Goal: Task Accomplishment & Management: Use online tool/utility

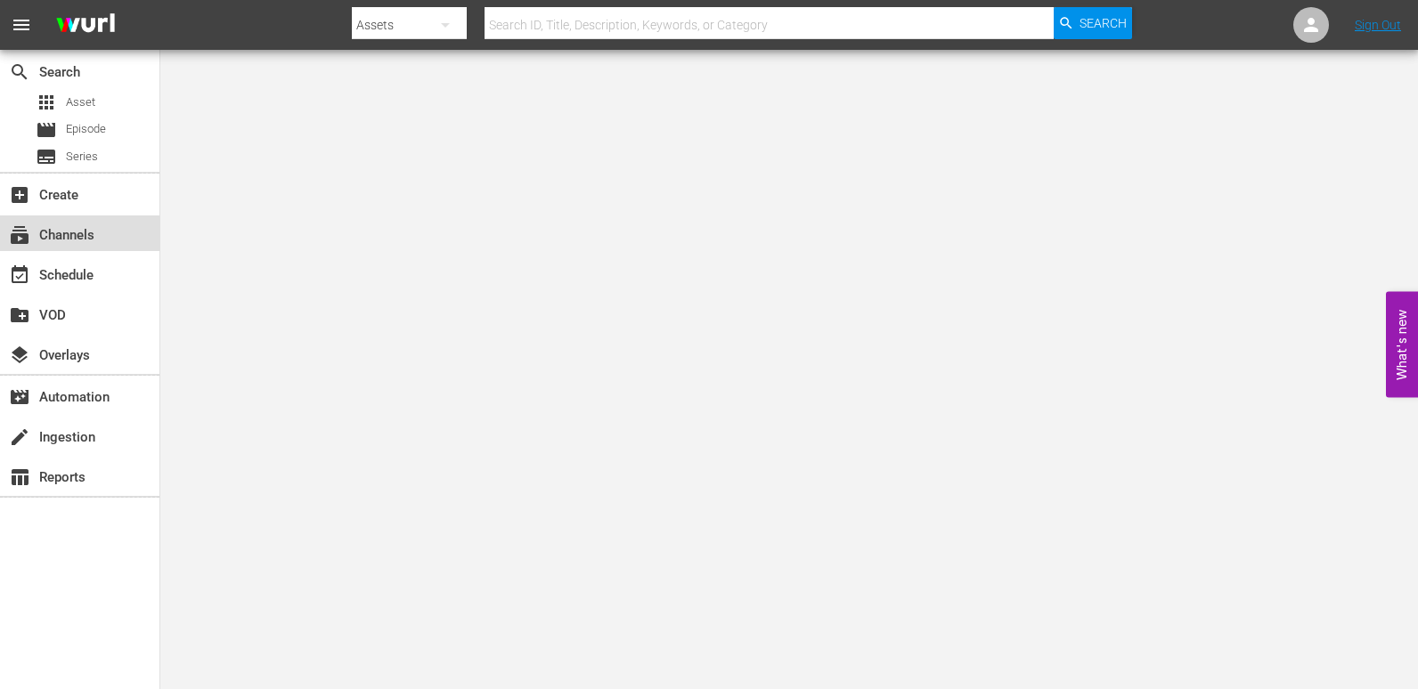
click at [53, 224] on div "subscriptions Channels" at bounding box center [50, 232] width 100 height 16
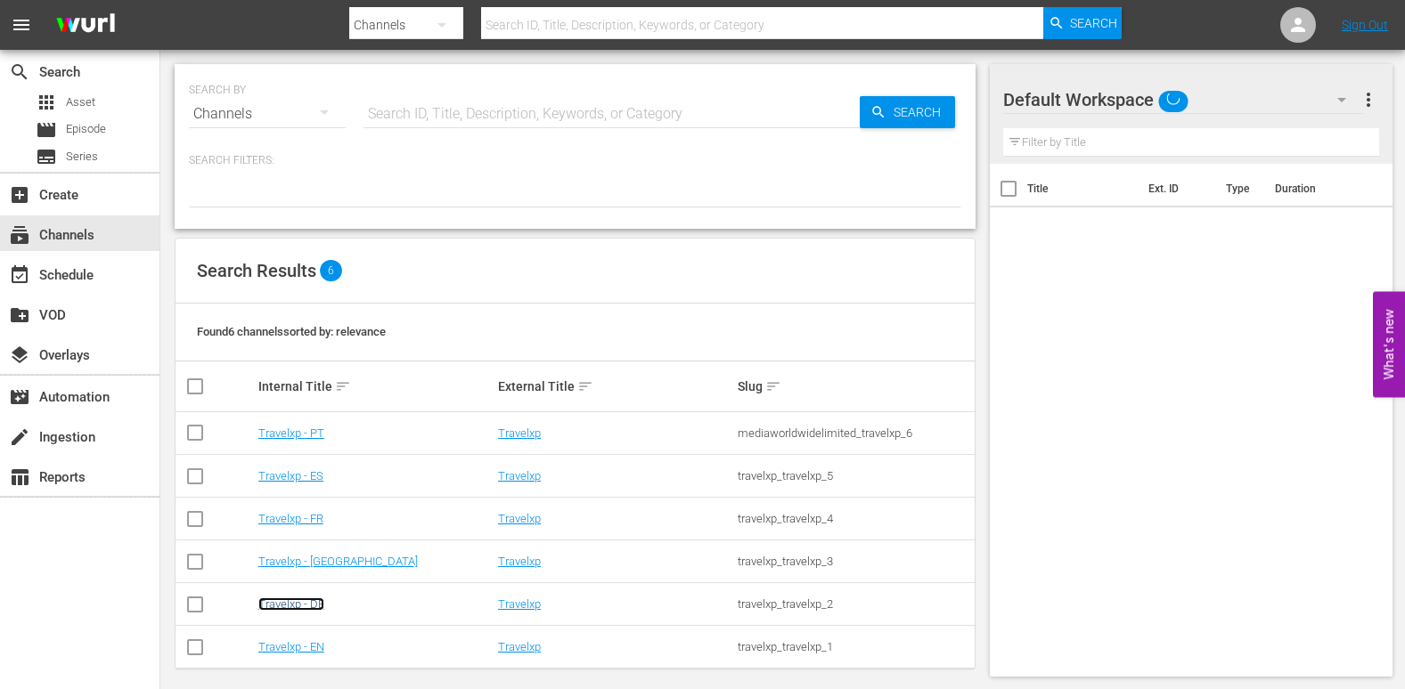
click at [300, 599] on link "Travelxp - DE" at bounding box center [291, 604] width 66 height 13
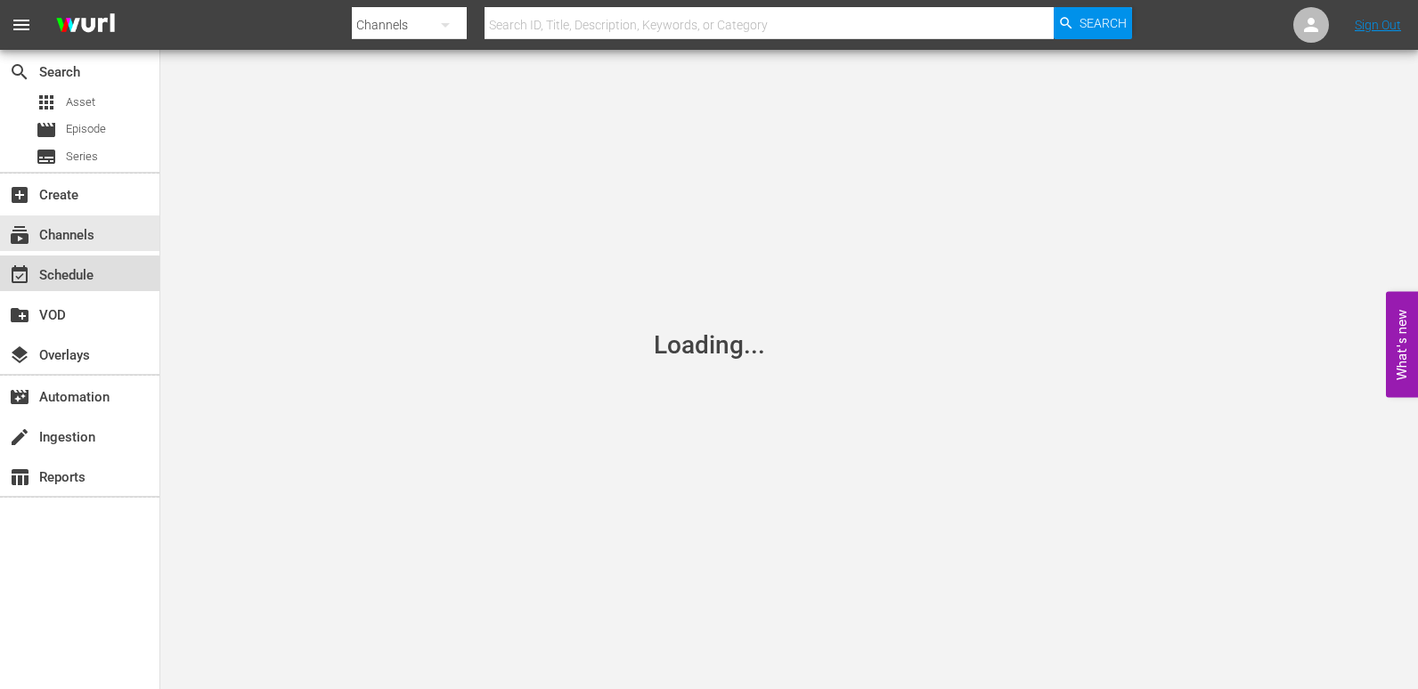
click at [77, 274] on div "event_available Schedule" at bounding box center [50, 273] width 100 height 16
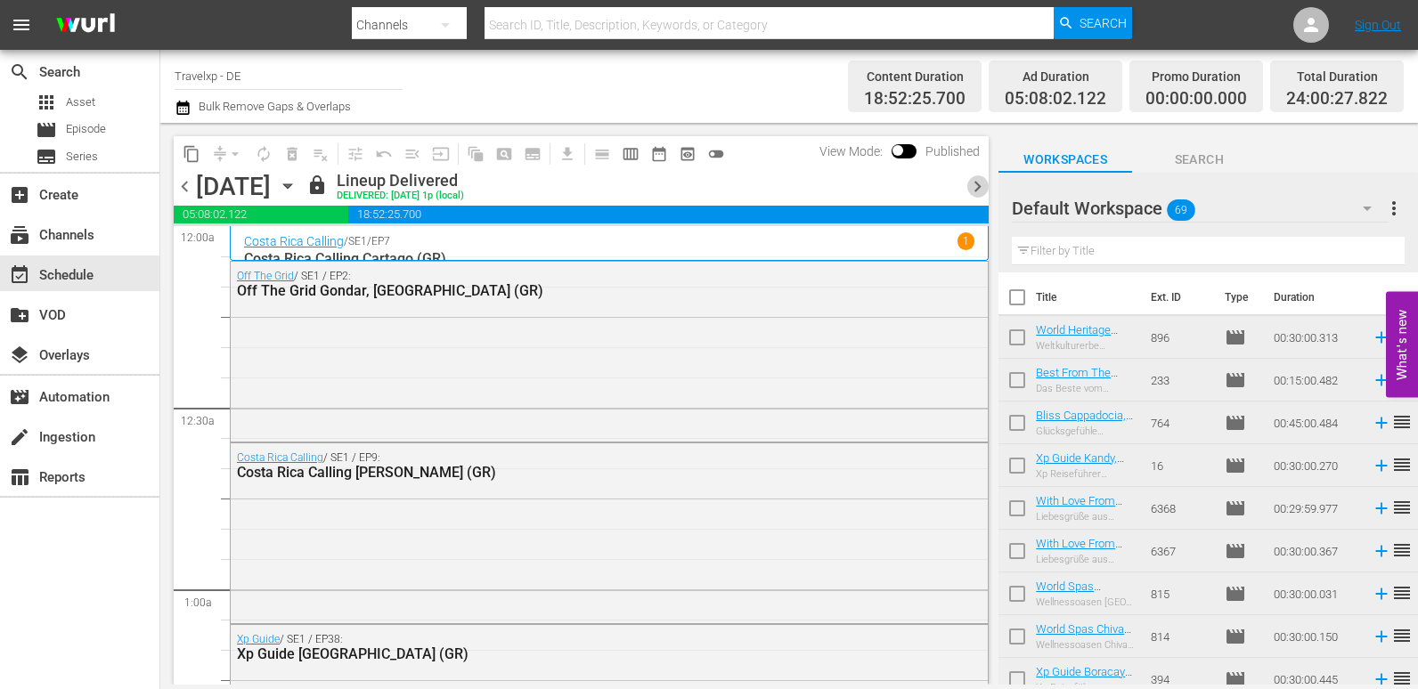
click at [980, 189] on span "chevron_right" at bounding box center [977, 186] width 22 height 22
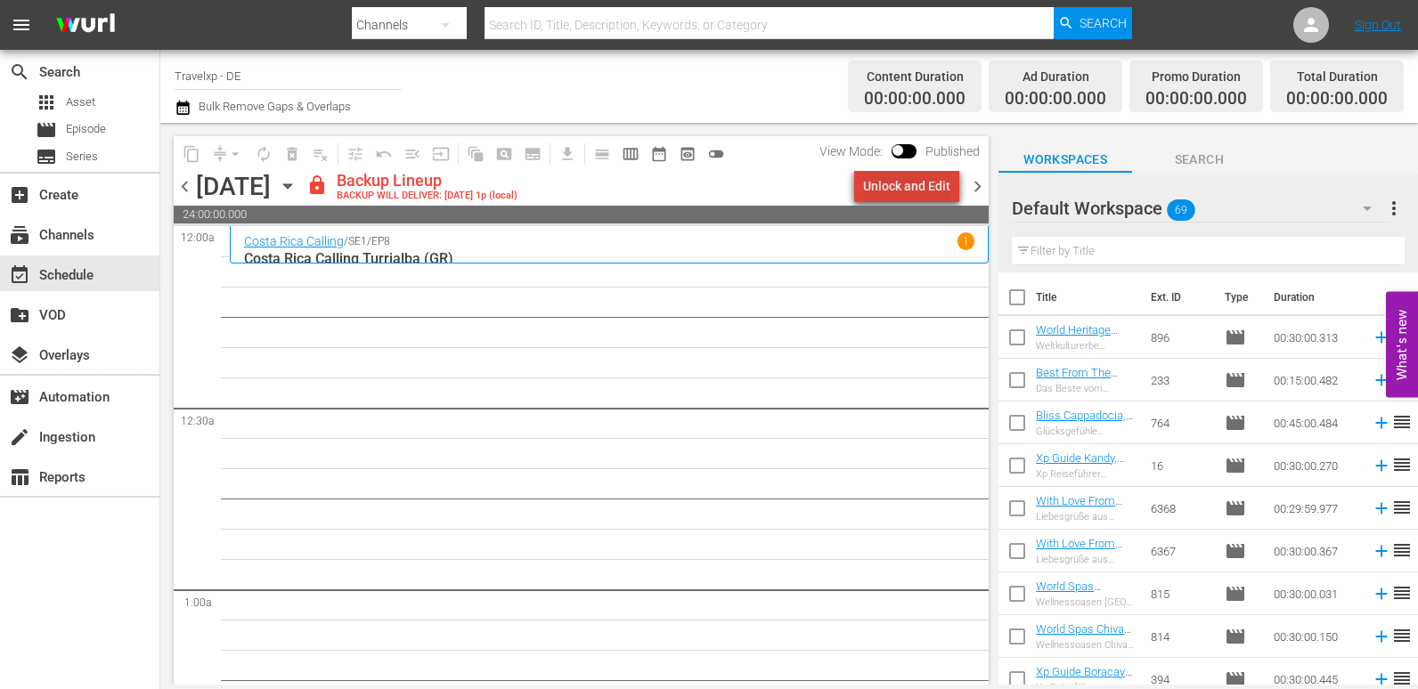
click at [922, 187] on div "Unlock and Edit" at bounding box center [906, 186] width 87 height 32
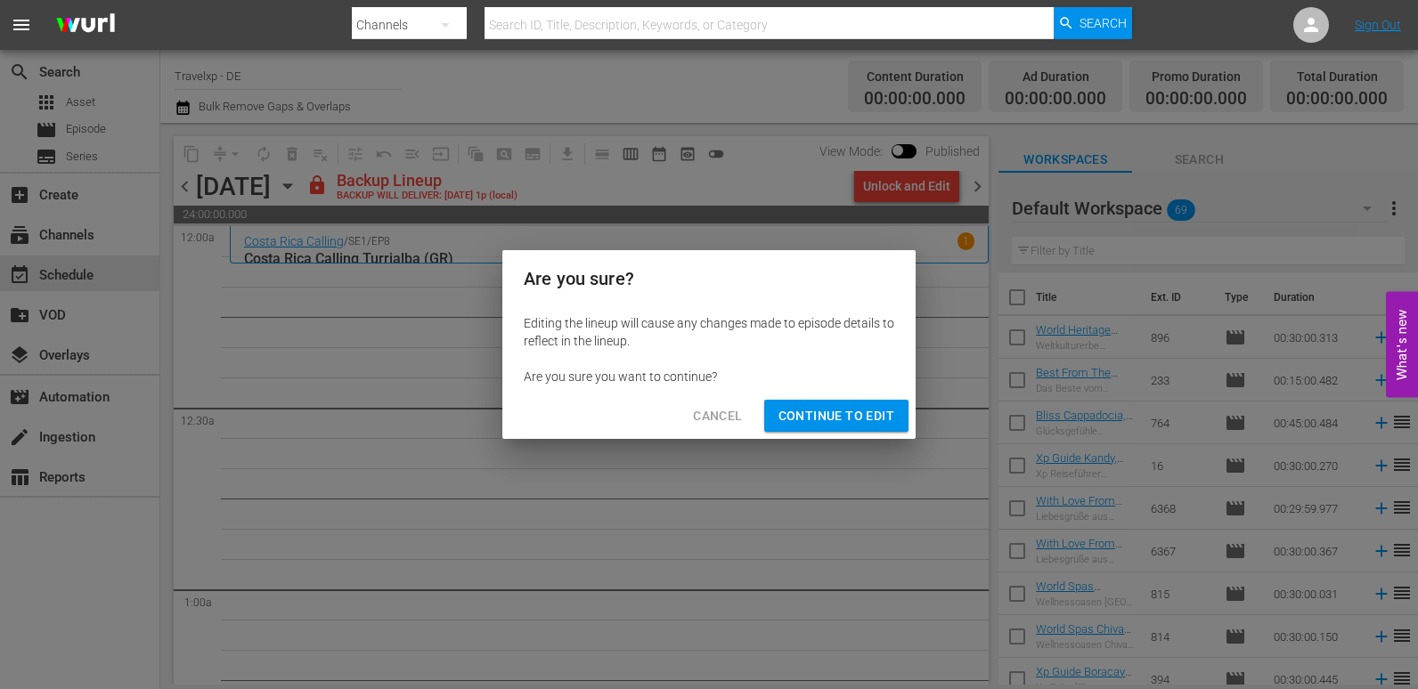
click at [797, 415] on span "Continue to Edit" at bounding box center [836, 416] width 116 height 22
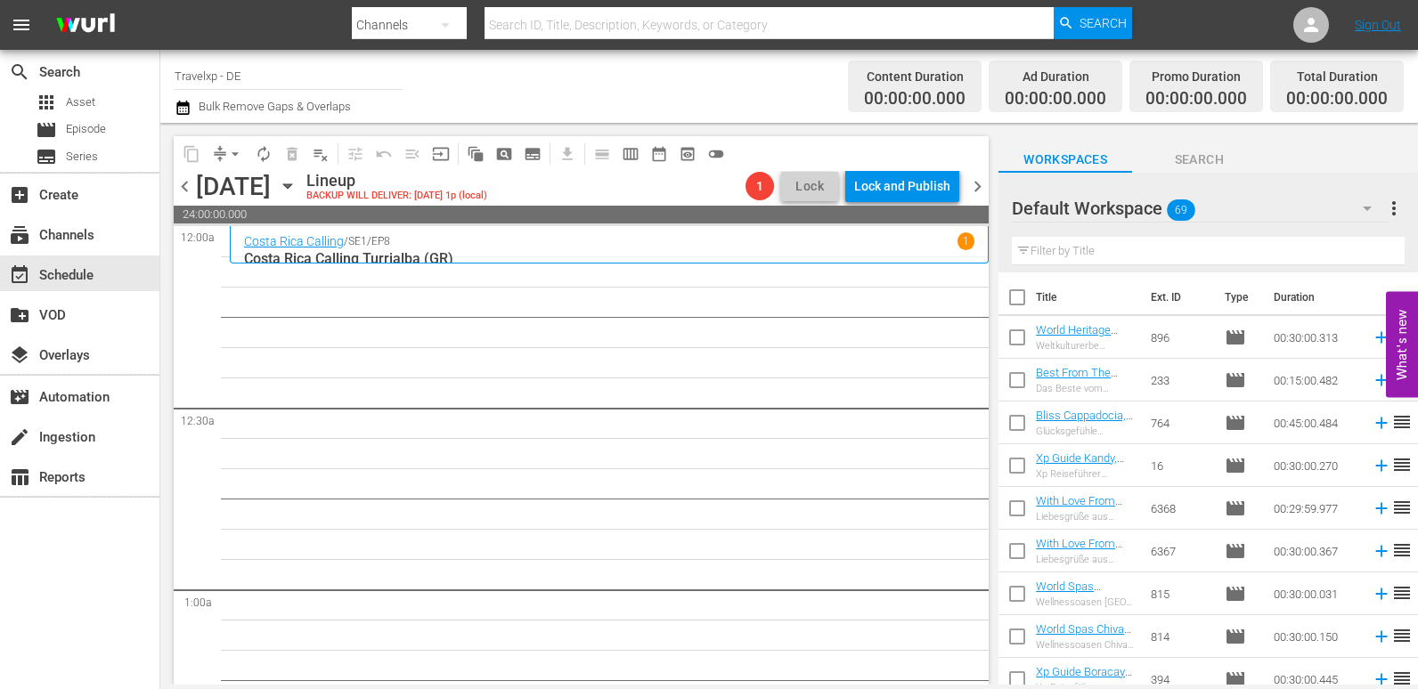
click at [1092, 254] on input "text" at bounding box center [1208, 251] width 393 height 29
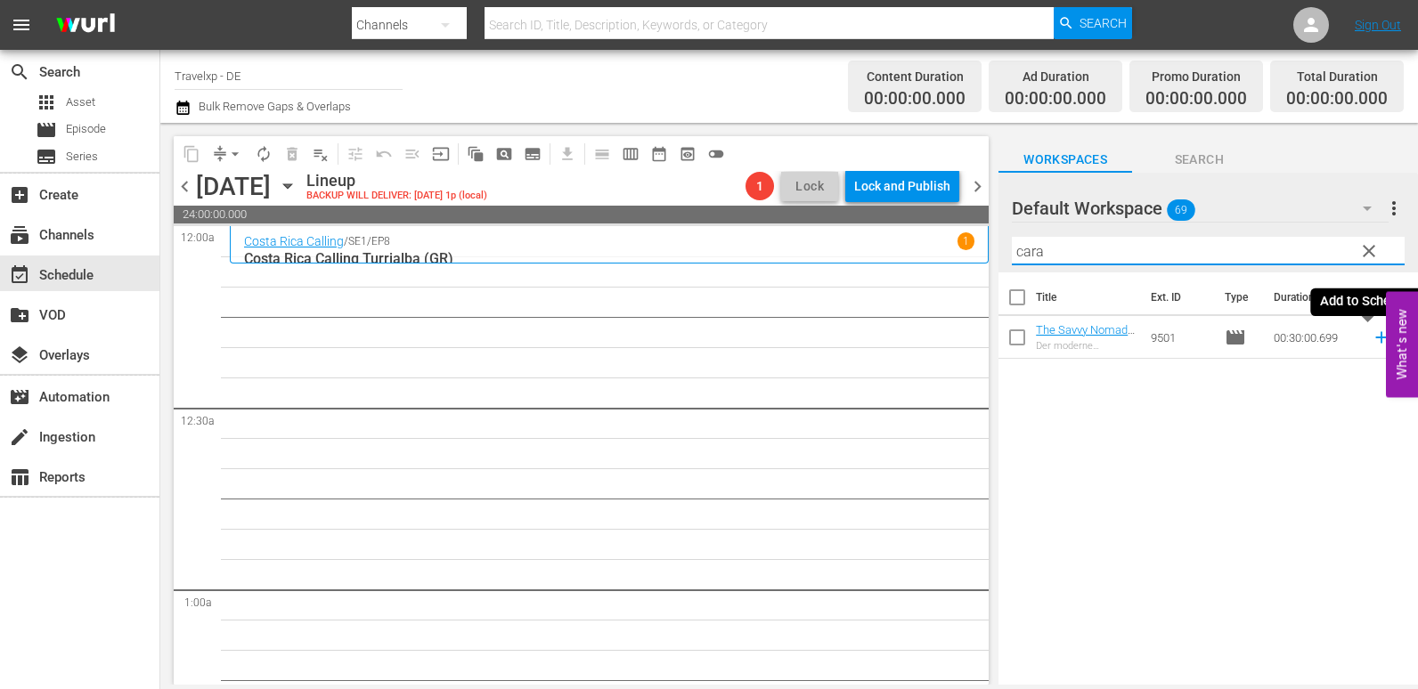
click at [1372, 336] on icon at bounding box center [1382, 338] width 20 height 20
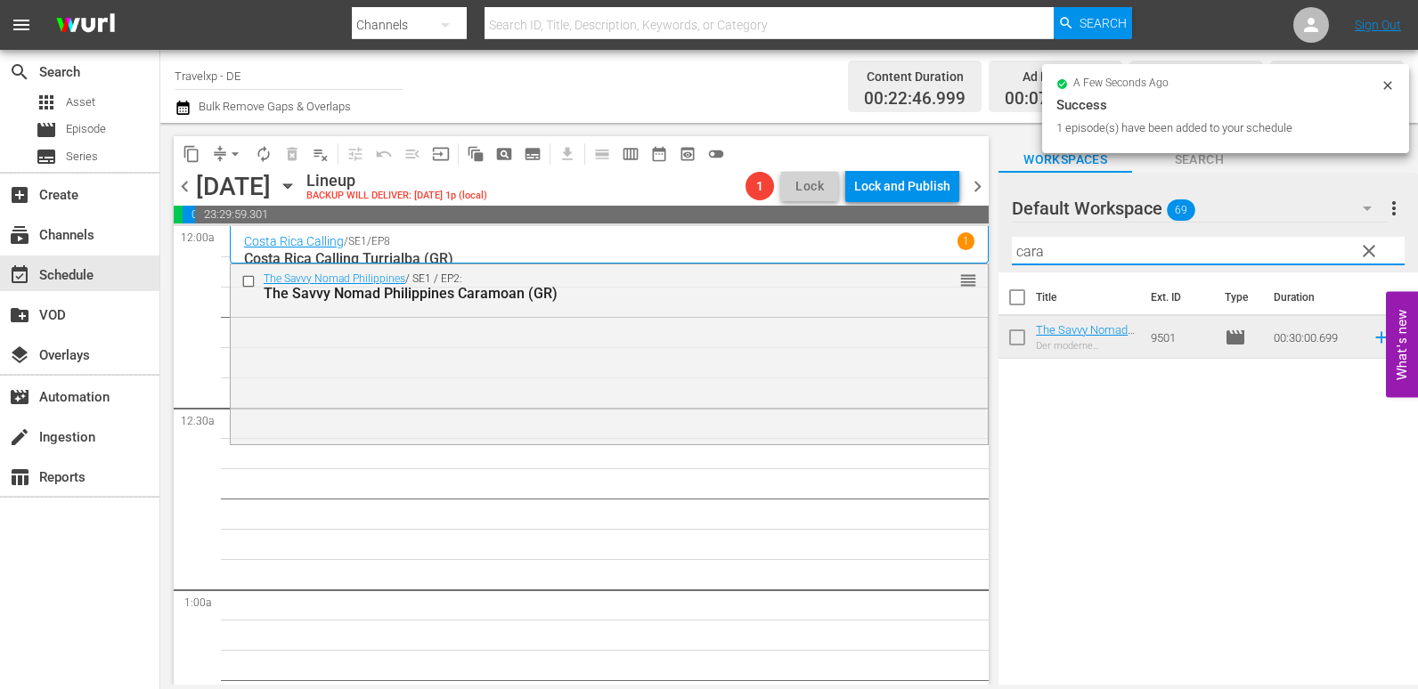
drag, startPoint x: 1091, startPoint y: 252, endPoint x: 828, endPoint y: 238, distance: 263.1
click at [828, 238] on div "content_copy compress arrow_drop_down autorenew_outlined delete_forever_outline…" at bounding box center [789, 404] width 1258 height 562
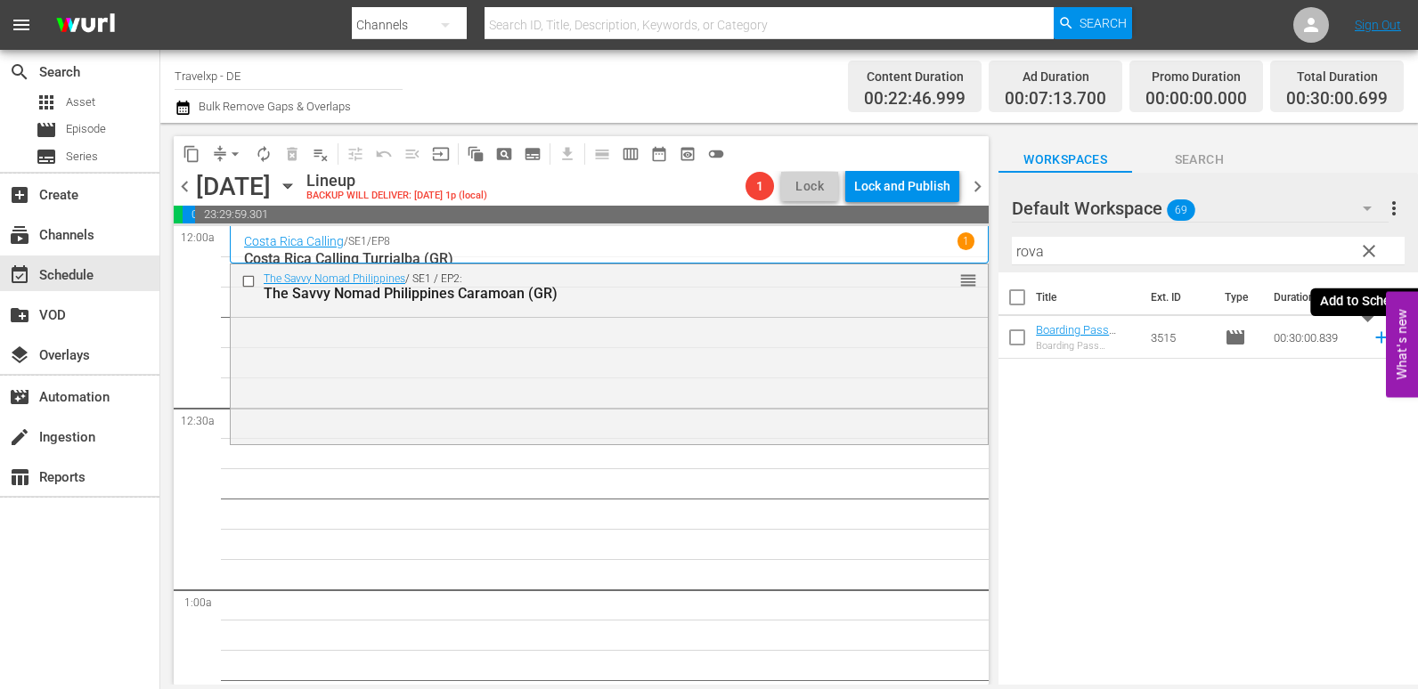
click at [1372, 338] on icon at bounding box center [1382, 338] width 20 height 20
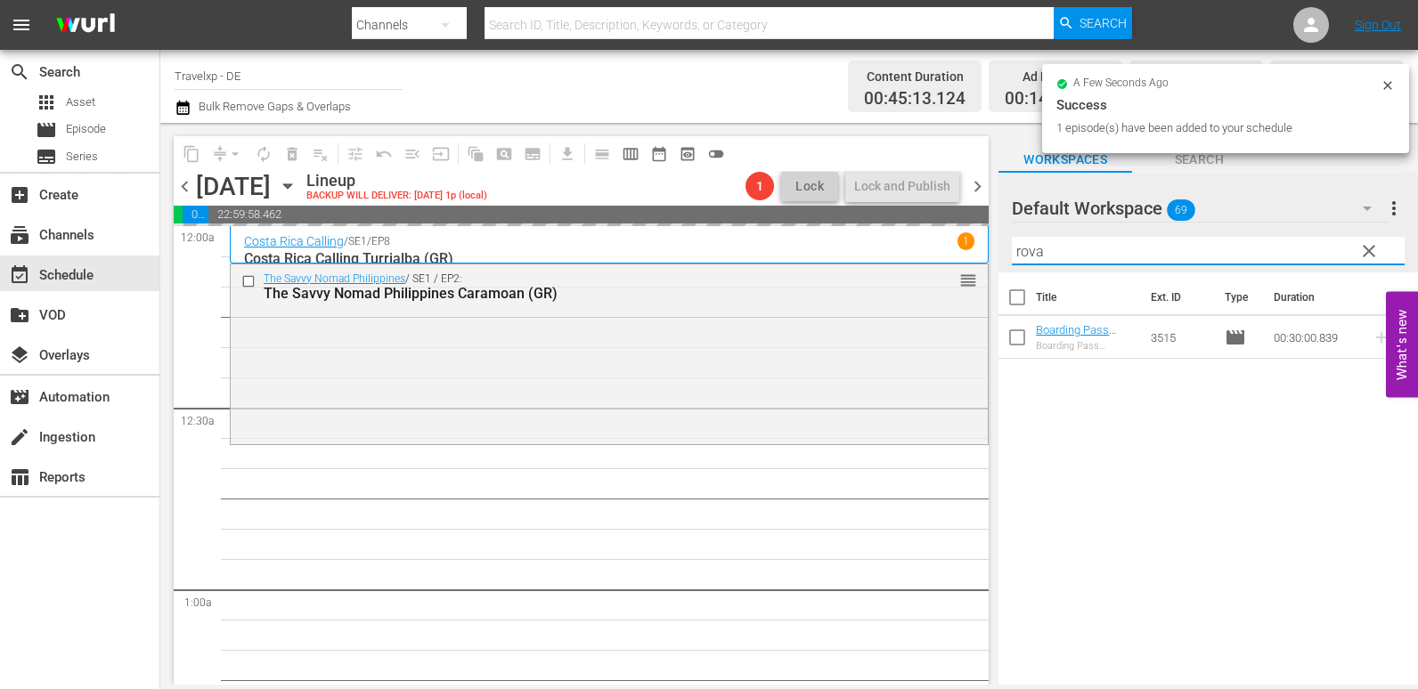
drag, startPoint x: 1060, startPoint y: 259, endPoint x: 929, endPoint y: 248, distance: 131.4
click at [929, 248] on div "content_copy compress arrow_drop_down autorenew_outlined delete_forever_outline…" at bounding box center [789, 404] width 1258 height 562
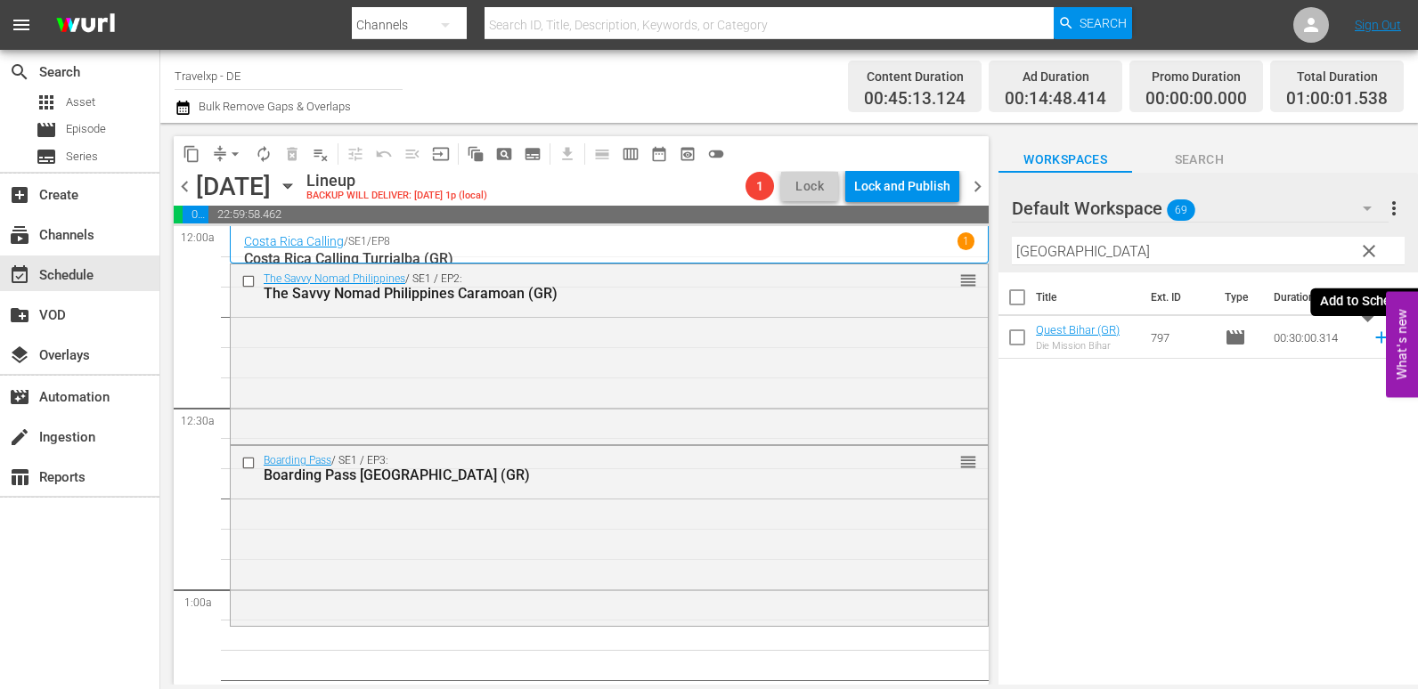
click at [1372, 344] on icon at bounding box center [1382, 338] width 20 height 20
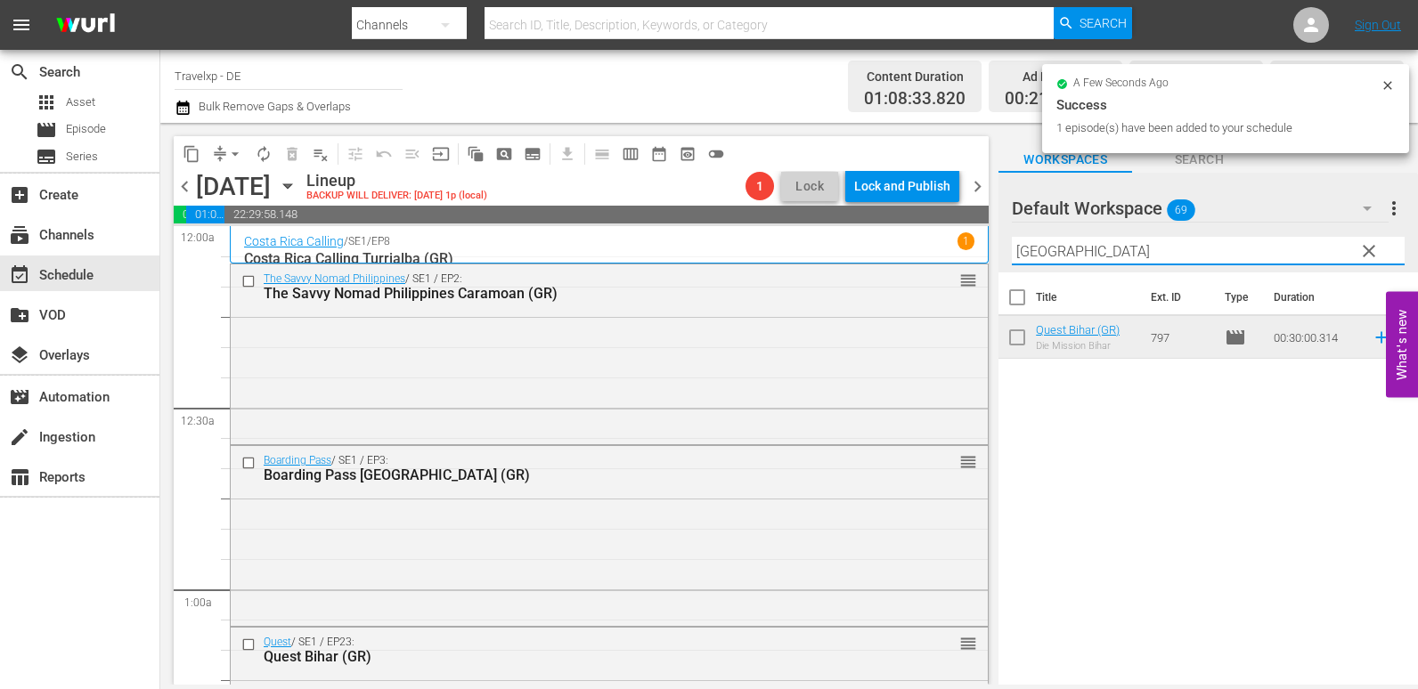
drag, startPoint x: 1067, startPoint y: 262, endPoint x: 938, endPoint y: 264, distance: 129.2
click at [938, 264] on div "content_copy compress arrow_drop_down autorenew_outlined delete_forever_outline…" at bounding box center [789, 404] width 1258 height 562
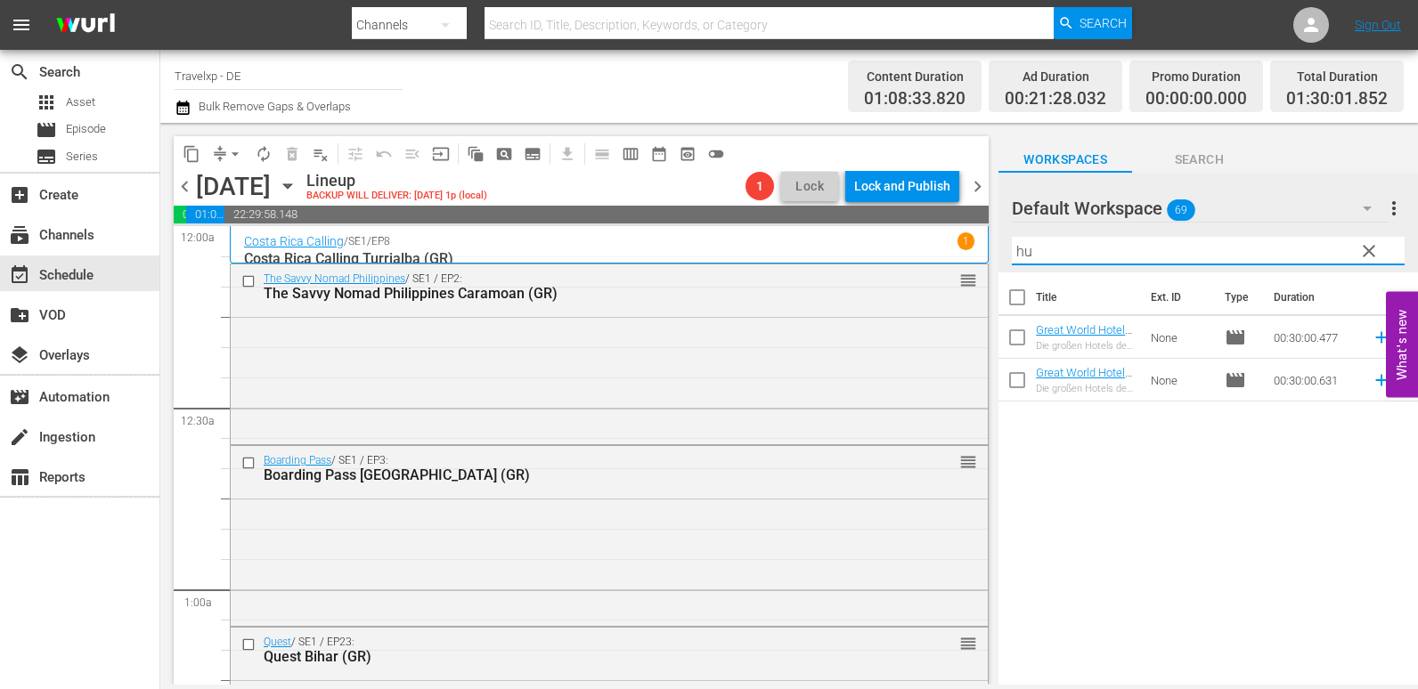
type input "h"
click at [1372, 336] on icon at bounding box center [1382, 338] width 20 height 20
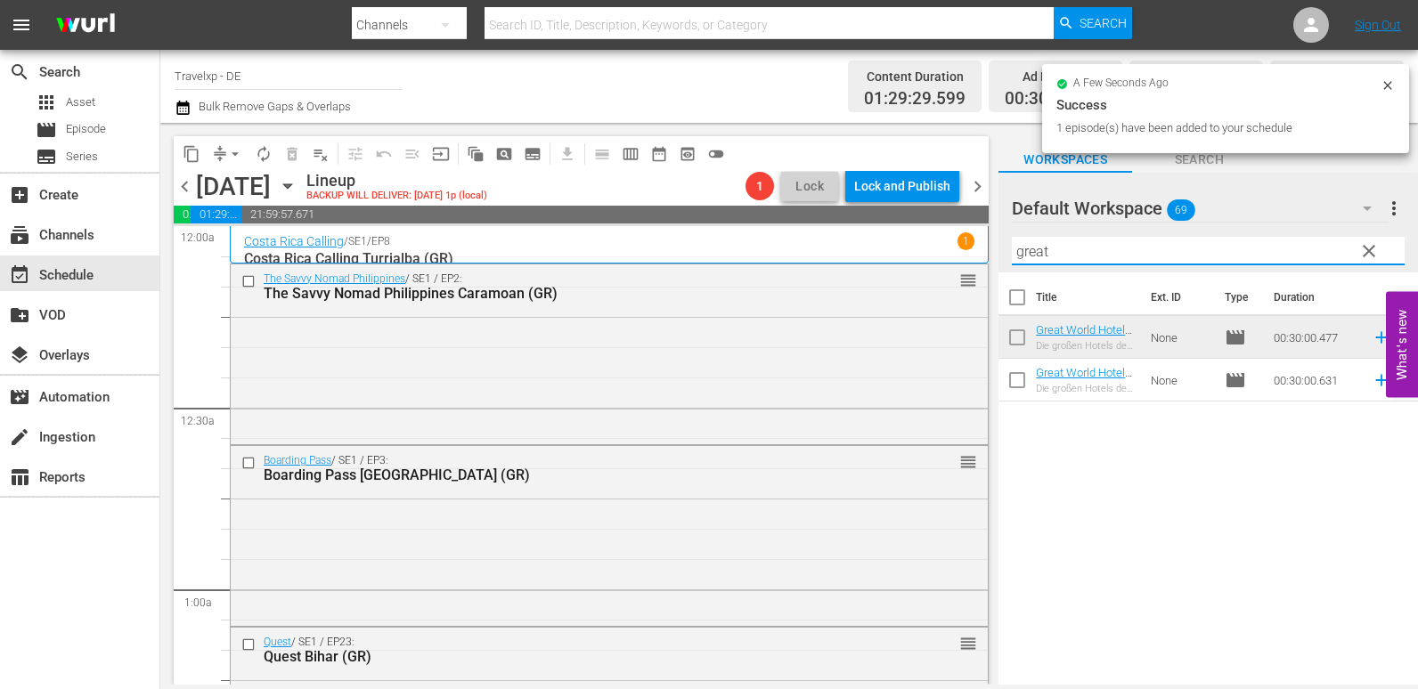
drag, startPoint x: 1058, startPoint y: 258, endPoint x: 891, endPoint y: 258, distance: 167.4
click at [891, 258] on div "content_copy compress arrow_drop_down autorenew_outlined delete_forever_outline…" at bounding box center [789, 404] width 1258 height 562
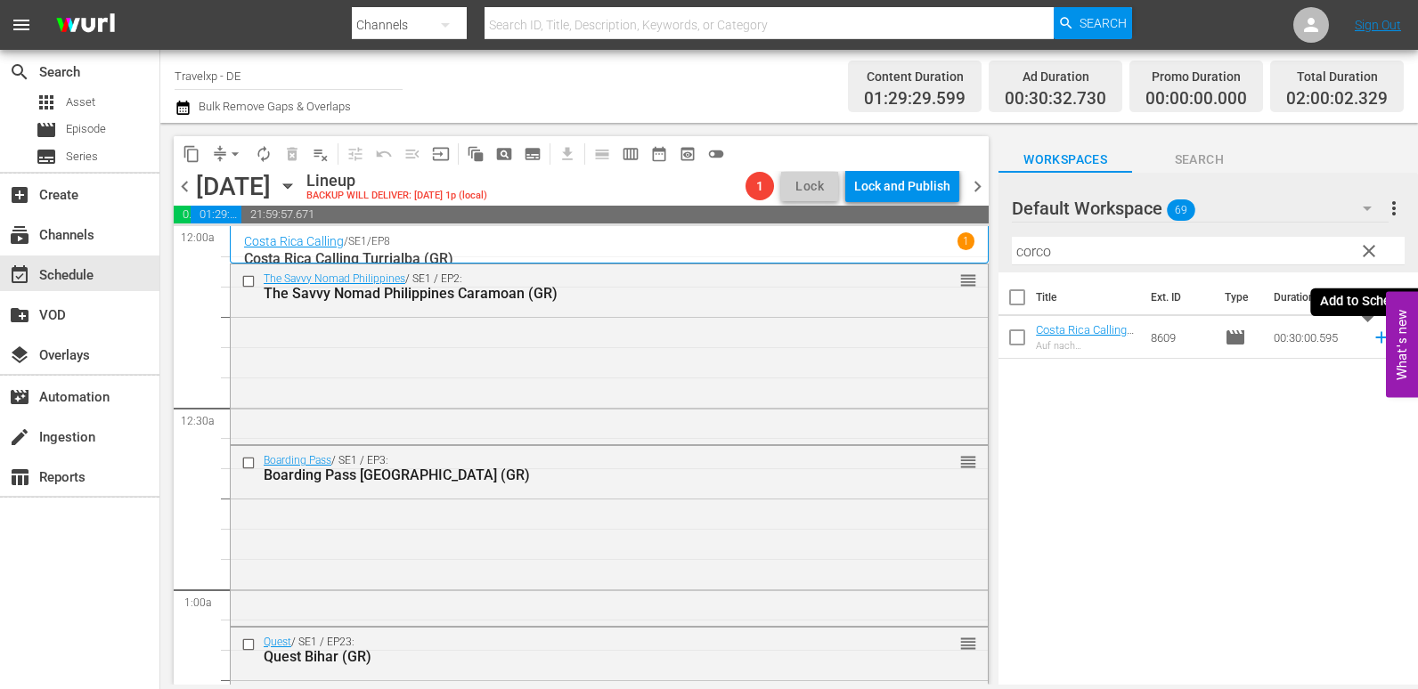
click at [1375, 338] on icon at bounding box center [1381, 338] width 12 height 12
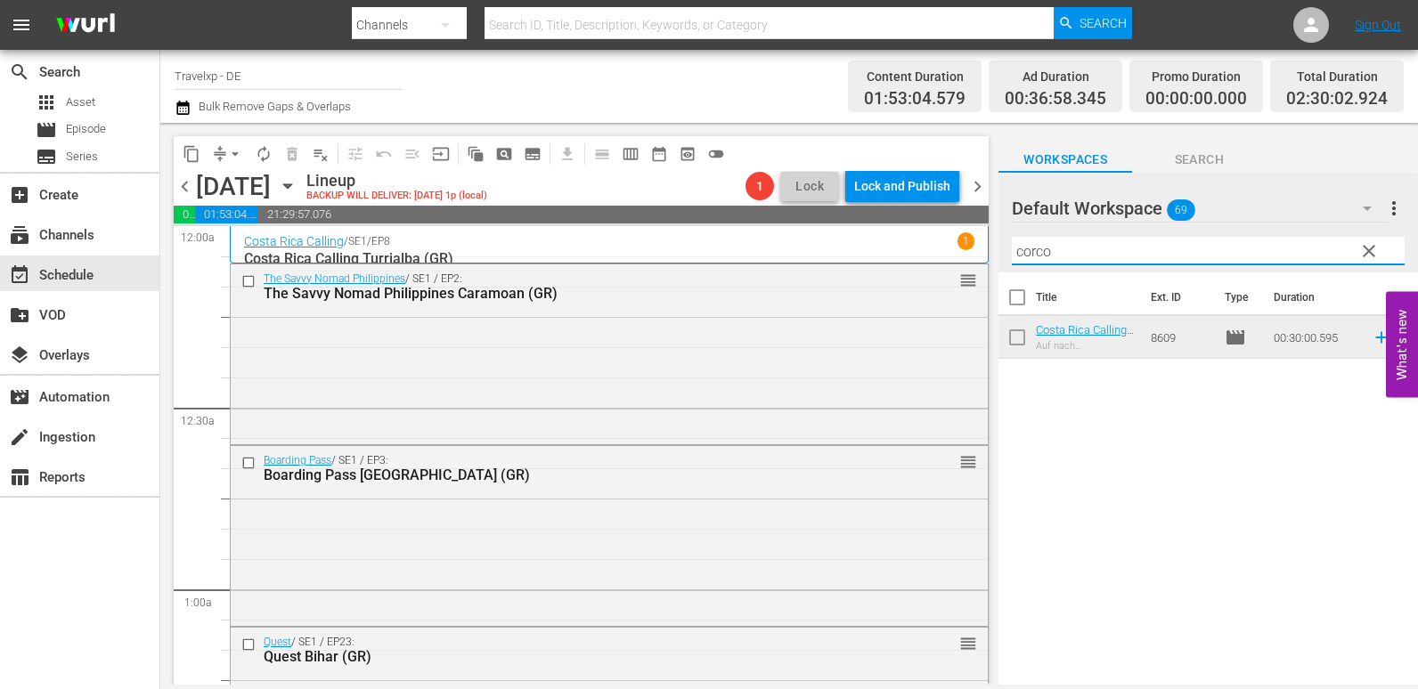
drag, startPoint x: 1068, startPoint y: 257, endPoint x: 878, endPoint y: 256, distance: 189.7
click at [878, 256] on div "content_copy compress arrow_drop_down autorenew_outlined delete_forever_outline…" at bounding box center [789, 404] width 1258 height 562
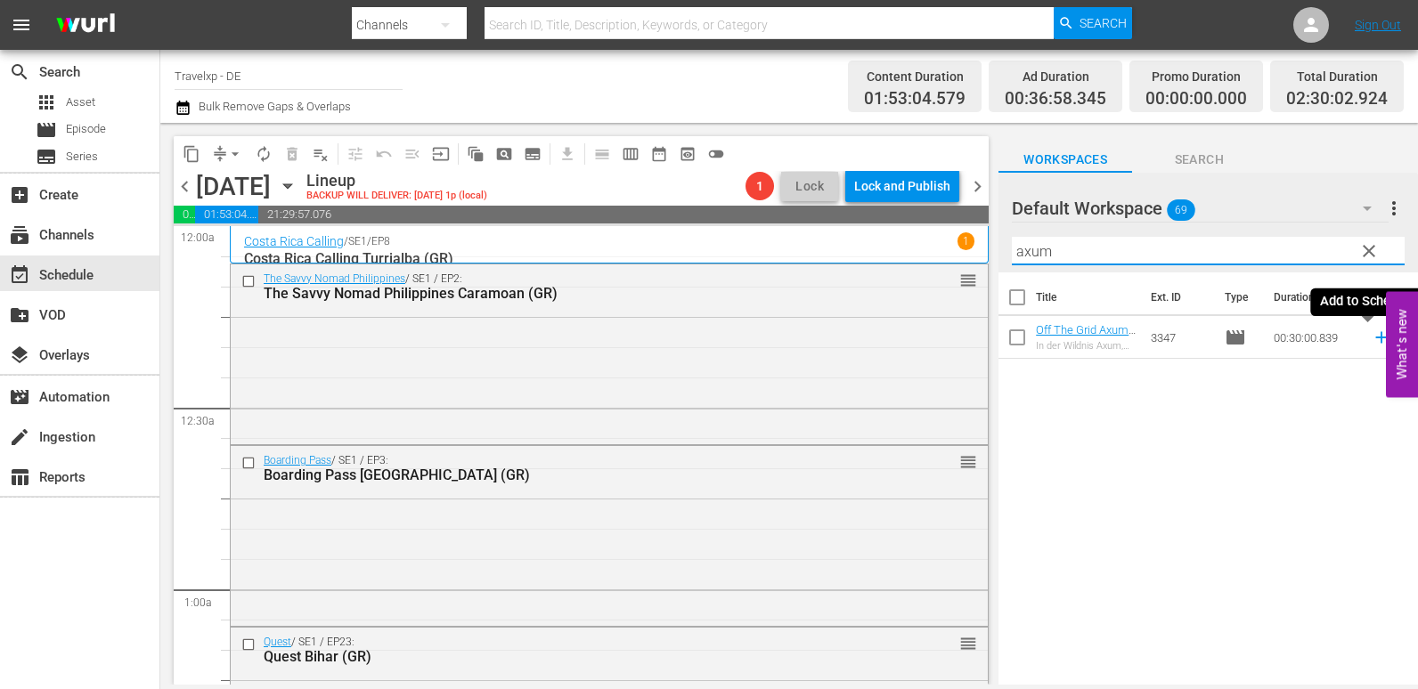
click at [1375, 338] on icon at bounding box center [1381, 338] width 12 height 12
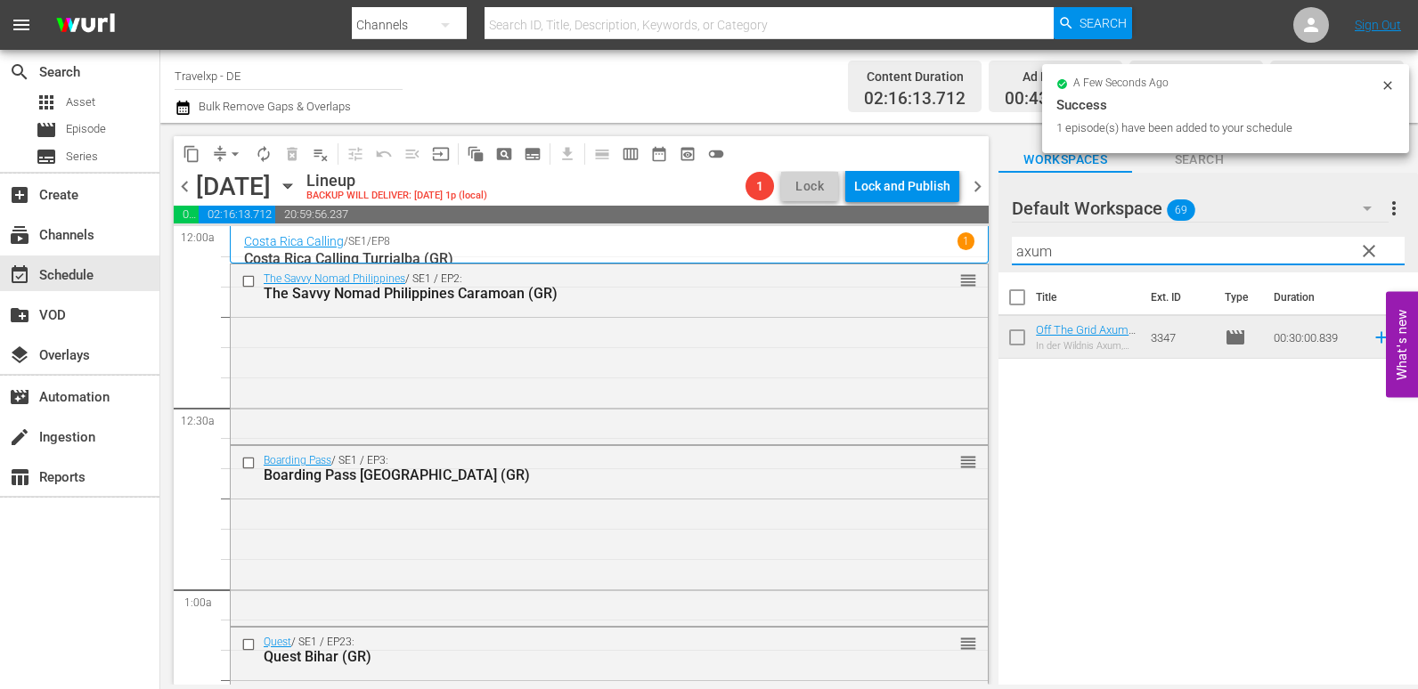
drag, startPoint x: 1069, startPoint y: 257, endPoint x: 965, endPoint y: 257, distance: 103.3
click at [965, 257] on div "content_copy compress arrow_drop_down autorenew_outlined delete_forever_outline…" at bounding box center [789, 404] width 1258 height 562
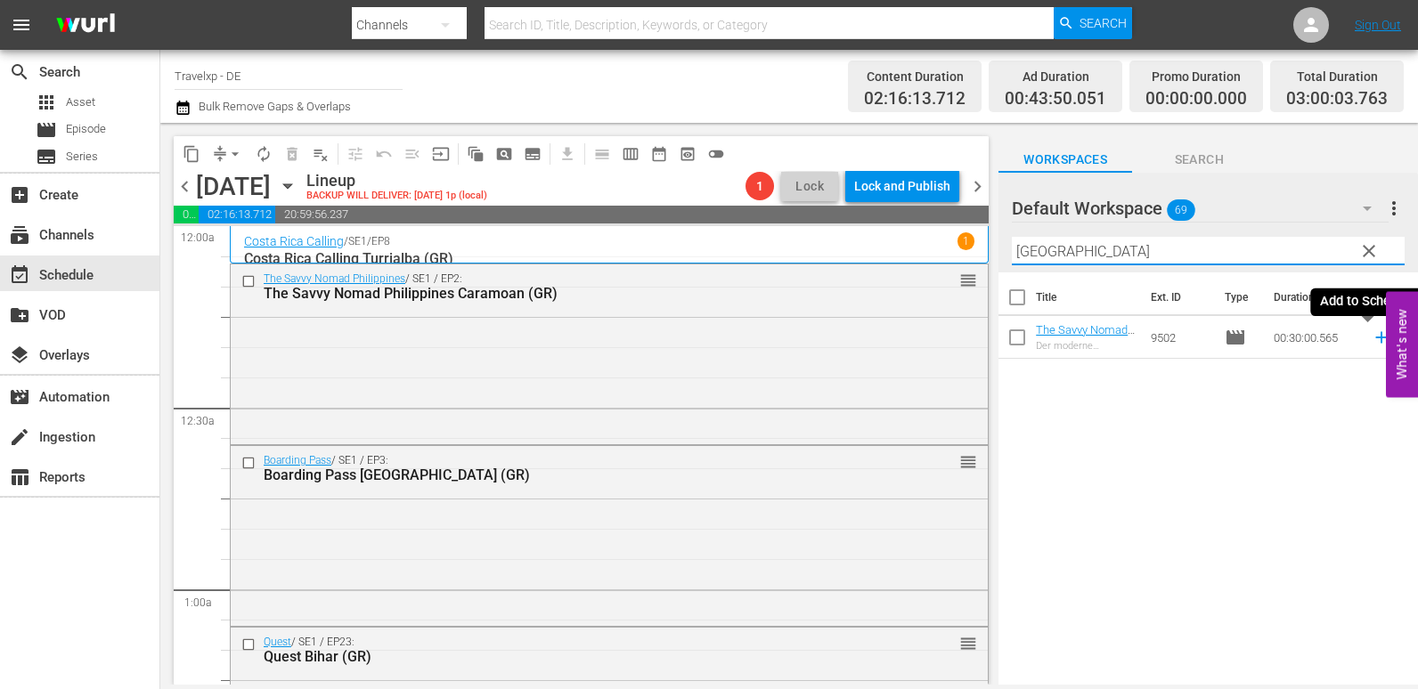
click at [1372, 333] on icon at bounding box center [1382, 338] width 20 height 20
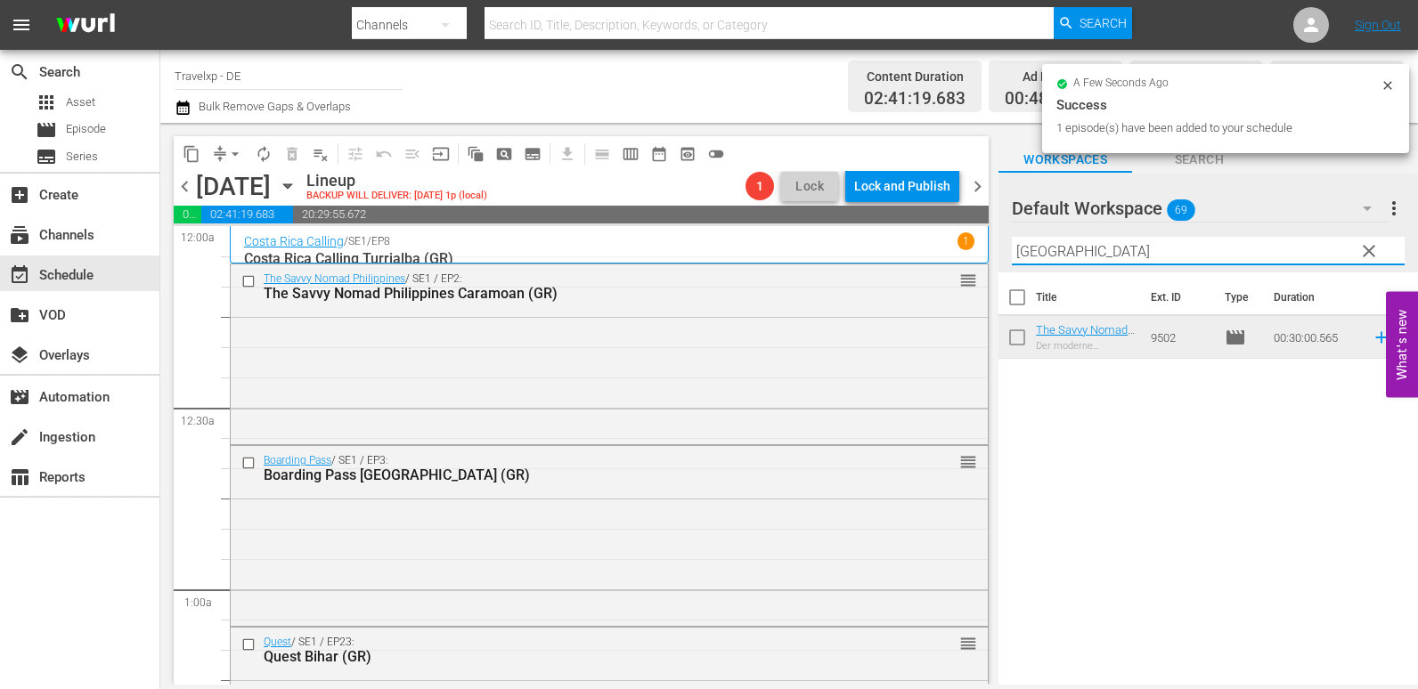
drag, startPoint x: 1054, startPoint y: 248, endPoint x: 1000, endPoint y: 251, distance: 53.6
click at [1000, 251] on div "Default Workspace 69 Default more_vert clear Filter by Title cebu" at bounding box center [1208, 223] width 420 height 100
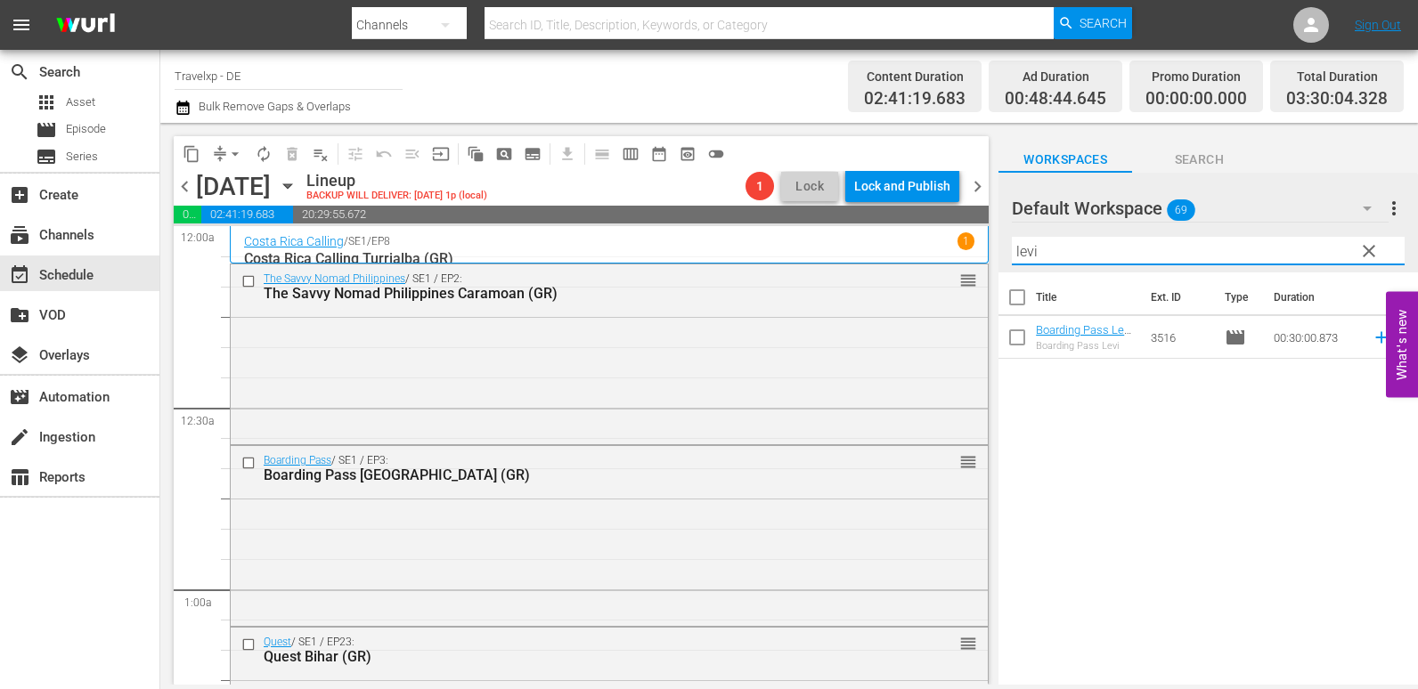
click at [1375, 338] on icon at bounding box center [1381, 338] width 12 height 12
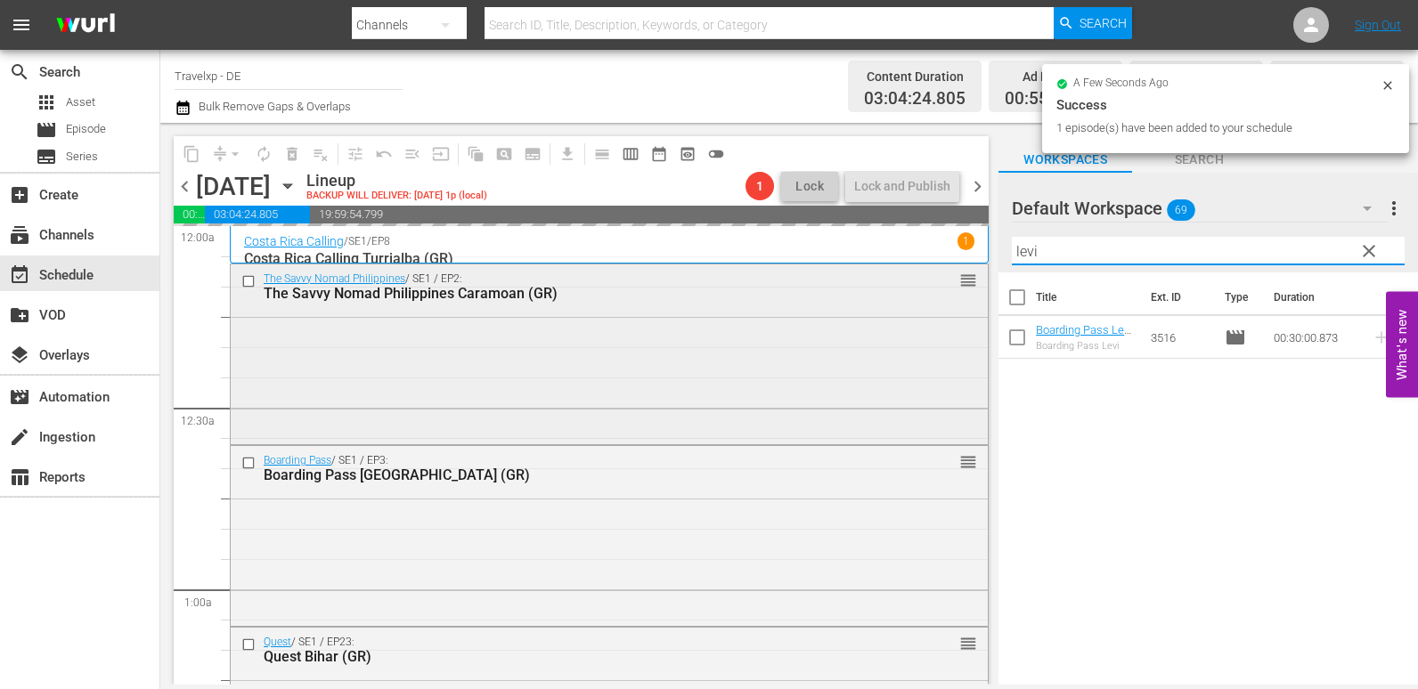
drag, startPoint x: 1075, startPoint y: 250, endPoint x: 970, endPoint y: 273, distance: 107.4
click at [970, 273] on div "content_copy compress arrow_drop_down autorenew_outlined delete_forever_outline…" at bounding box center [789, 404] width 1258 height 562
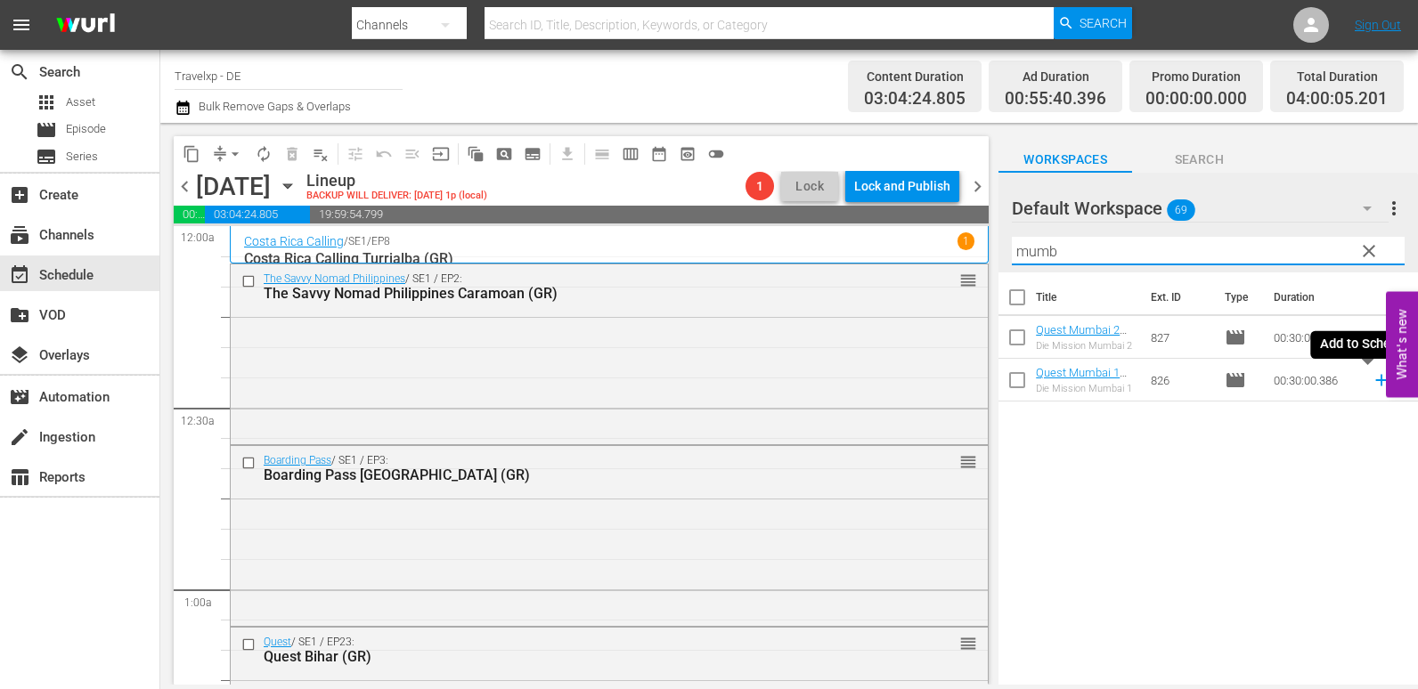
click at [1375, 379] on icon at bounding box center [1381, 381] width 12 height 12
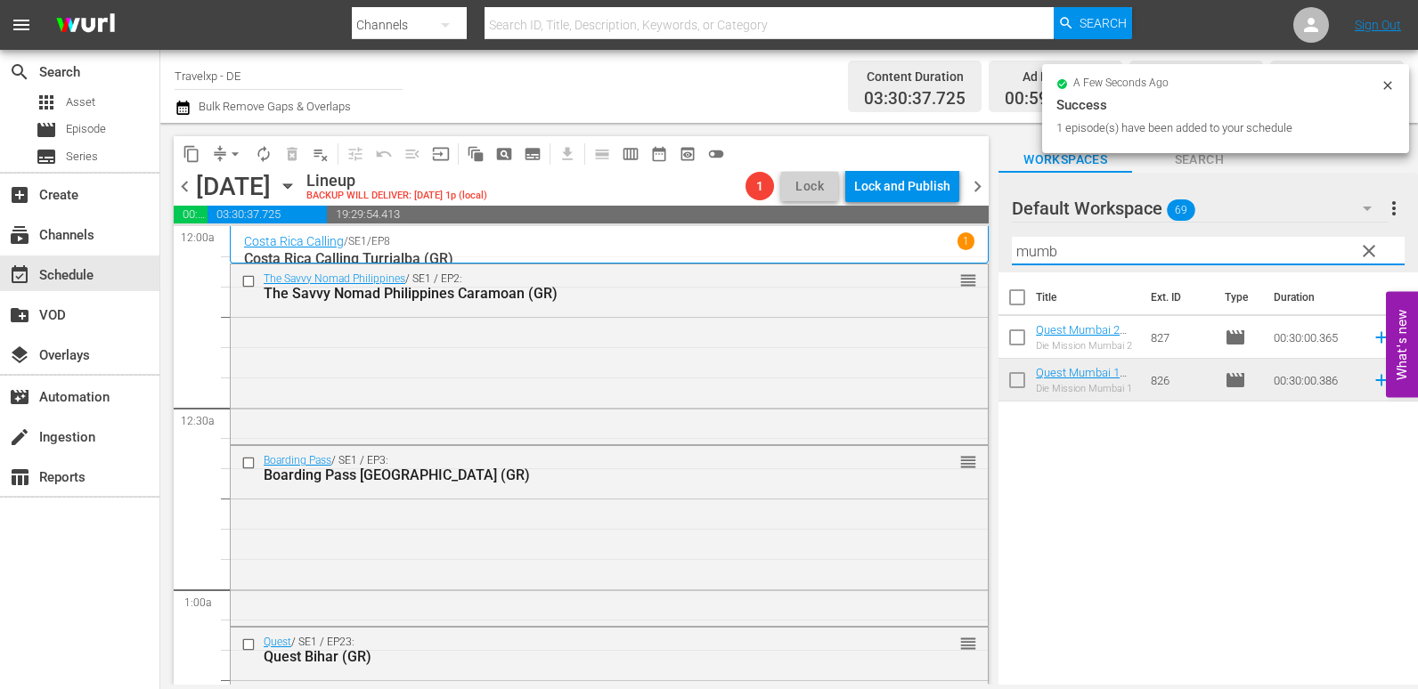
drag, startPoint x: 1080, startPoint y: 259, endPoint x: 1009, endPoint y: 268, distance: 70.9
click at [1009, 268] on div "Default Workspace 69 Default more_vert clear Filter by Title mumb" at bounding box center [1208, 223] width 420 height 100
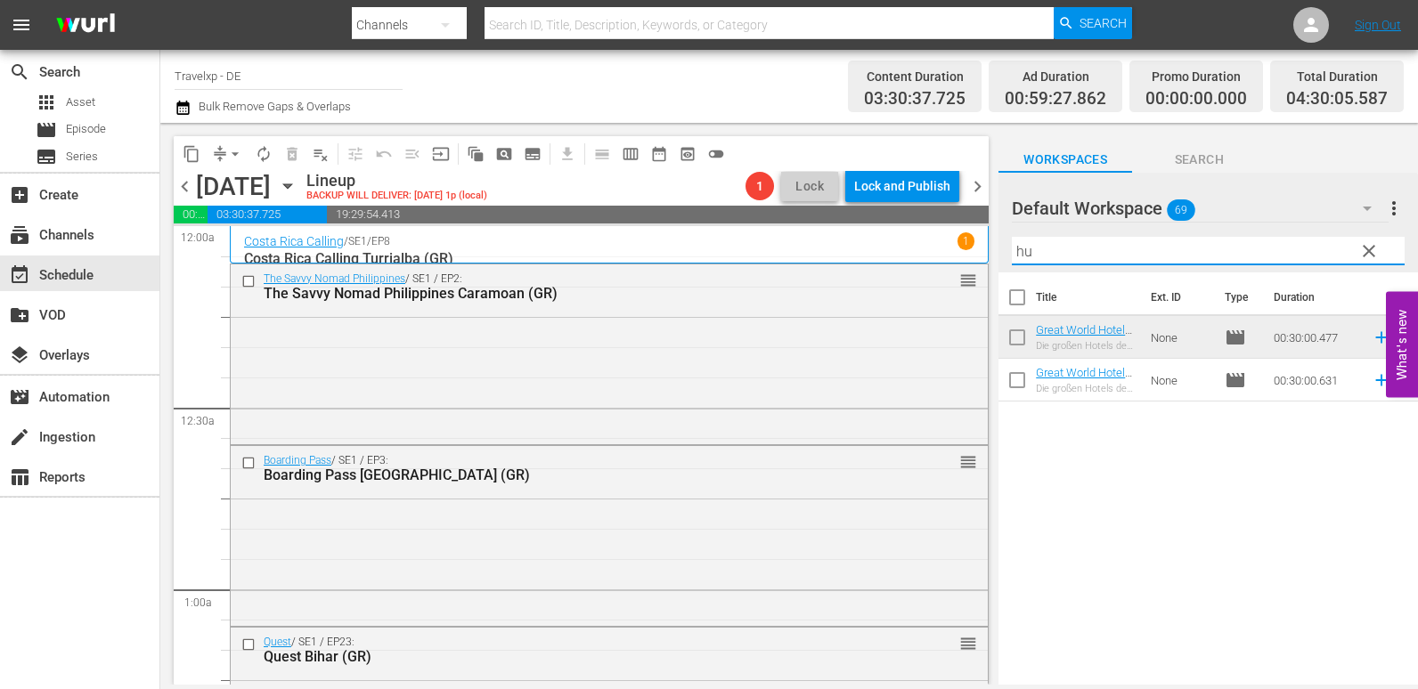
type input "h"
drag, startPoint x: 1363, startPoint y: 380, endPoint x: 1342, endPoint y: 383, distance: 20.7
click at [1372, 380] on icon at bounding box center [1382, 381] width 20 height 20
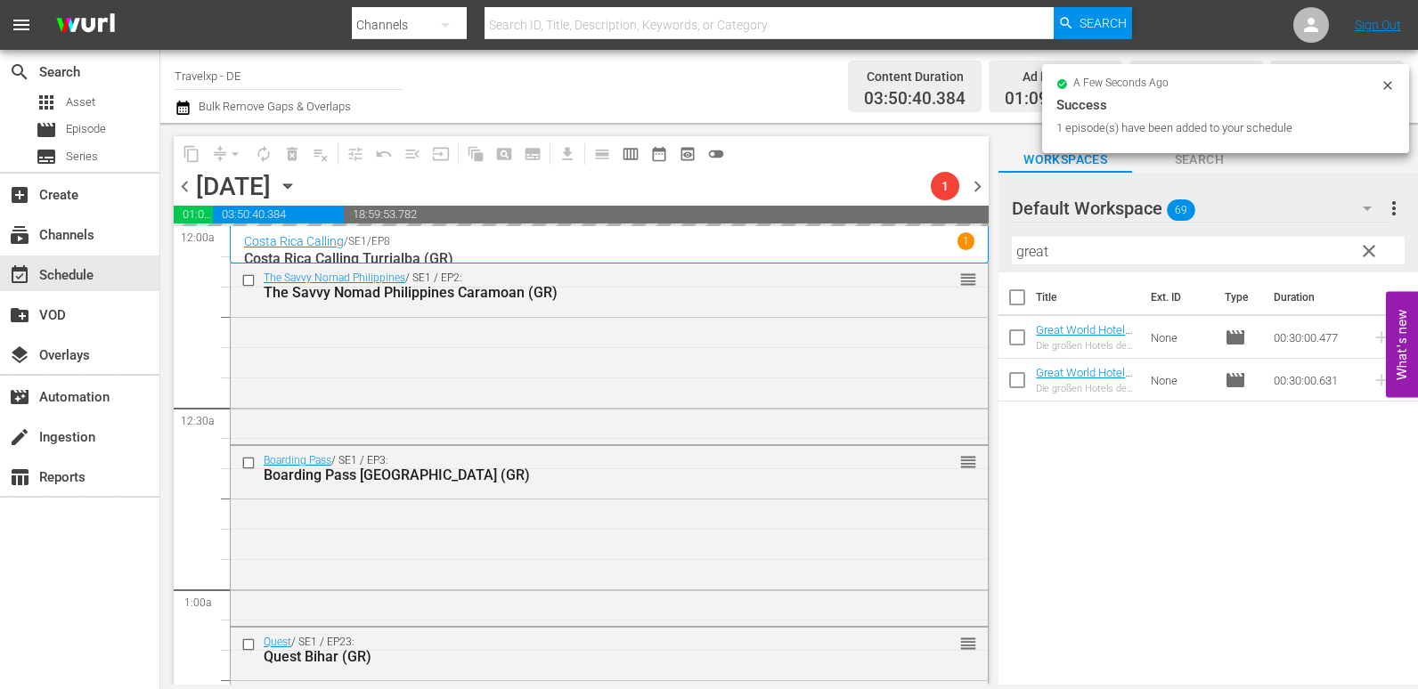
click at [1084, 254] on input "great" at bounding box center [1208, 251] width 393 height 29
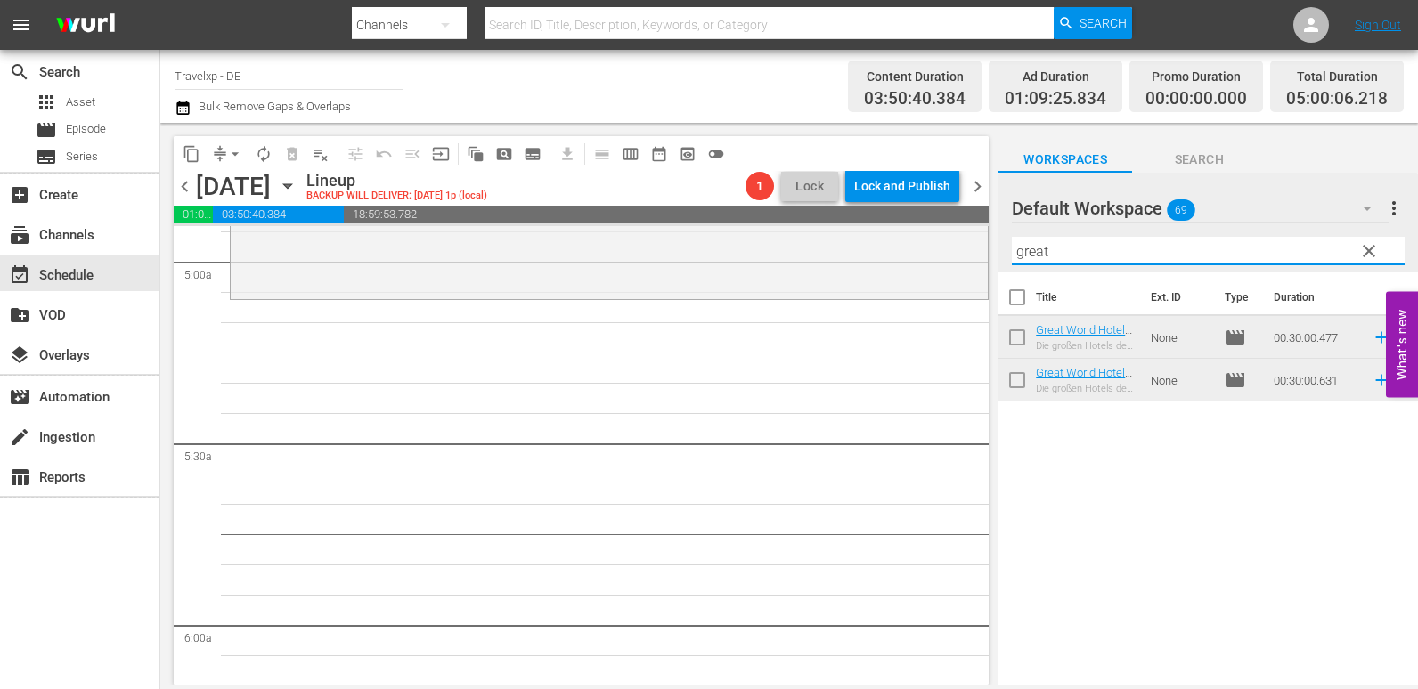
scroll to position [1514, 0]
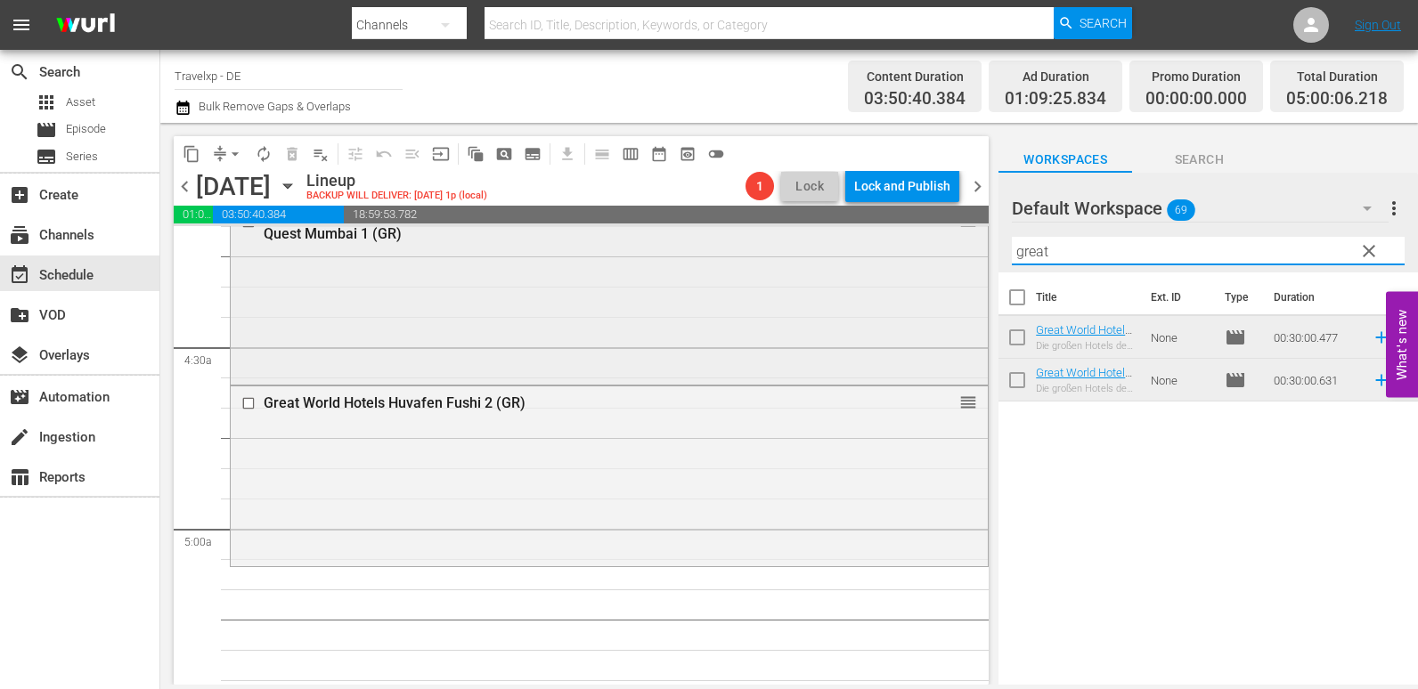
drag, startPoint x: 1072, startPoint y: 250, endPoint x: 957, endPoint y: 266, distance: 116.9
click at [957, 266] on div "content_copy compress arrow_drop_down autorenew_outlined delete_forever_outline…" at bounding box center [789, 404] width 1258 height 562
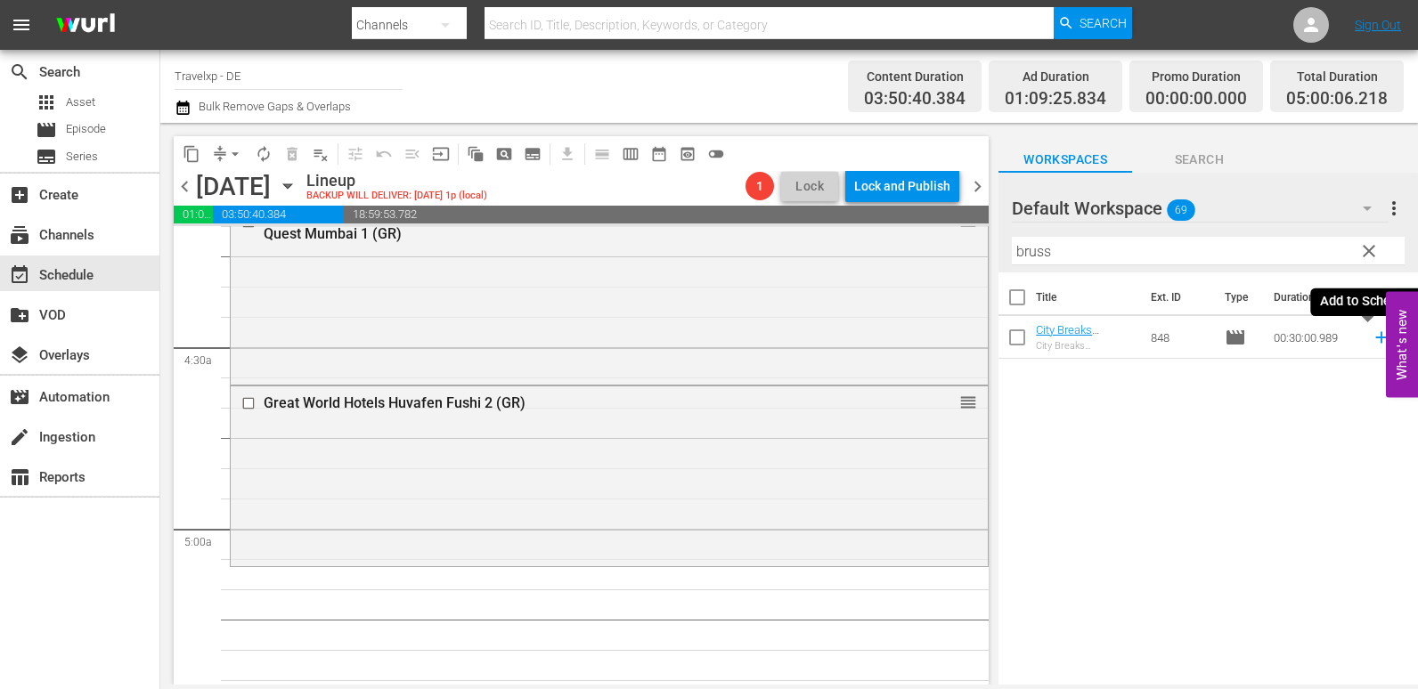
click at [1375, 338] on icon at bounding box center [1381, 338] width 12 height 12
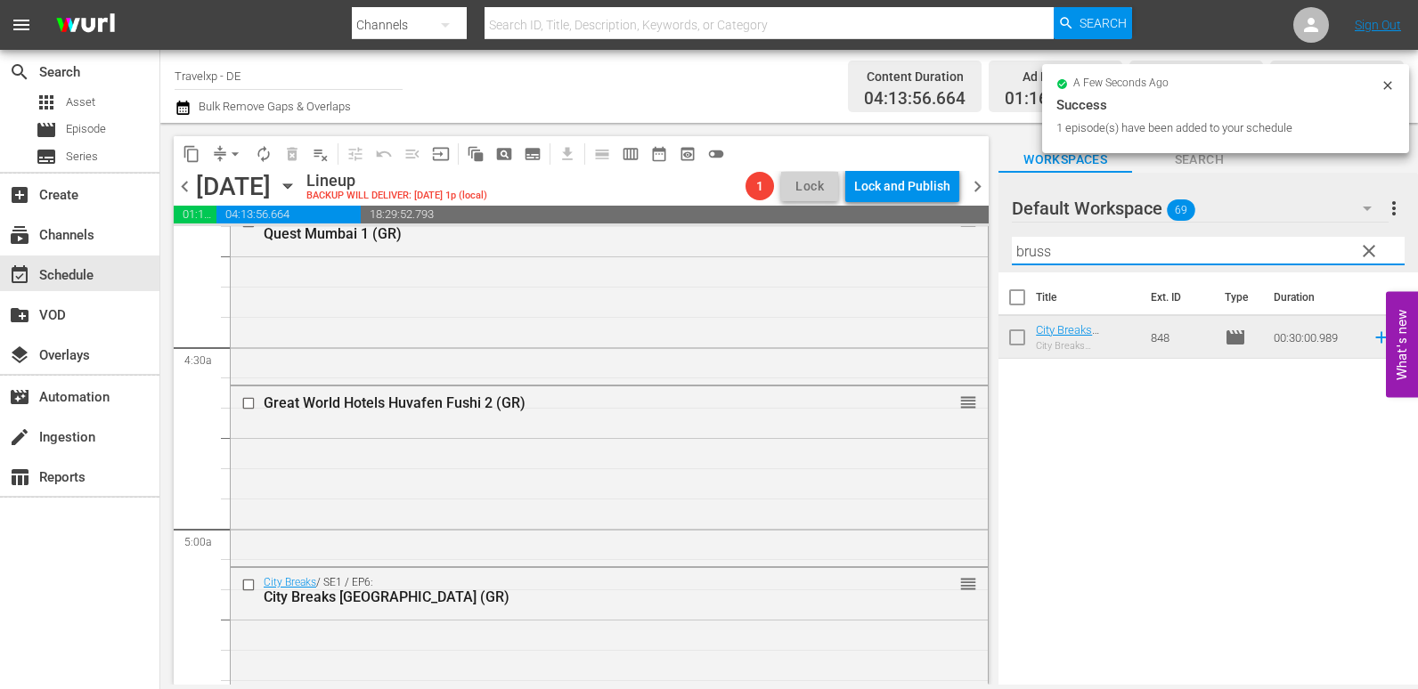
click at [953, 248] on div "content_copy compress arrow_drop_down autorenew_outlined delete_forever_outline…" at bounding box center [789, 404] width 1258 height 562
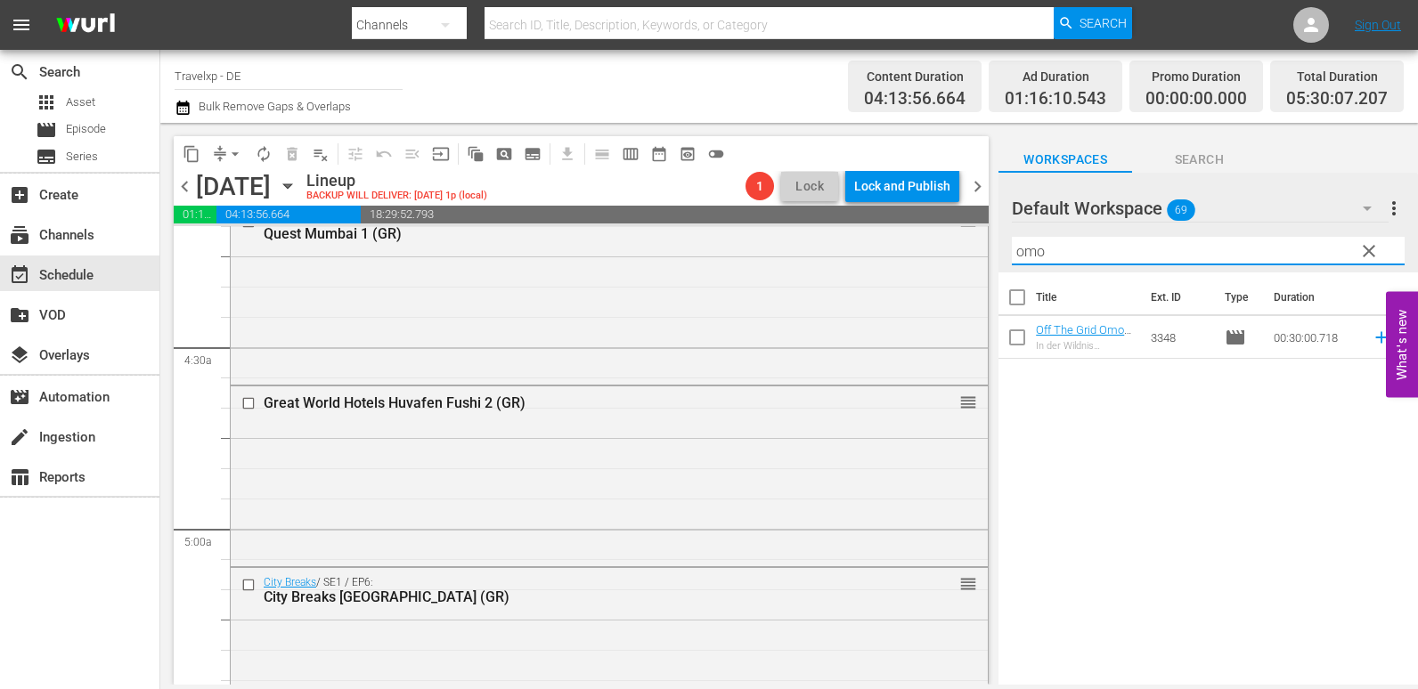
click at [1391, 338] on span "reorder" at bounding box center [1401, 336] width 21 height 21
click at [1372, 339] on icon at bounding box center [1382, 338] width 20 height 20
drag, startPoint x: 1051, startPoint y: 261, endPoint x: 935, endPoint y: 262, distance: 115.8
click at [935, 262] on div "content_copy compress arrow_drop_down autorenew_outlined delete_forever_outline…" at bounding box center [789, 404] width 1258 height 562
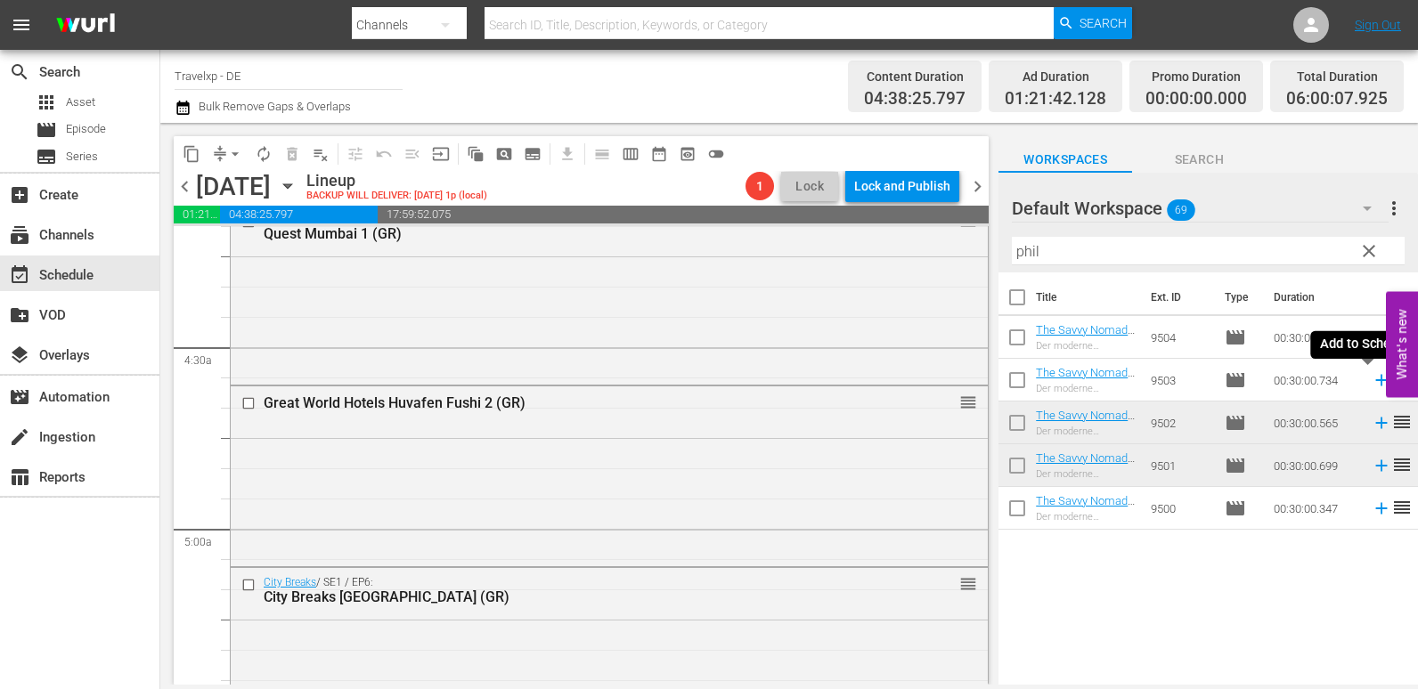
click at [1372, 384] on icon at bounding box center [1382, 381] width 20 height 20
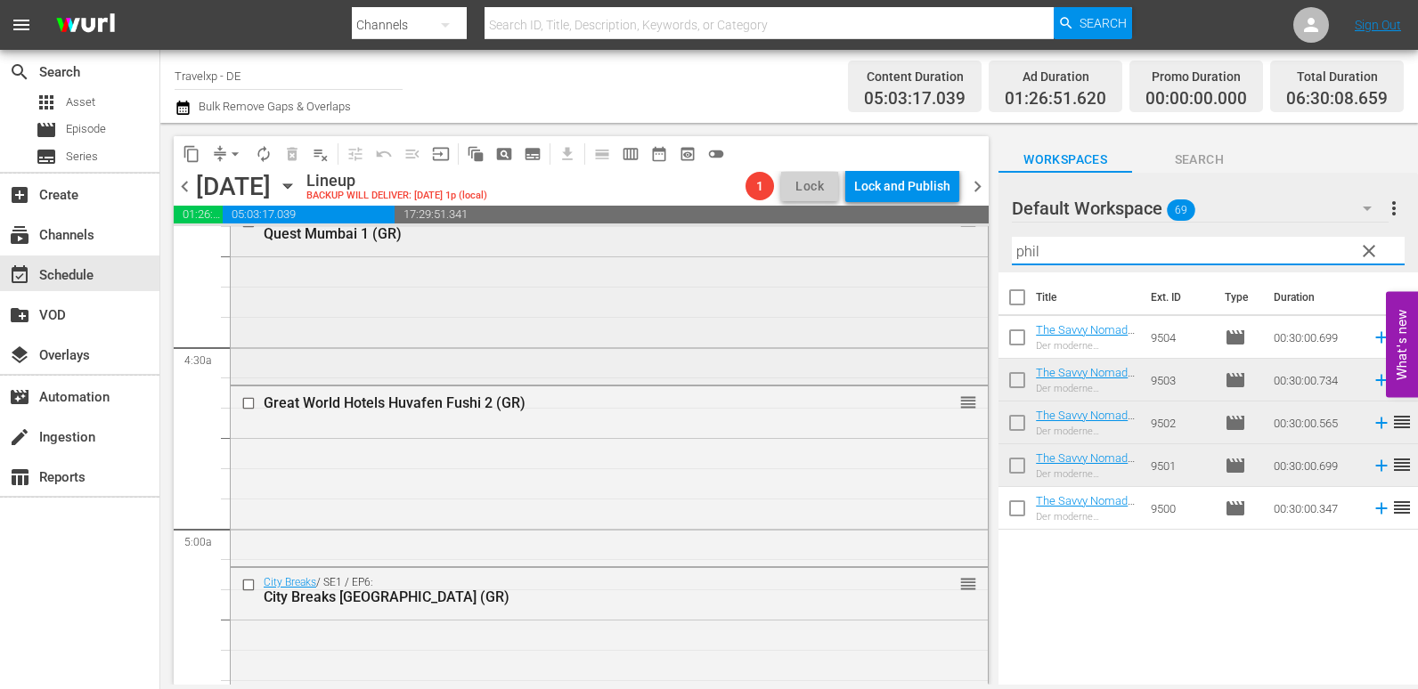
click at [754, 291] on div "content_copy compress arrow_drop_down autorenew_outlined delete_forever_outline…" at bounding box center [789, 404] width 1258 height 562
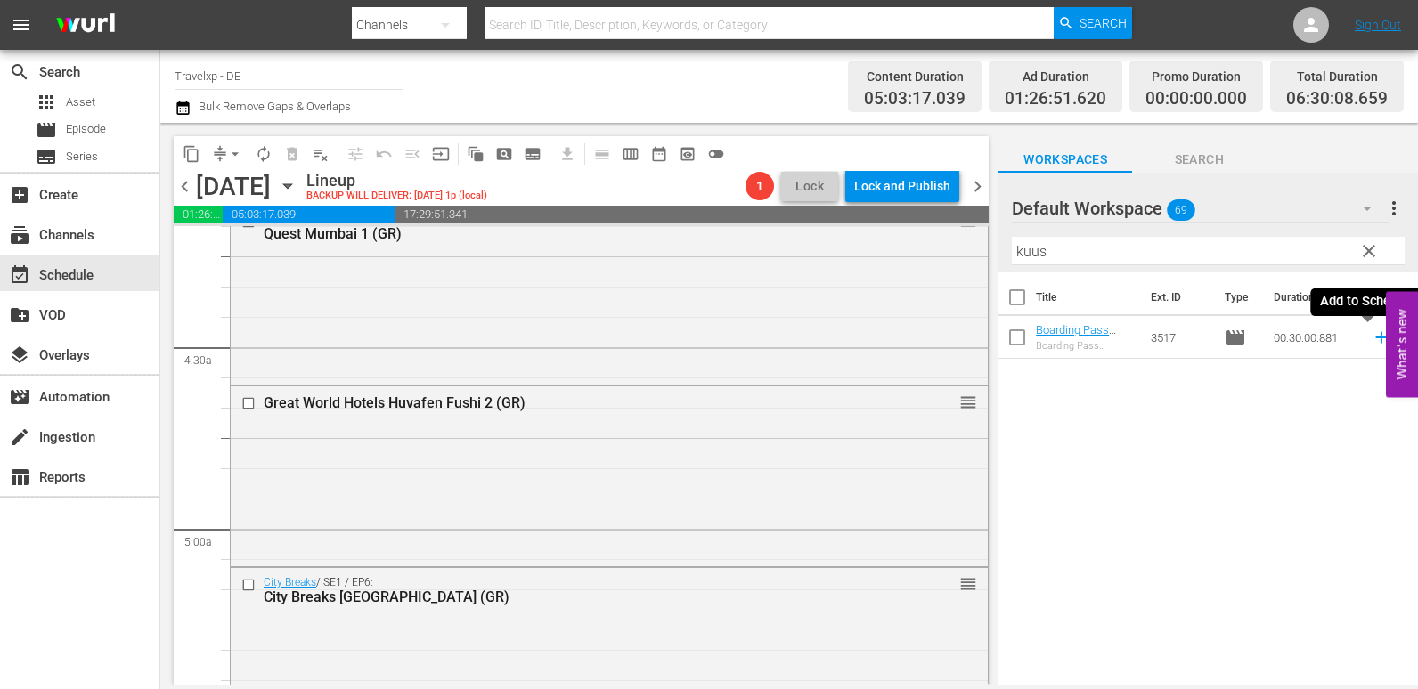
click at [1375, 338] on icon at bounding box center [1381, 338] width 12 height 12
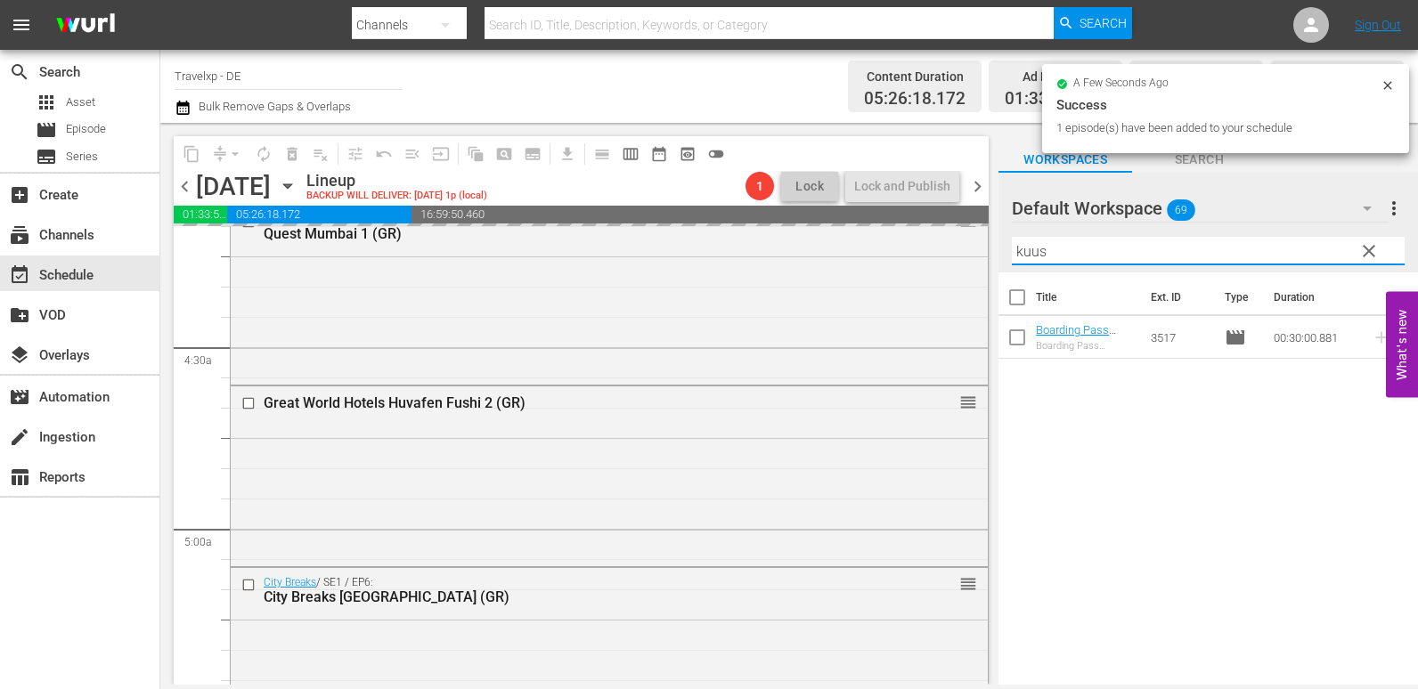
drag, startPoint x: 1062, startPoint y: 251, endPoint x: 1018, endPoint y: 251, distance: 43.6
click at [837, 251] on div "content_copy compress arrow_drop_down autorenew_outlined delete_forever_outline…" at bounding box center [789, 404] width 1258 height 562
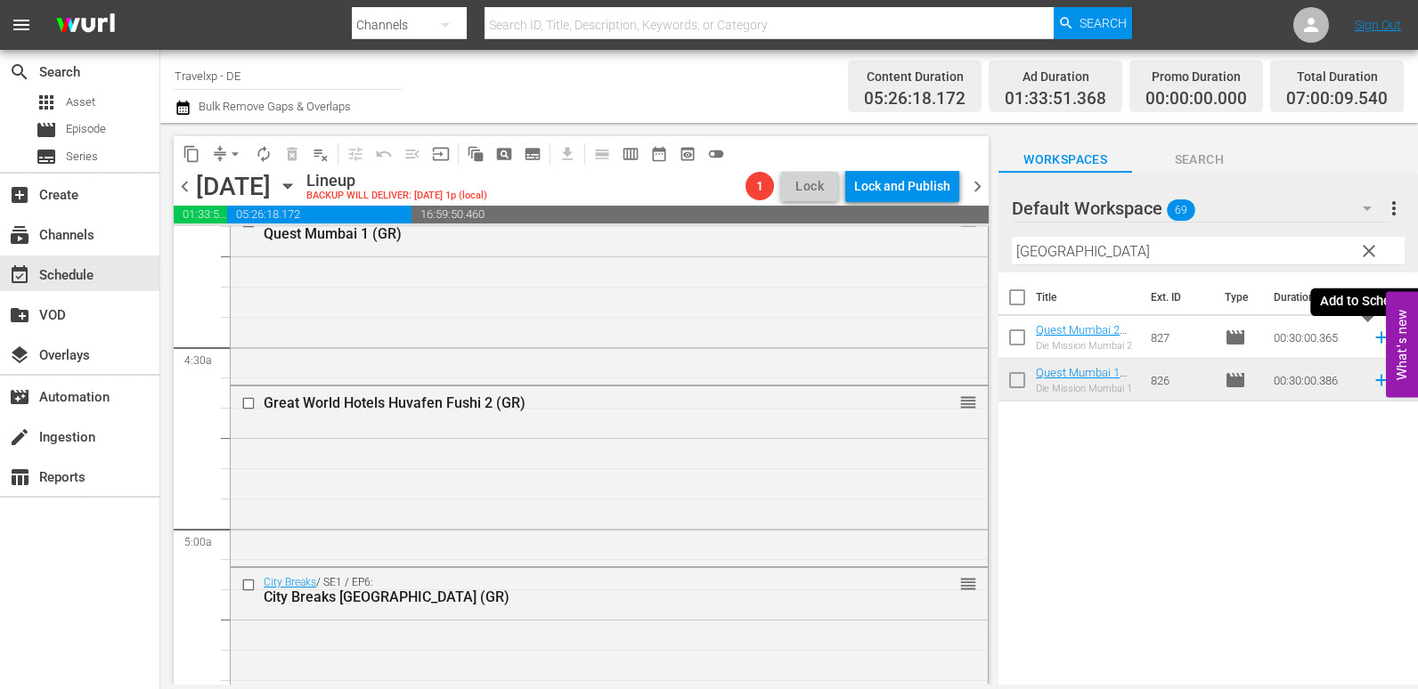
click at [1372, 338] on icon at bounding box center [1382, 338] width 20 height 20
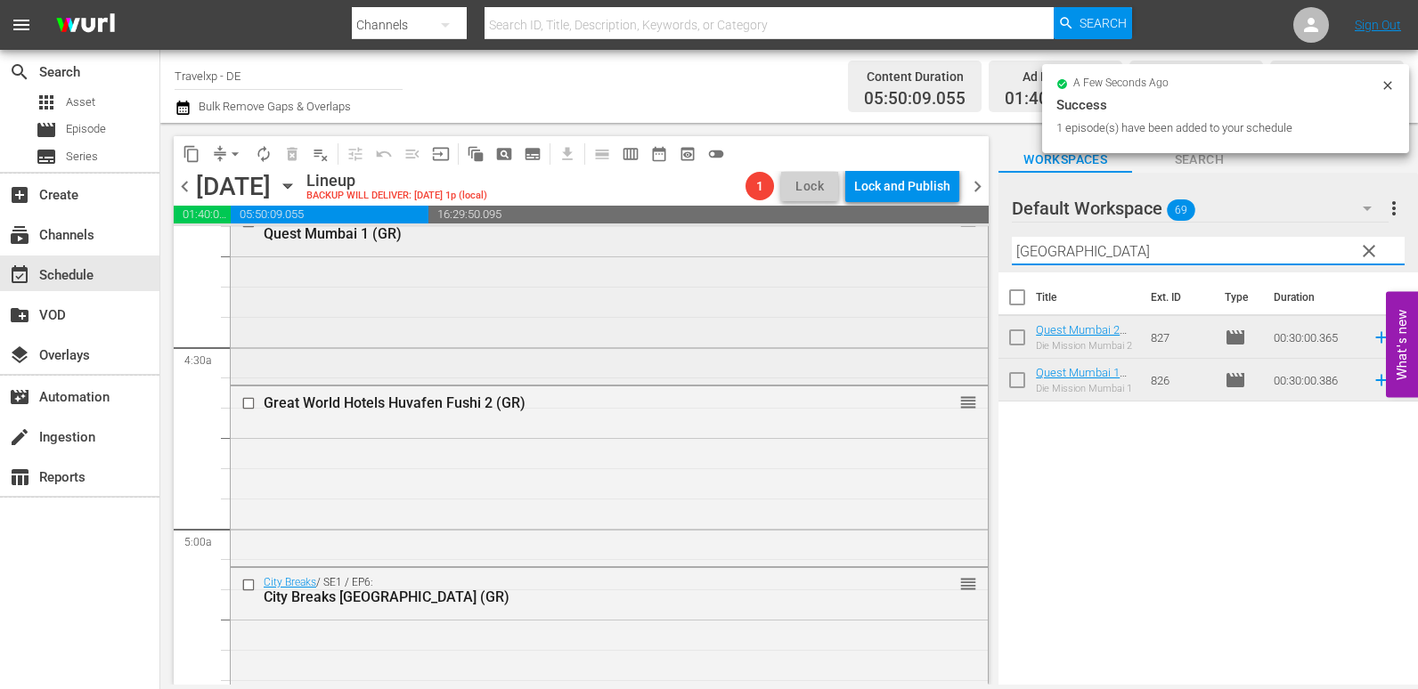
drag, startPoint x: 1078, startPoint y: 253, endPoint x: 974, endPoint y: 261, distance: 103.6
click at [974, 261] on div "content_copy compress arrow_drop_down autorenew_outlined delete_forever_outline…" at bounding box center [789, 404] width 1258 height 562
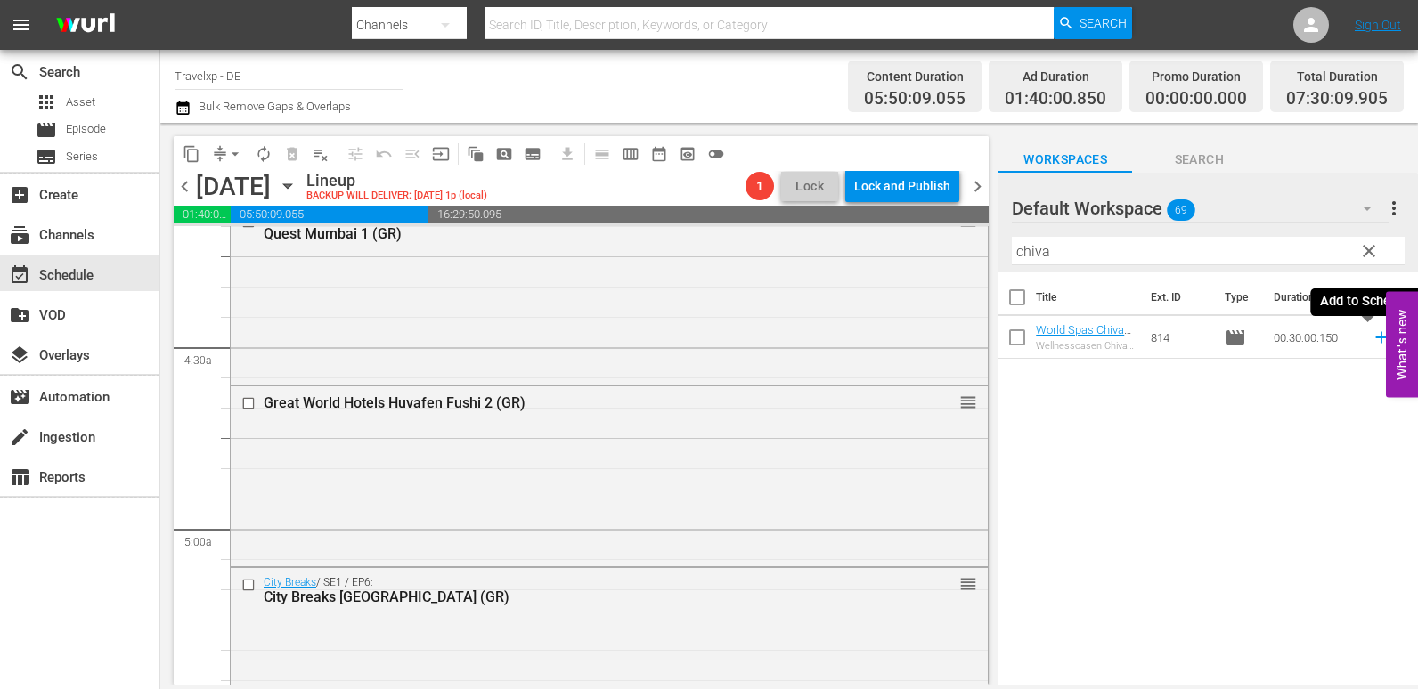
click at [1375, 337] on icon at bounding box center [1381, 338] width 12 height 12
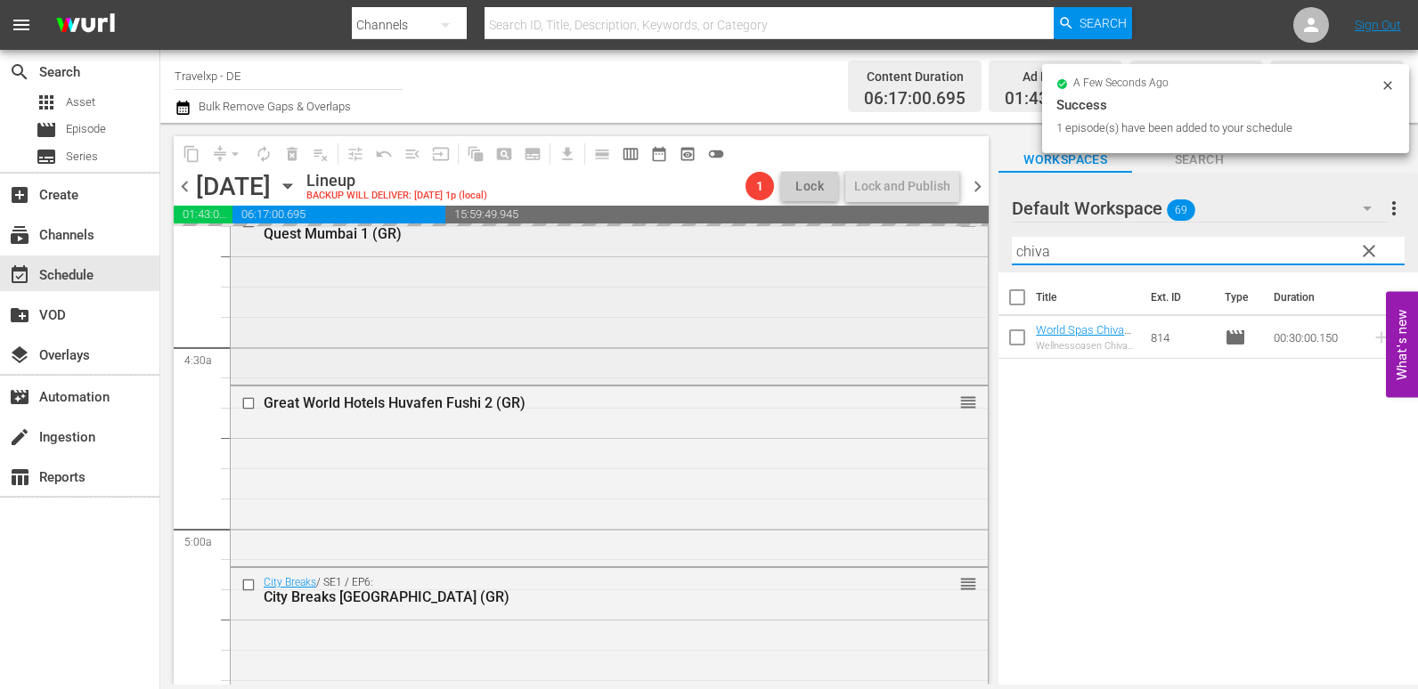
drag, startPoint x: 1096, startPoint y: 256, endPoint x: 914, endPoint y: 257, distance: 182.6
click at [914, 257] on div "content_copy compress arrow_drop_down autorenew_outlined delete_forever_outline…" at bounding box center [789, 404] width 1258 height 562
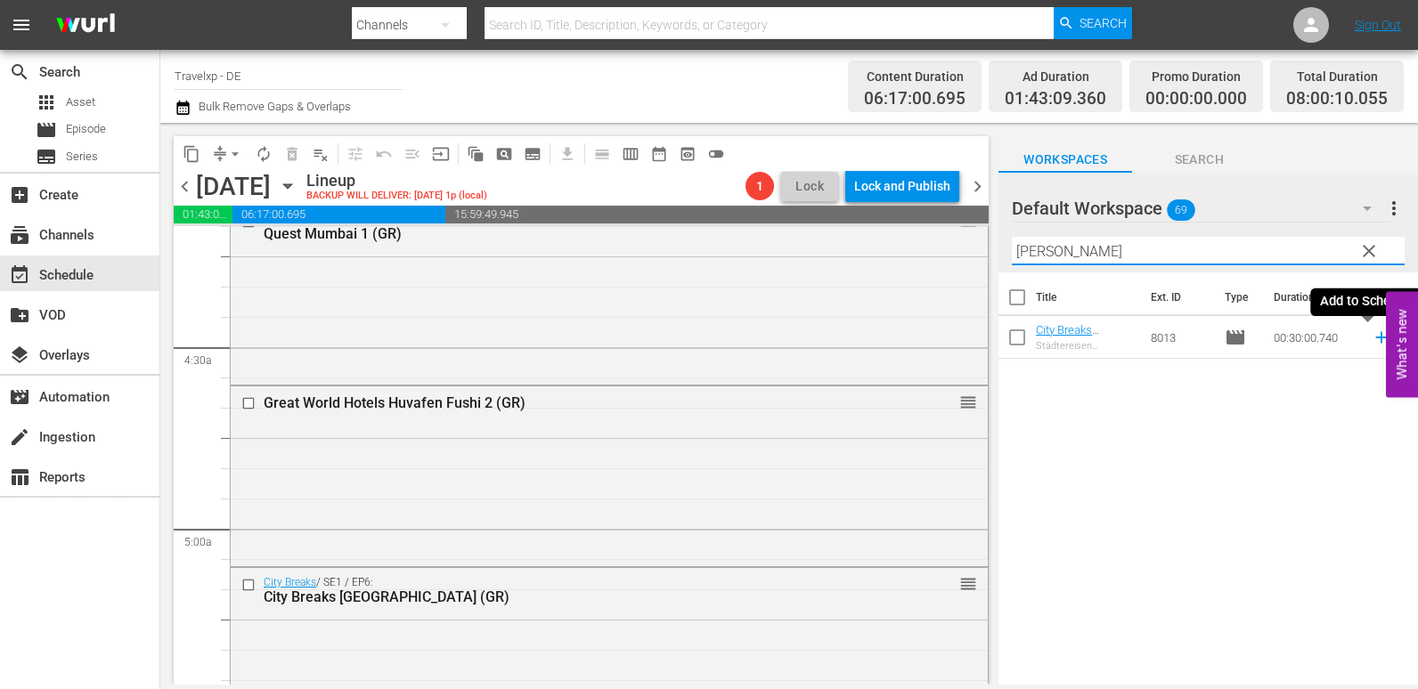
click at [1372, 333] on icon at bounding box center [1382, 338] width 20 height 20
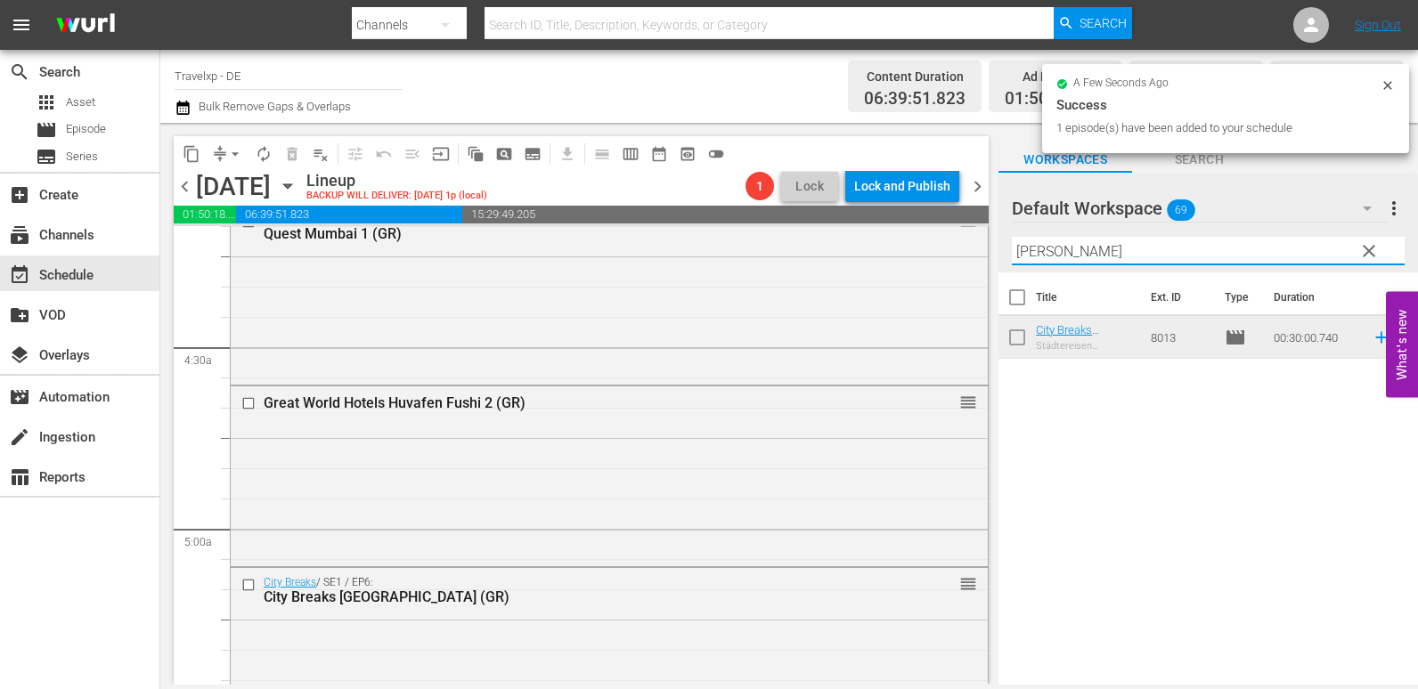
click at [956, 255] on div "content_copy compress arrow_drop_down autorenew_outlined delete_forever_outline…" at bounding box center [789, 404] width 1258 height 562
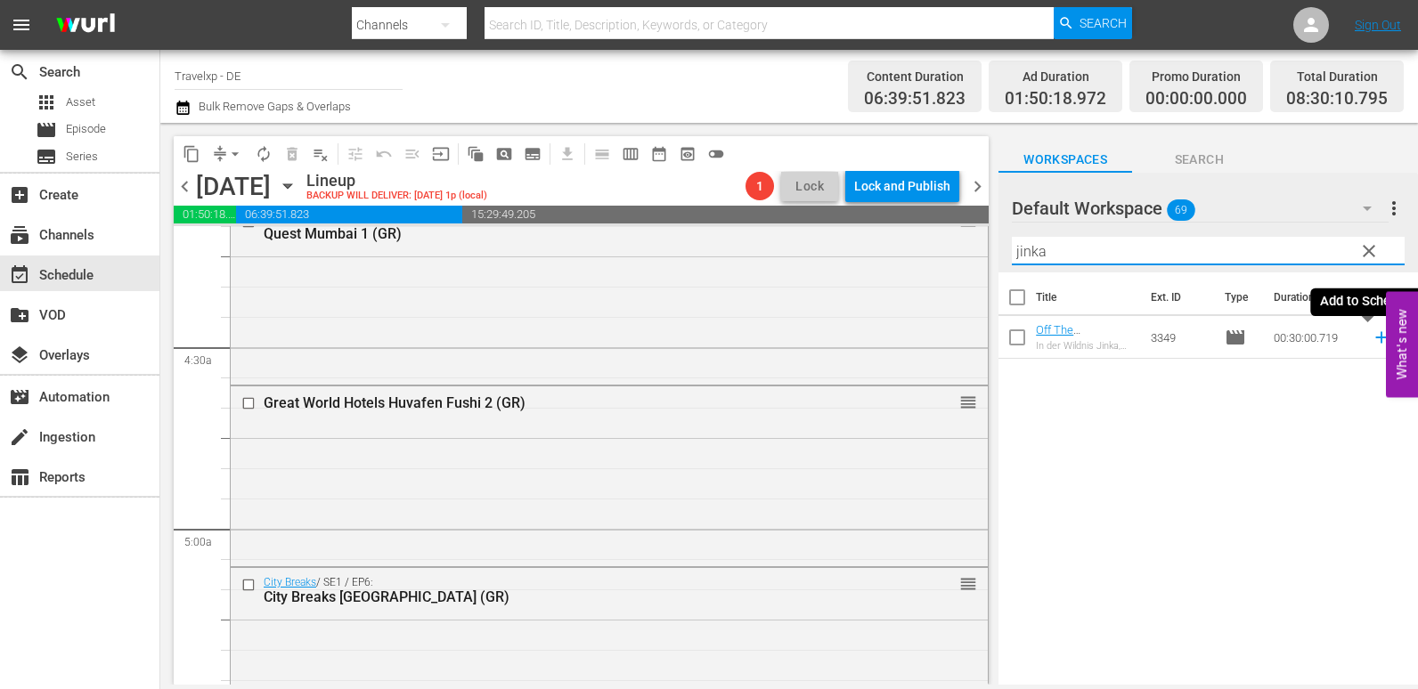
click at [1372, 338] on icon at bounding box center [1382, 338] width 20 height 20
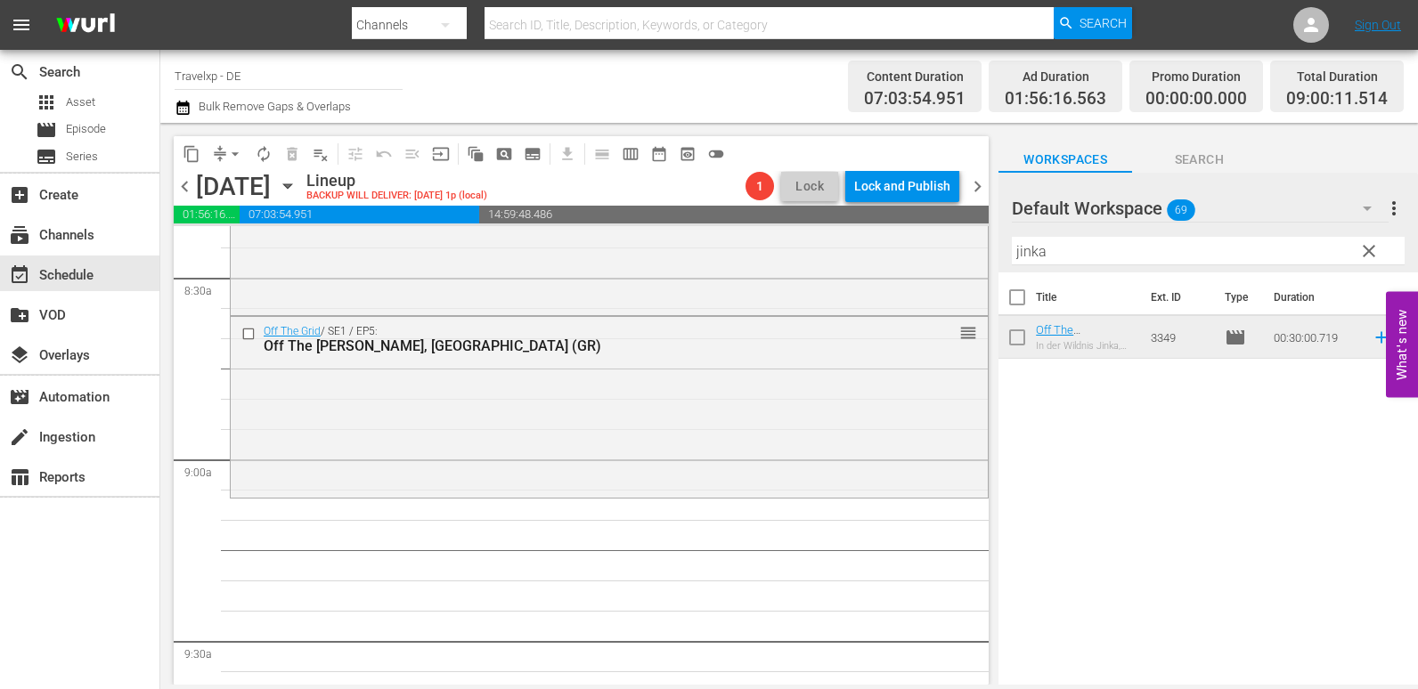
scroll to position [3028, 0]
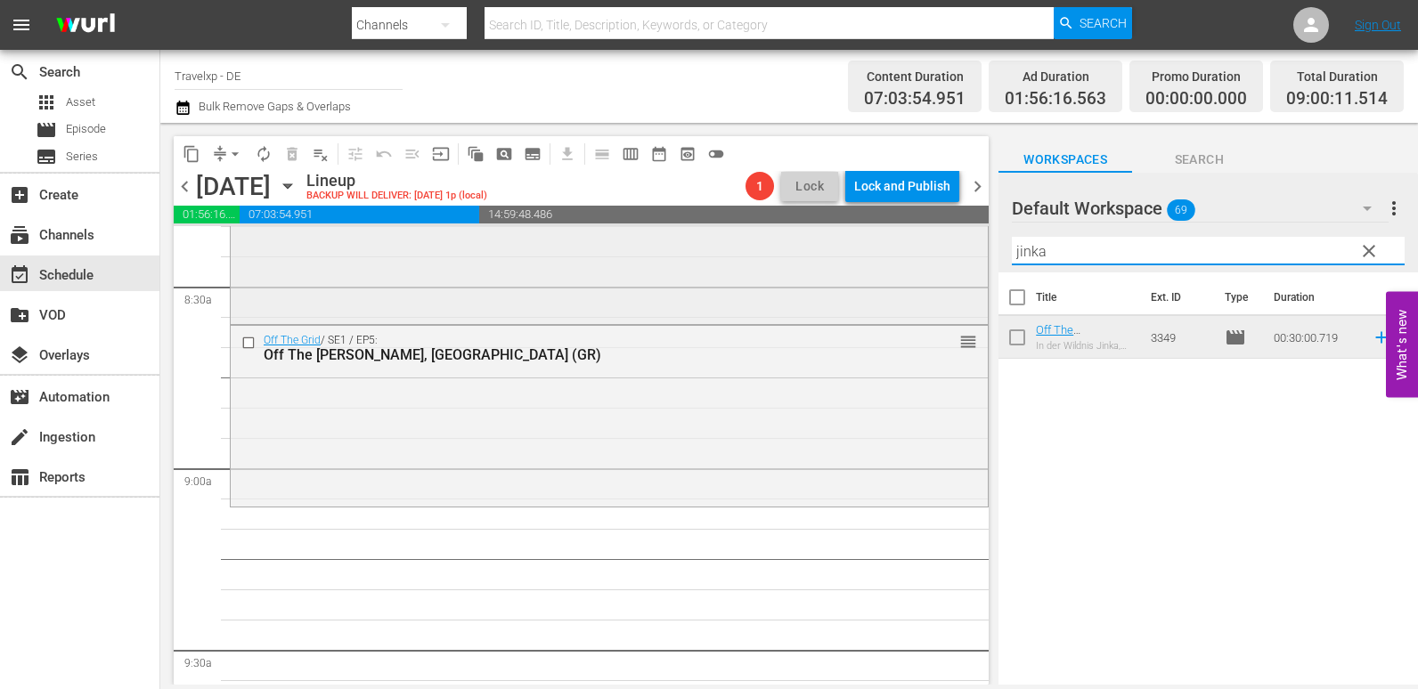
drag, startPoint x: 1053, startPoint y: 253, endPoint x: 948, endPoint y: 241, distance: 105.7
click at [948, 241] on div "content_copy compress arrow_drop_down autorenew_outlined delete_forever_outline…" at bounding box center [789, 404] width 1258 height 562
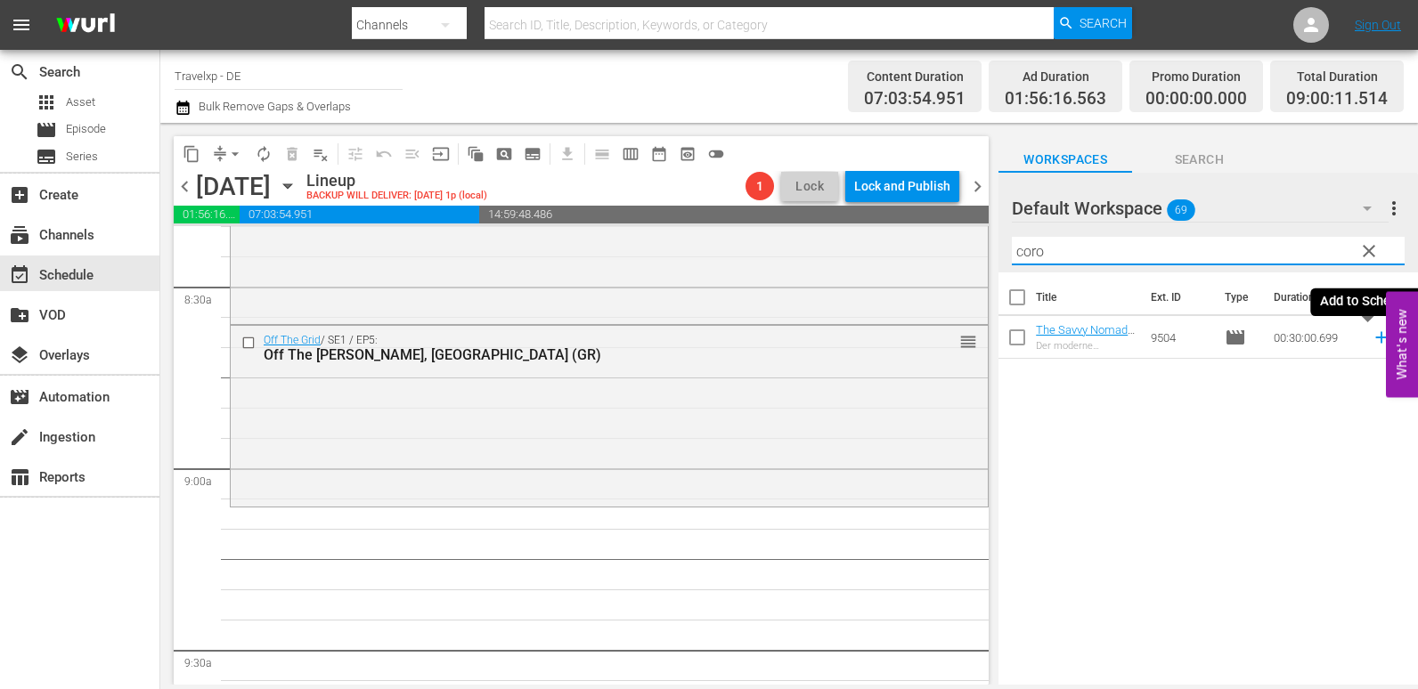
click at [1376, 339] on icon at bounding box center [1382, 338] width 20 height 20
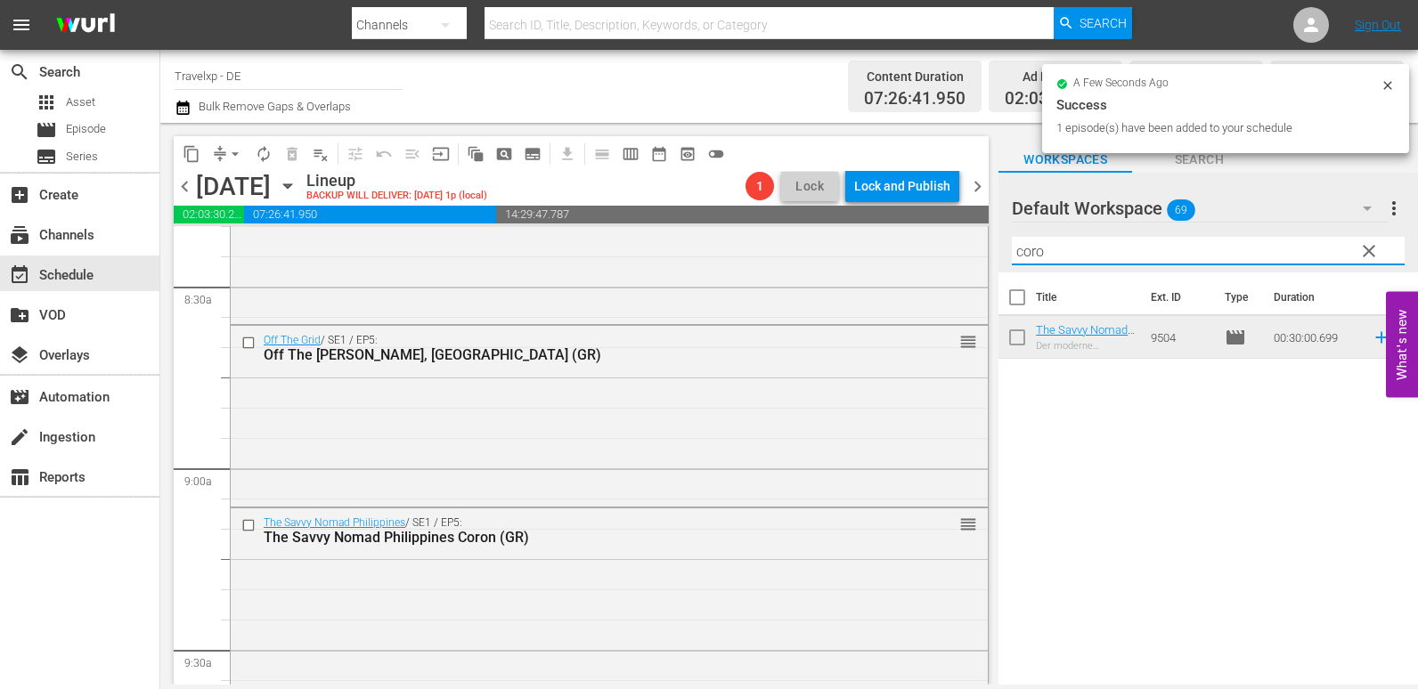
drag, startPoint x: 1072, startPoint y: 257, endPoint x: 988, endPoint y: 259, distance: 84.7
click at [988, 259] on div "content_copy compress arrow_drop_down autorenew_outlined delete_forever_outline…" at bounding box center [789, 404] width 1258 height 562
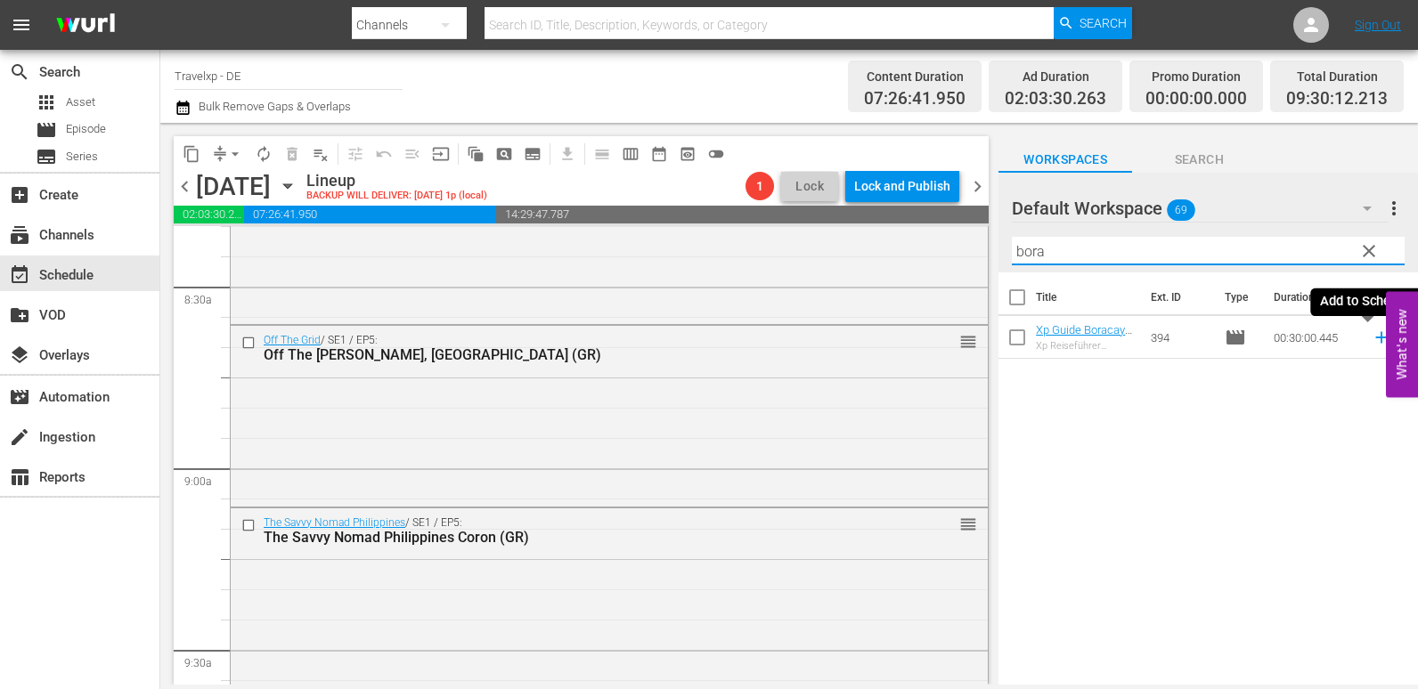
click at [1372, 339] on icon at bounding box center [1382, 338] width 20 height 20
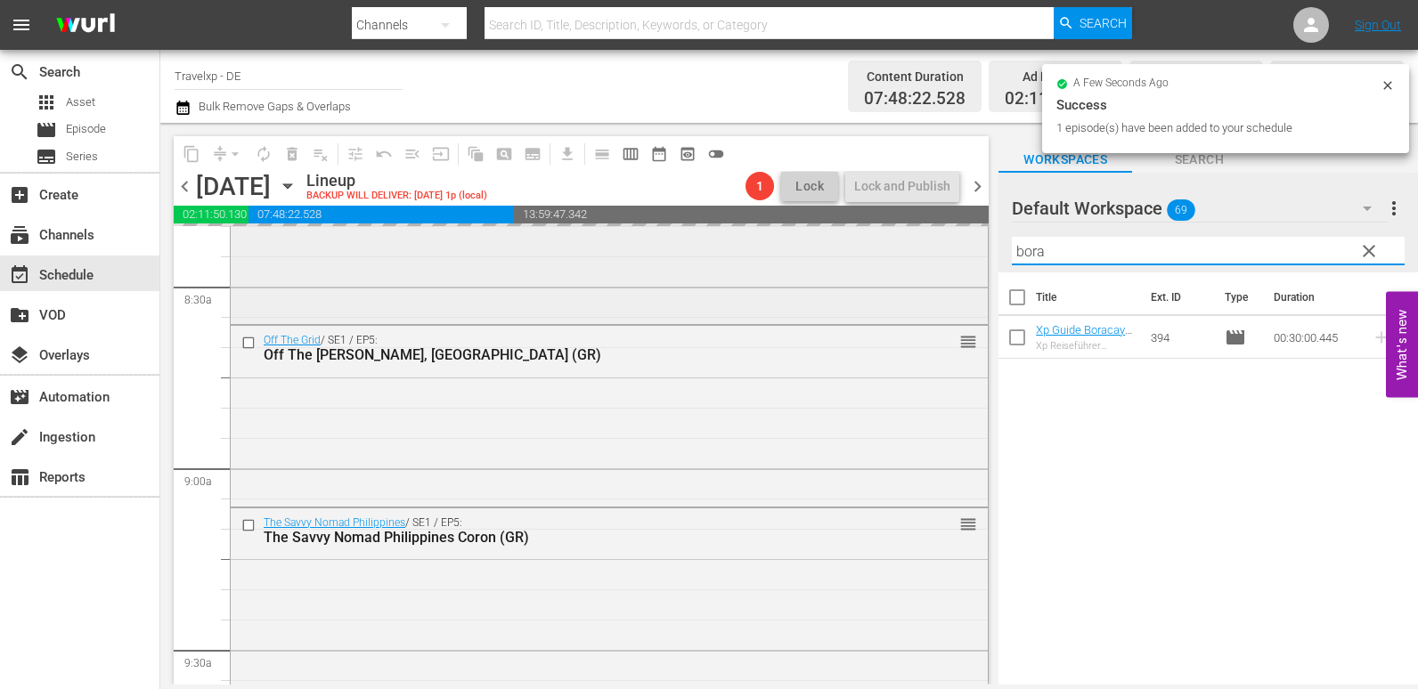
click at [937, 259] on div "content_copy compress arrow_drop_down autorenew_outlined delete_forever_outline…" at bounding box center [789, 404] width 1258 height 562
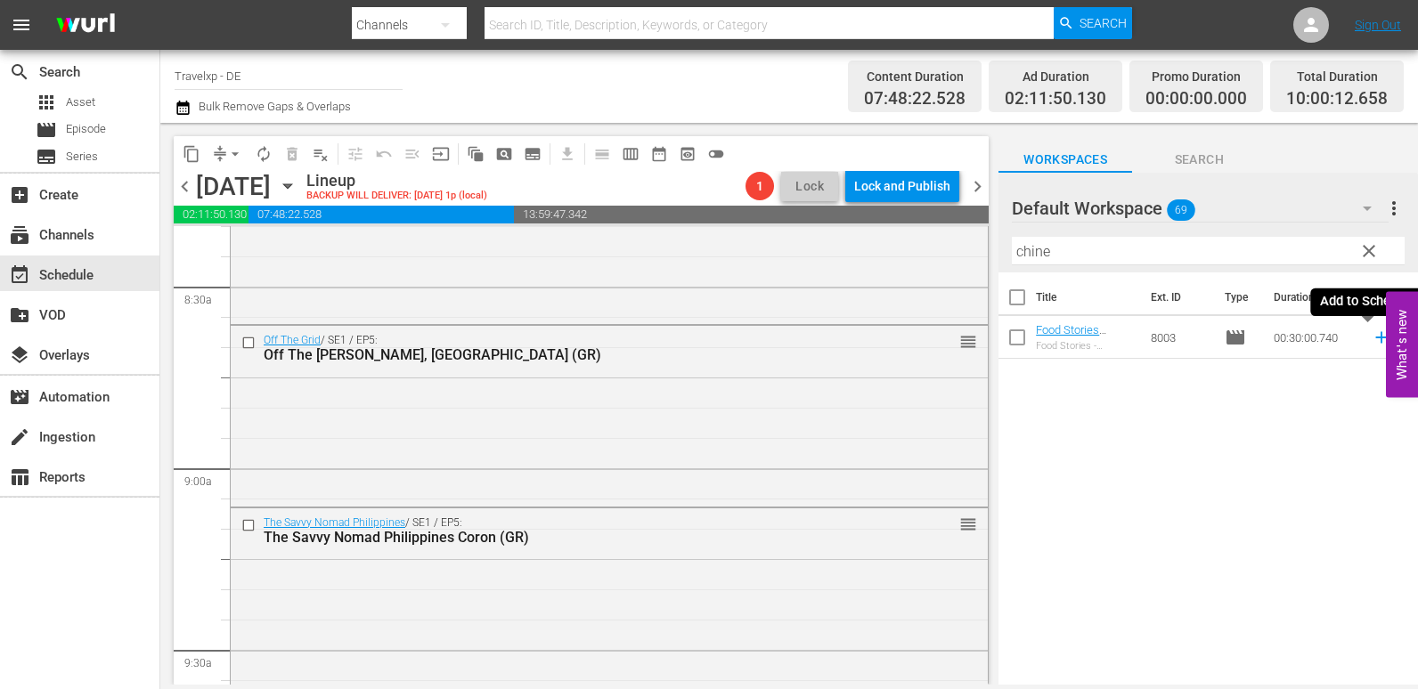
click at [1375, 338] on icon at bounding box center [1381, 338] width 12 height 12
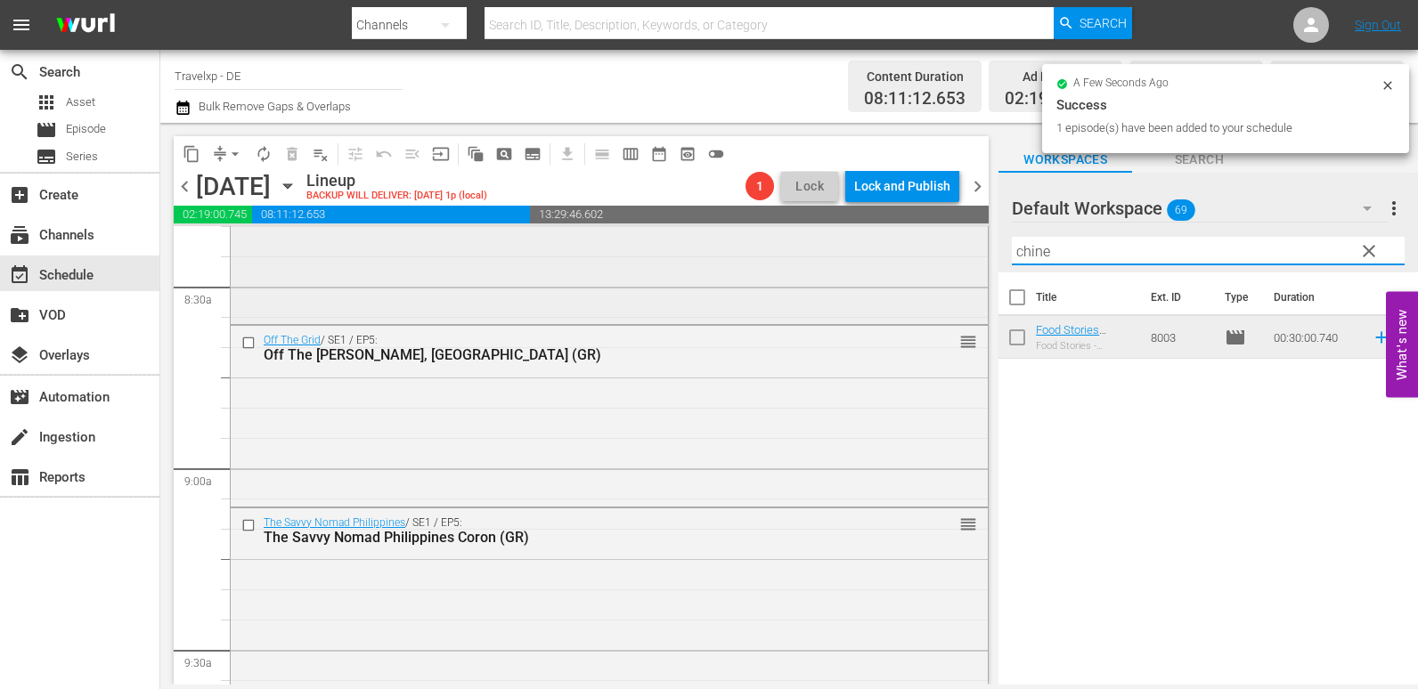
drag, startPoint x: 1079, startPoint y: 252, endPoint x: 935, endPoint y: 252, distance: 143.4
click at [935, 252] on div "content_copy compress arrow_drop_down autorenew_outlined delete_forever_outline…" at bounding box center [789, 404] width 1258 height 562
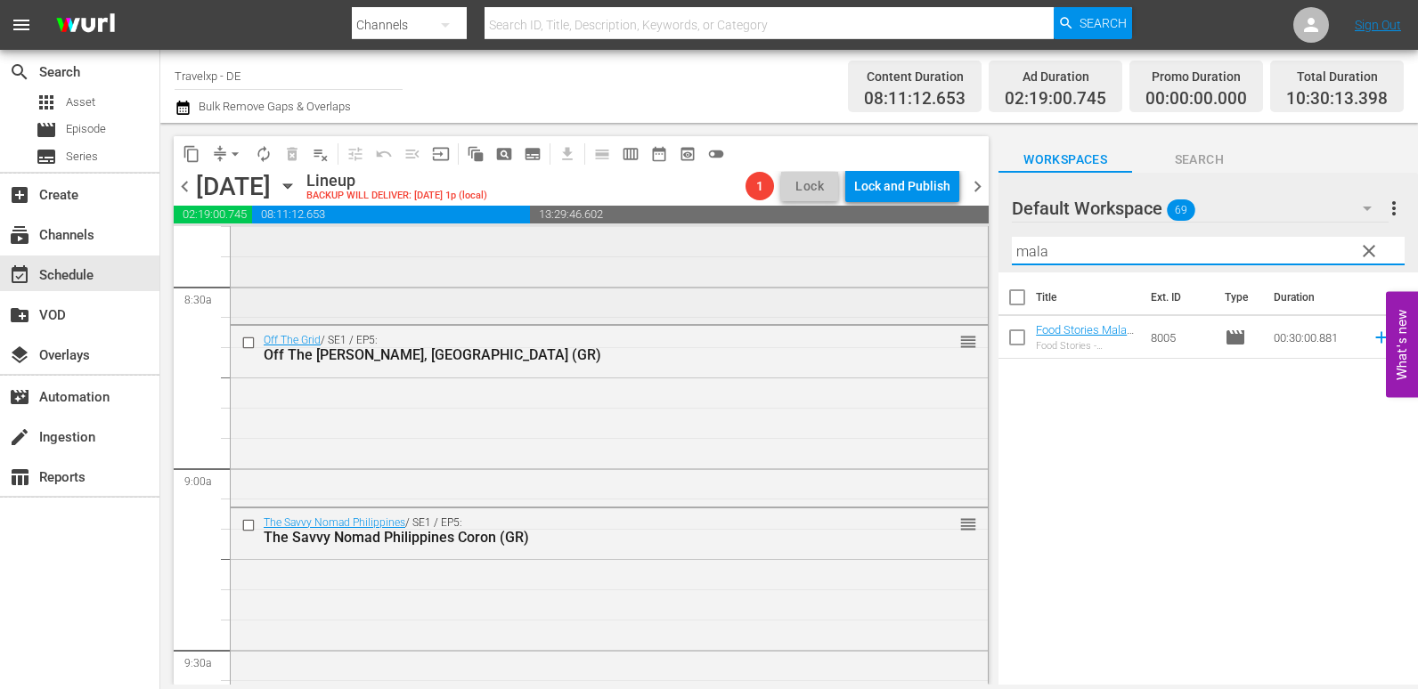
drag, startPoint x: 1059, startPoint y: 255, endPoint x: 964, endPoint y: 255, distance: 95.3
click at [964, 255] on div "content_copy compress arrow_drop_down autorenew_outlined delete_forever_outline…" at bounding box center [789, 404] width 1258 height 562
click at [1372, 336] on icon at bounding box center [1382, 338] width 20 height 20
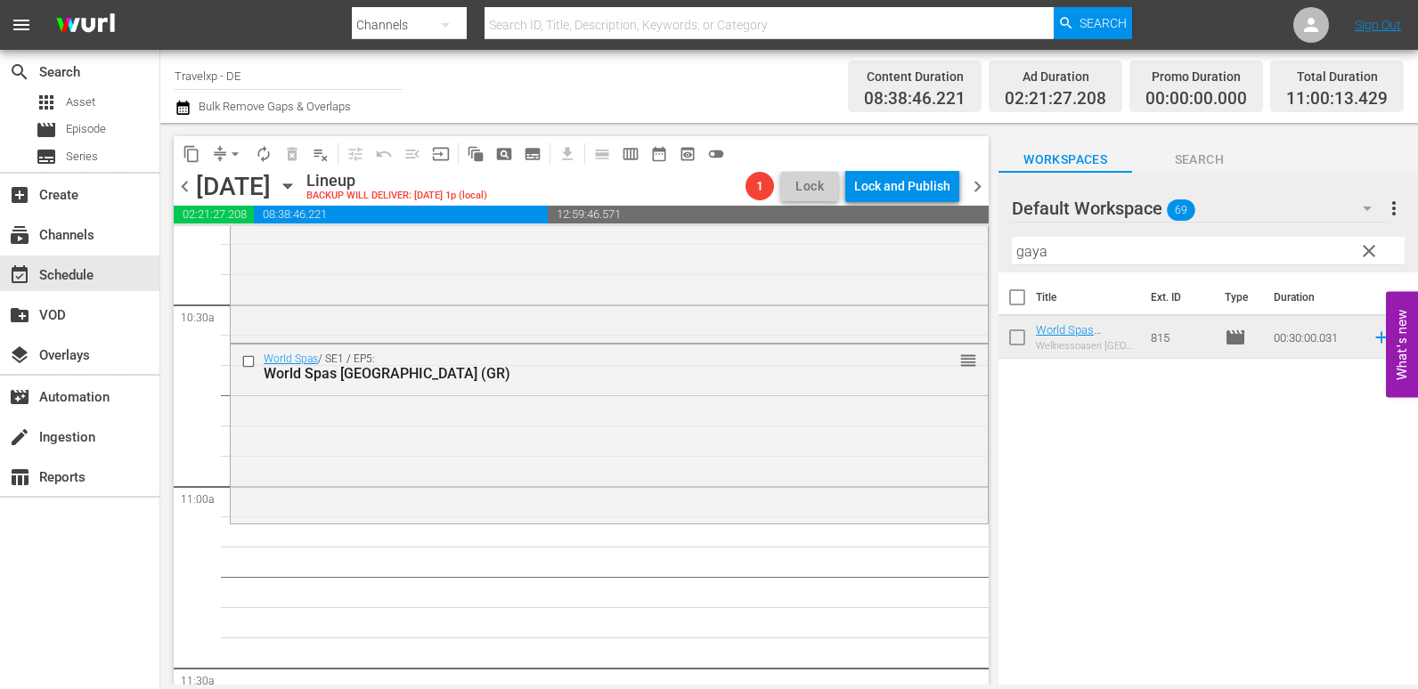
scroll to position [3830, 0]
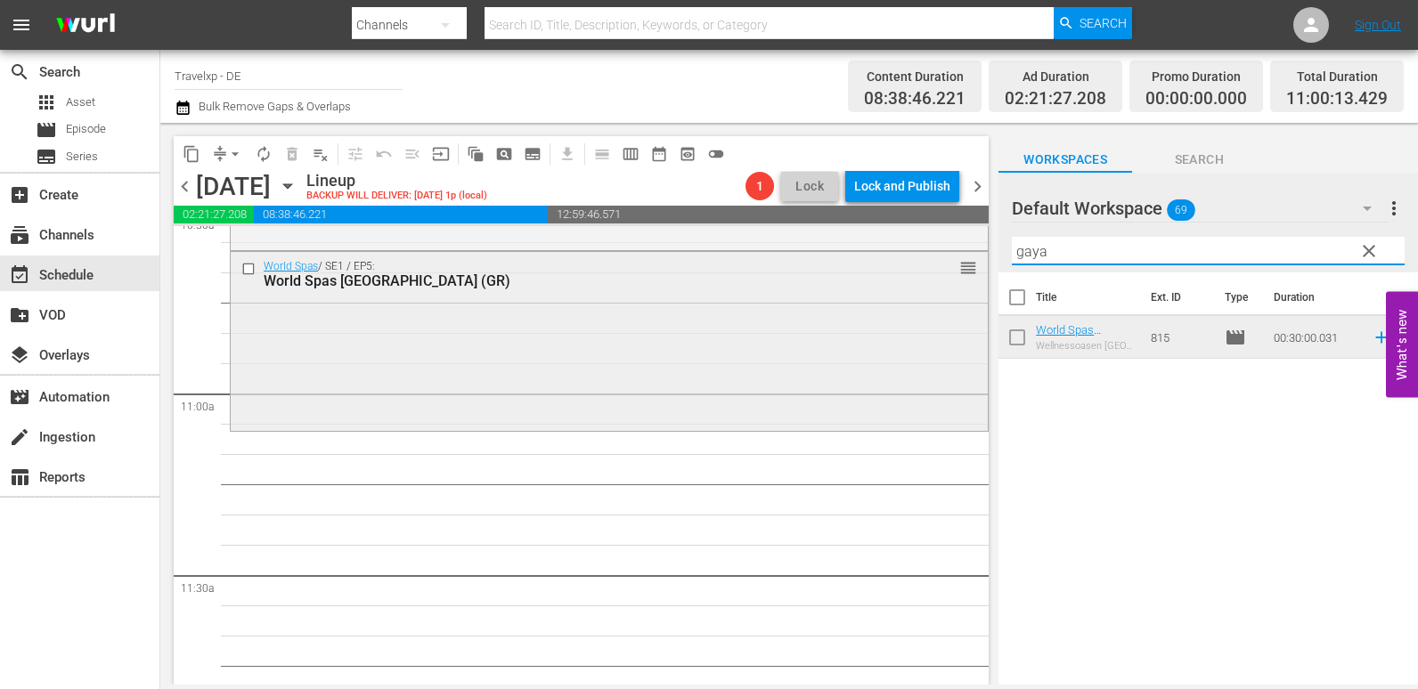
drag, startPoint x: 1072, startPoint y: 257, endPoint x: 941, endPoint y: 251, distance: 131.9
click at [941, 251] on div "content_copy compress arrow_drop_down autorenew_outlined delete_forever_outline…" at bounding box center [789, 404] width 1258 height 562
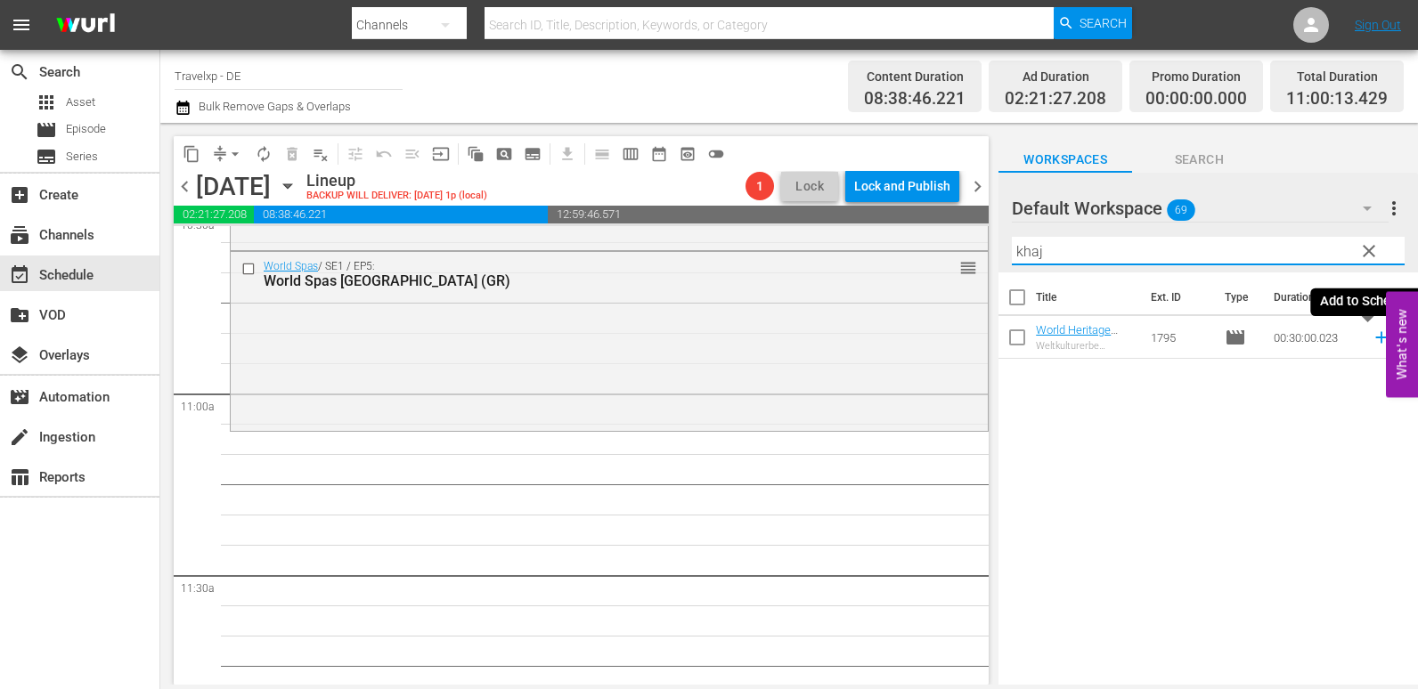
click at [1375, 338] on icon at bounding box center [1381, 338] width 12 height 12
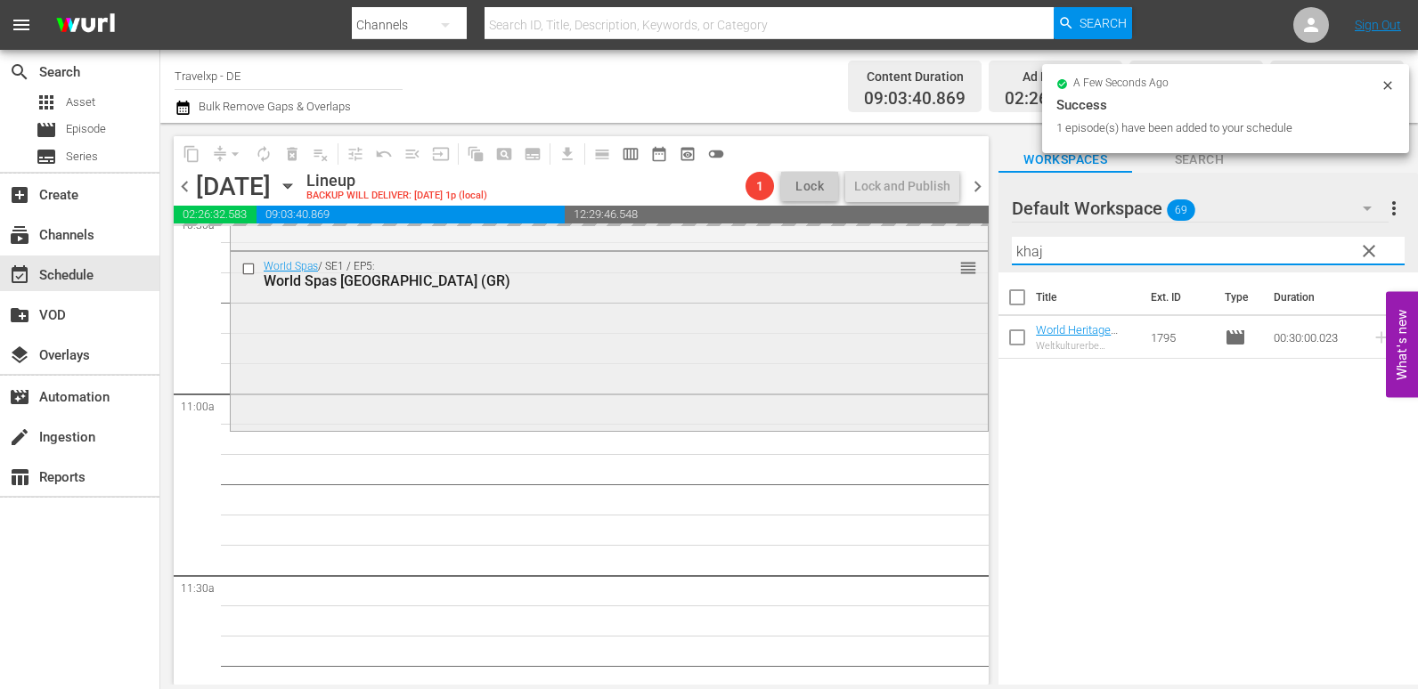
click at [933, 257] on div "content_copy compress arrow_drop_down autorenew_outlined delete_forever_outline…" at bounding box center [789, 404] width 1258 height 562
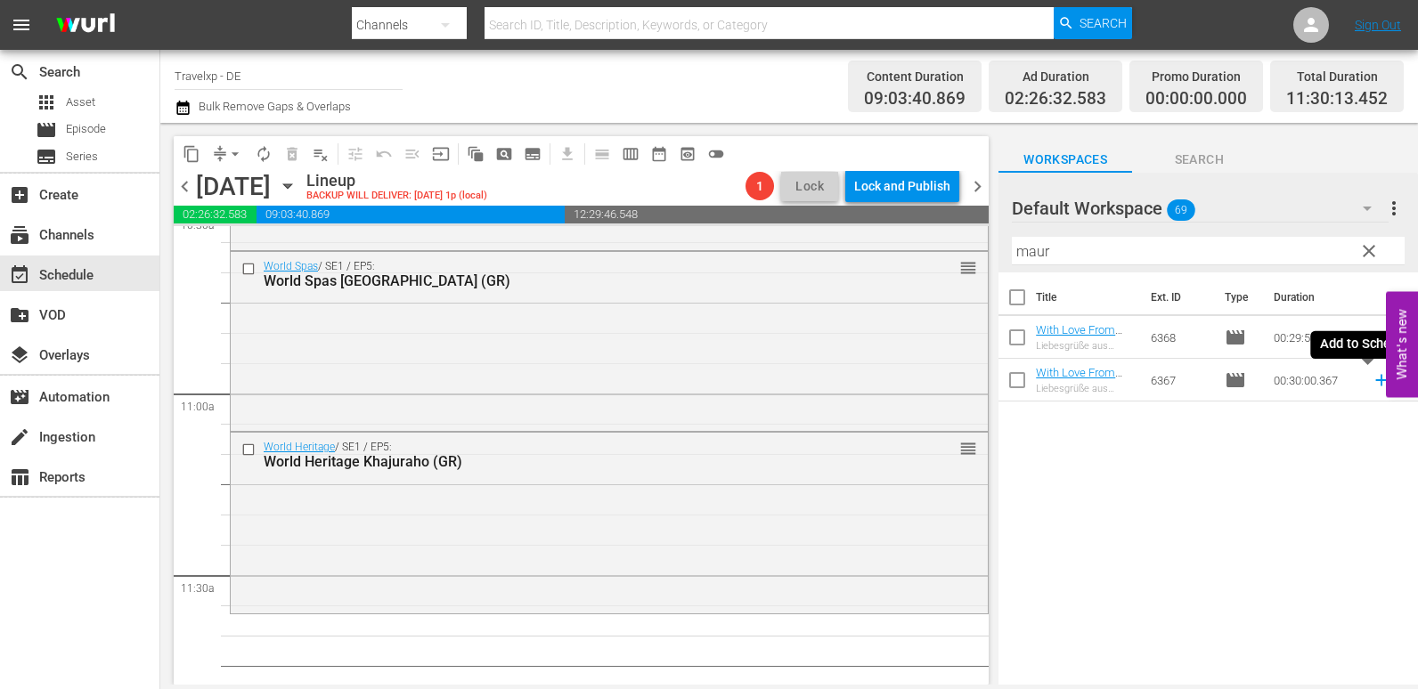
click at [1372, 384] on icon at bounding box center [1382, 381] width 20 height 20
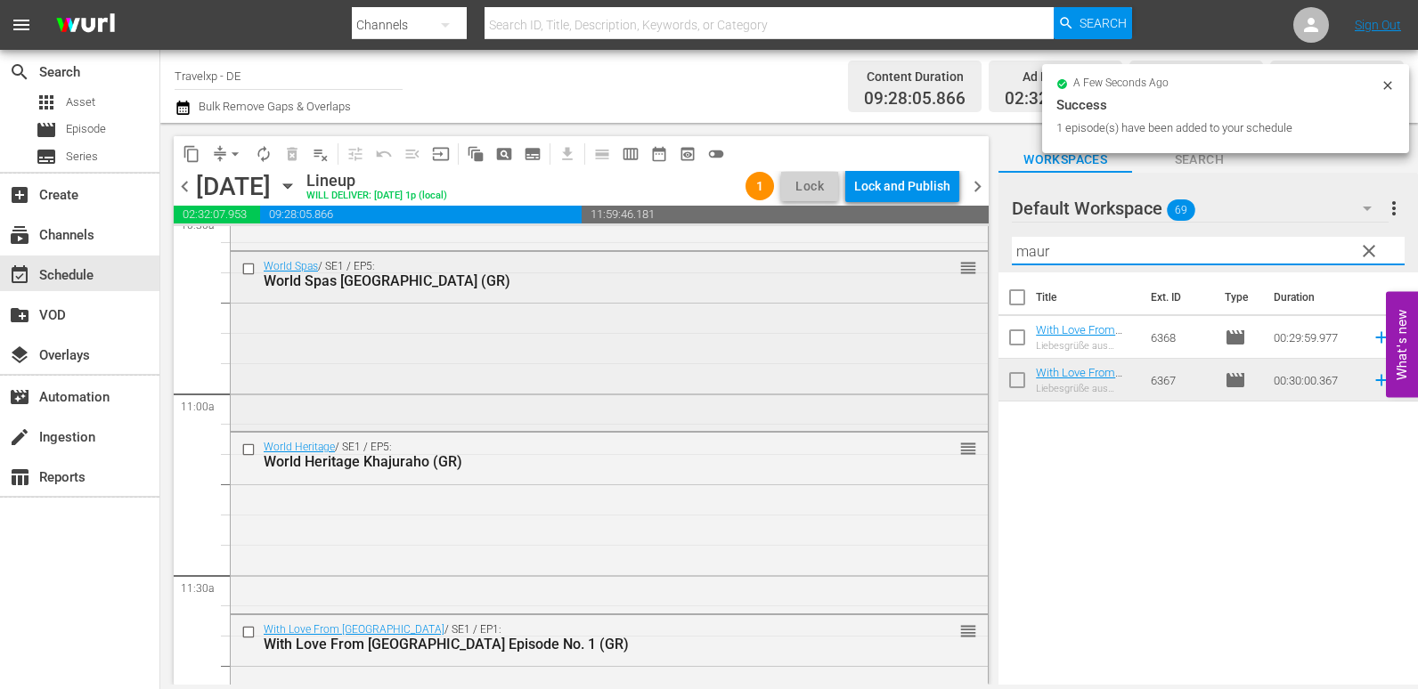
click at [943, 266] on div "content_copy compress arrow_drop_down autorenew_outlined delete_forever_outline…" at bounding box center [789, 404] width 1258 height 562
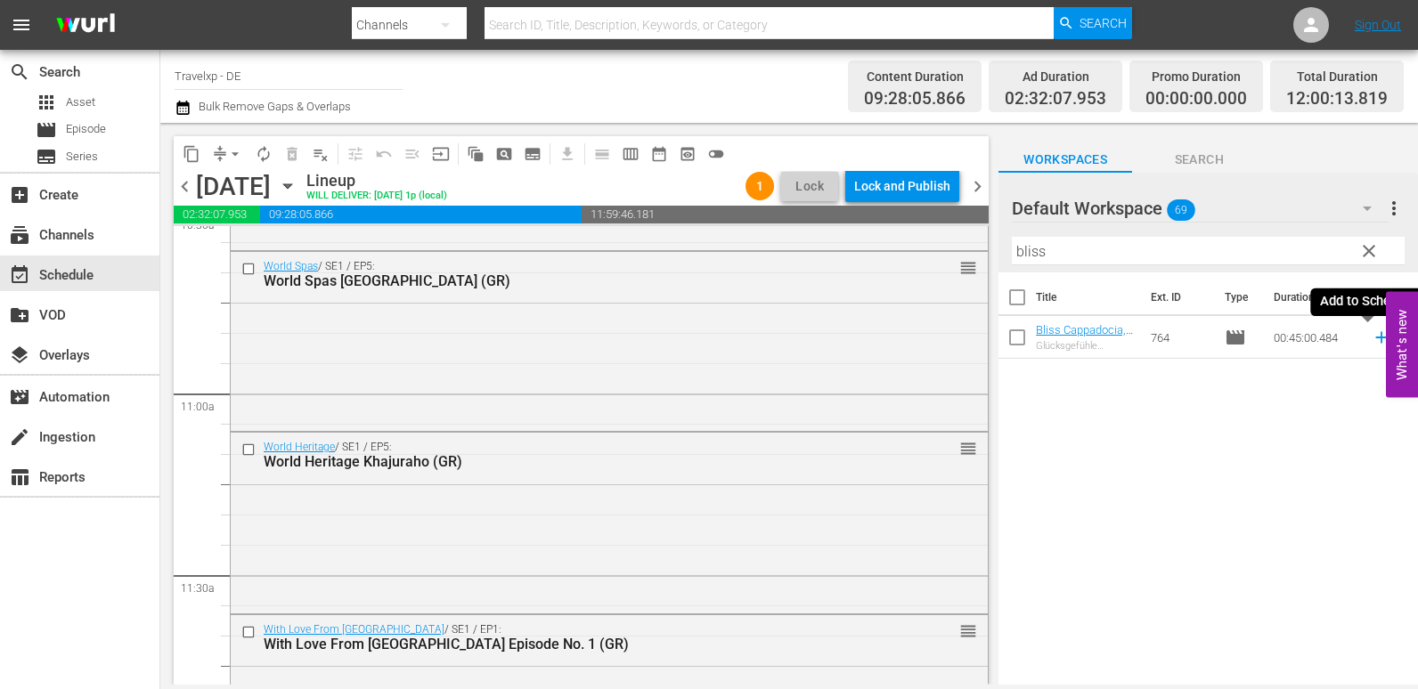
click at [1376, 342] on icon at bounding box center [1382, 338] width 20 height 20
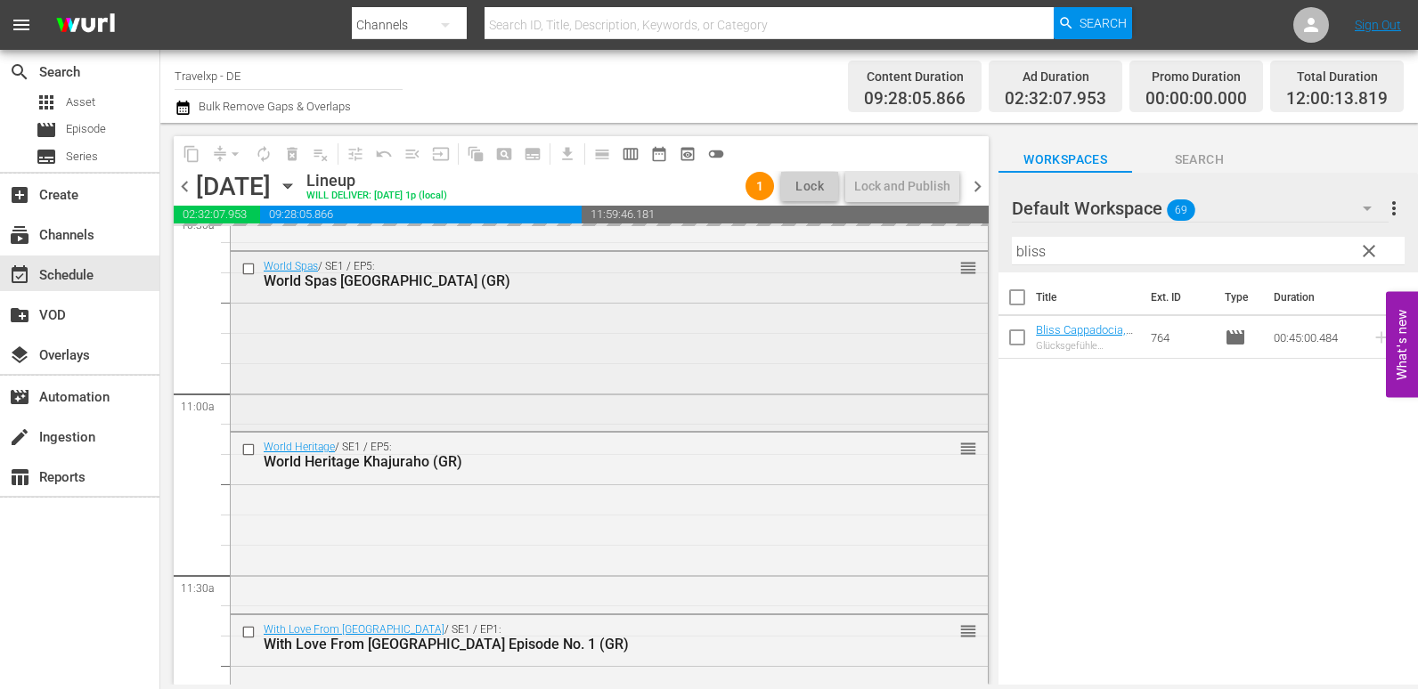
click at [966, 253] on div "content_copy compress arrow_drop_down autorenew_outlined delete_forever_outline…" at bounding box center [789, 404] width 1258 height 562
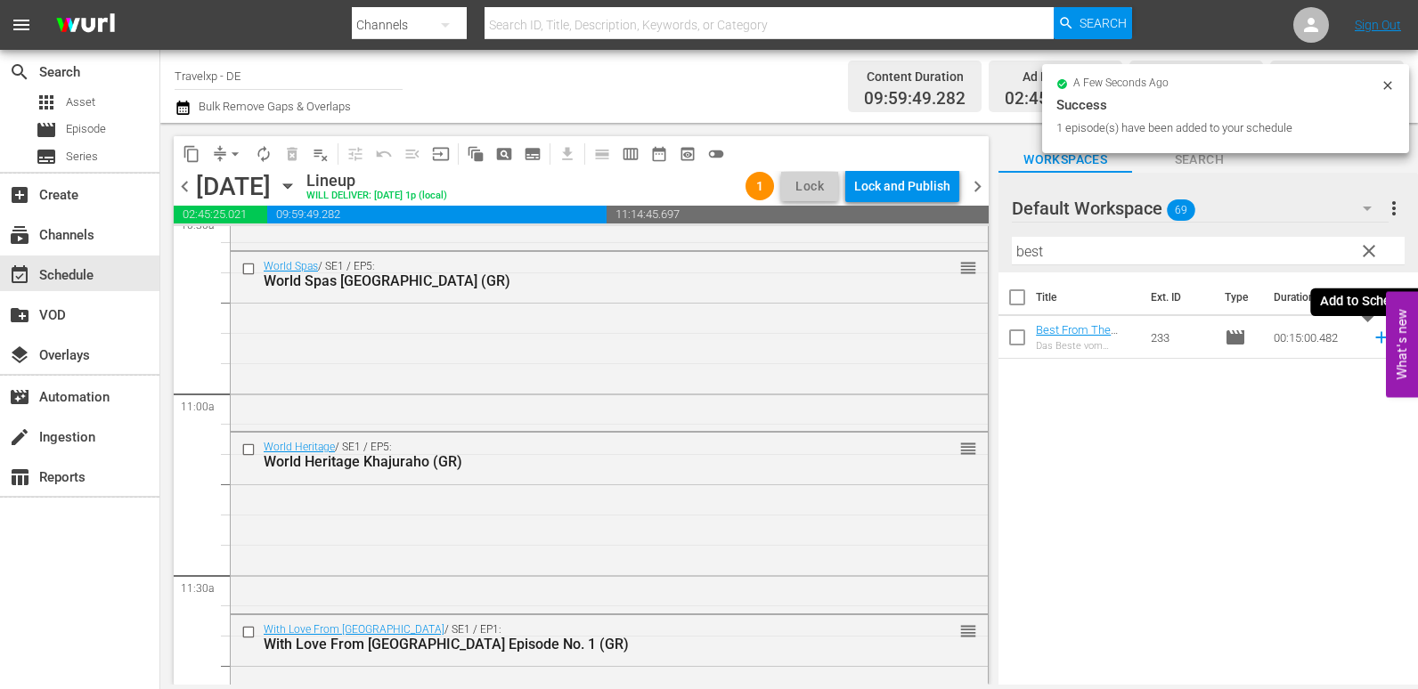
click at [1372, 341] on icon at bounding box center [1382, 338] width 20 height 20
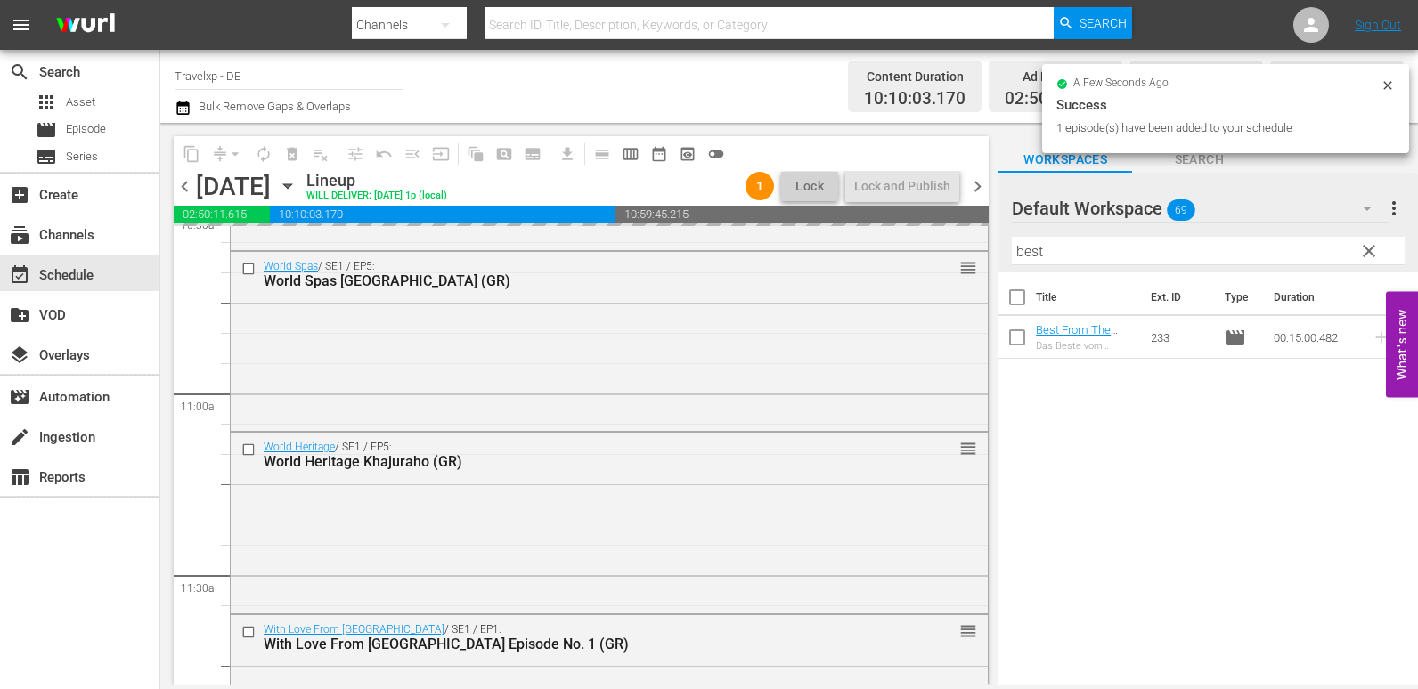
click at [949, 248] on div "content_copy compress arrow_drop_down autorenew_outlined delete_forever_outline…" at bounding box center [789, 404] width 1258 height 562
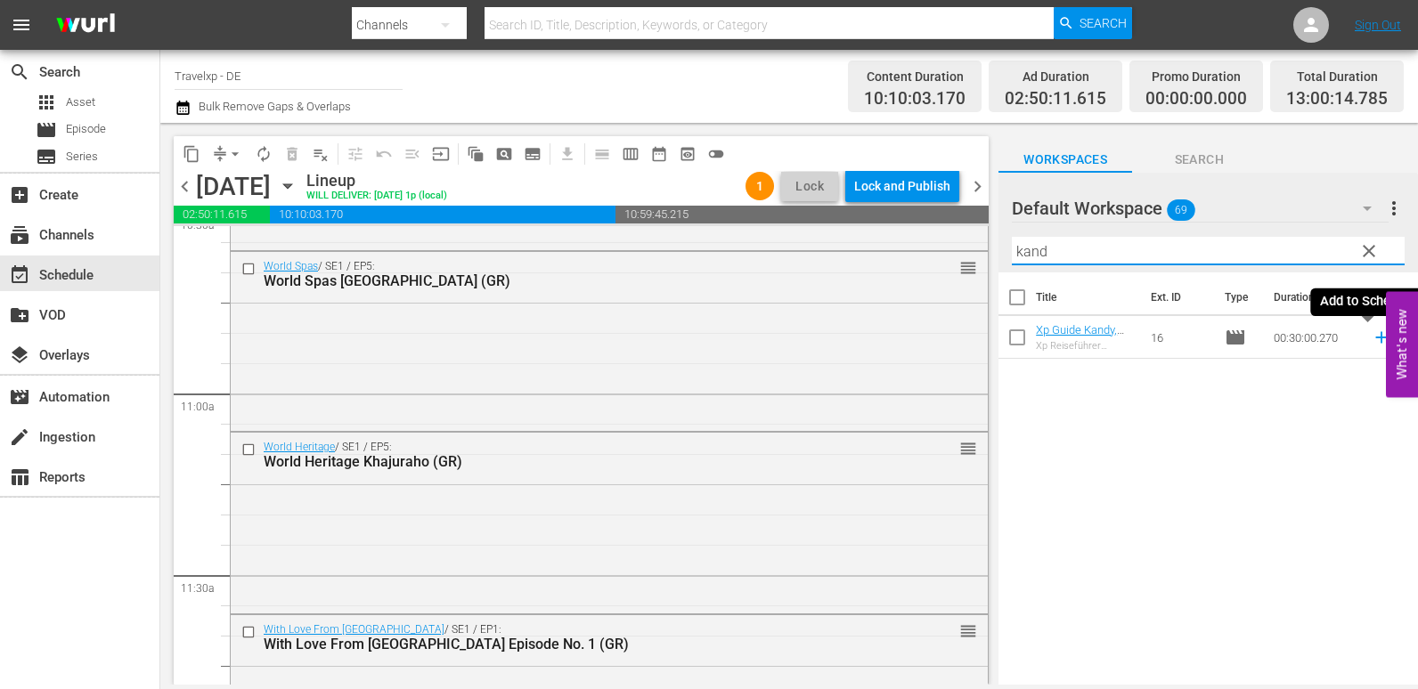
click at [1375, 335] on icon at bounding box center [1381, 338] width 12 height 12
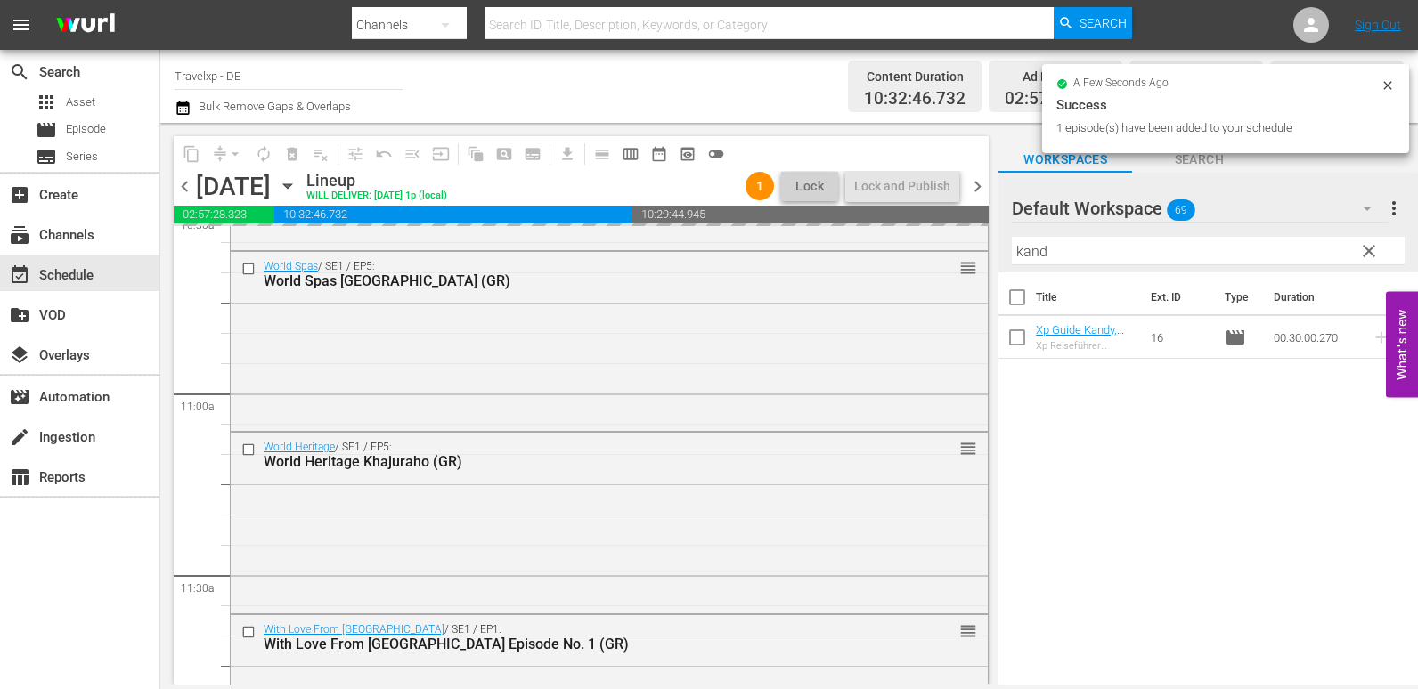
click at [873, 254] on div "content_copy compress arrow_drop_down autorenew_outlined delete_forever_outline…" at bounding box center [789, 404] width 1258 height 562
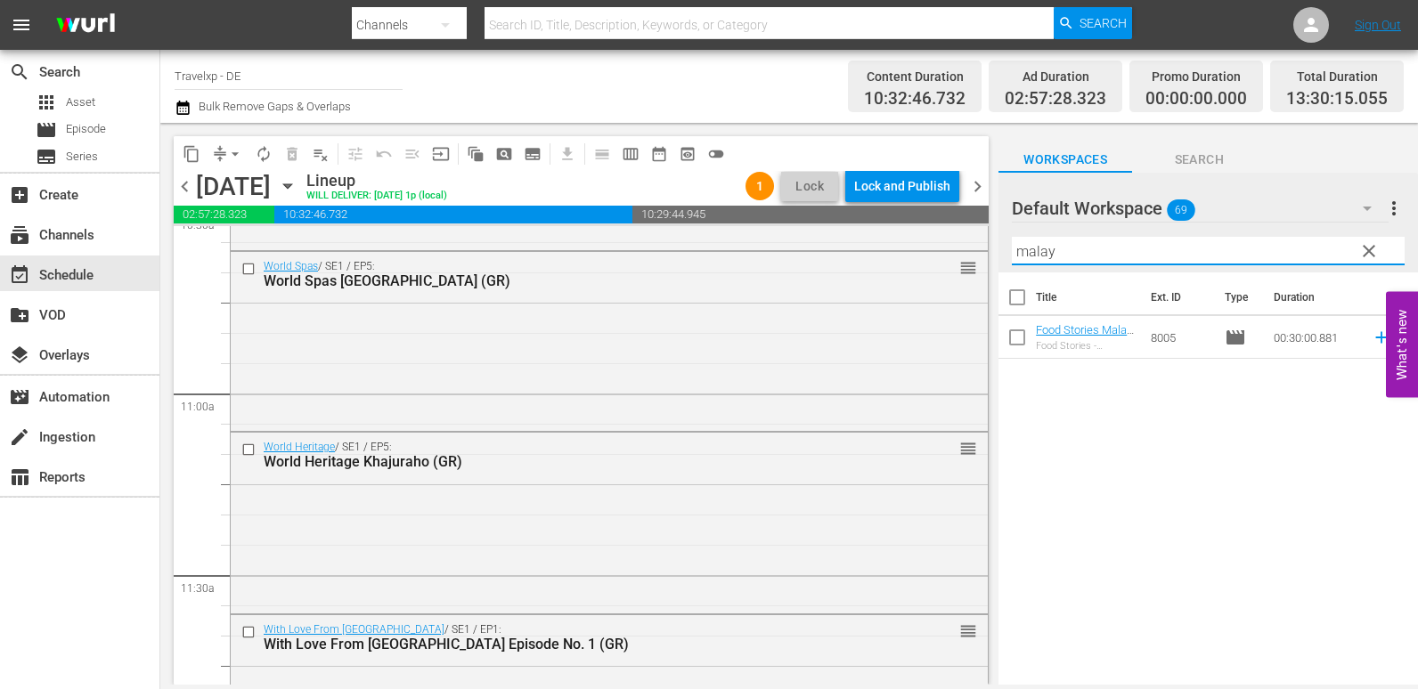
click at [1372, 337] on icon at bounding box center [1382, 338] width 20 height 20
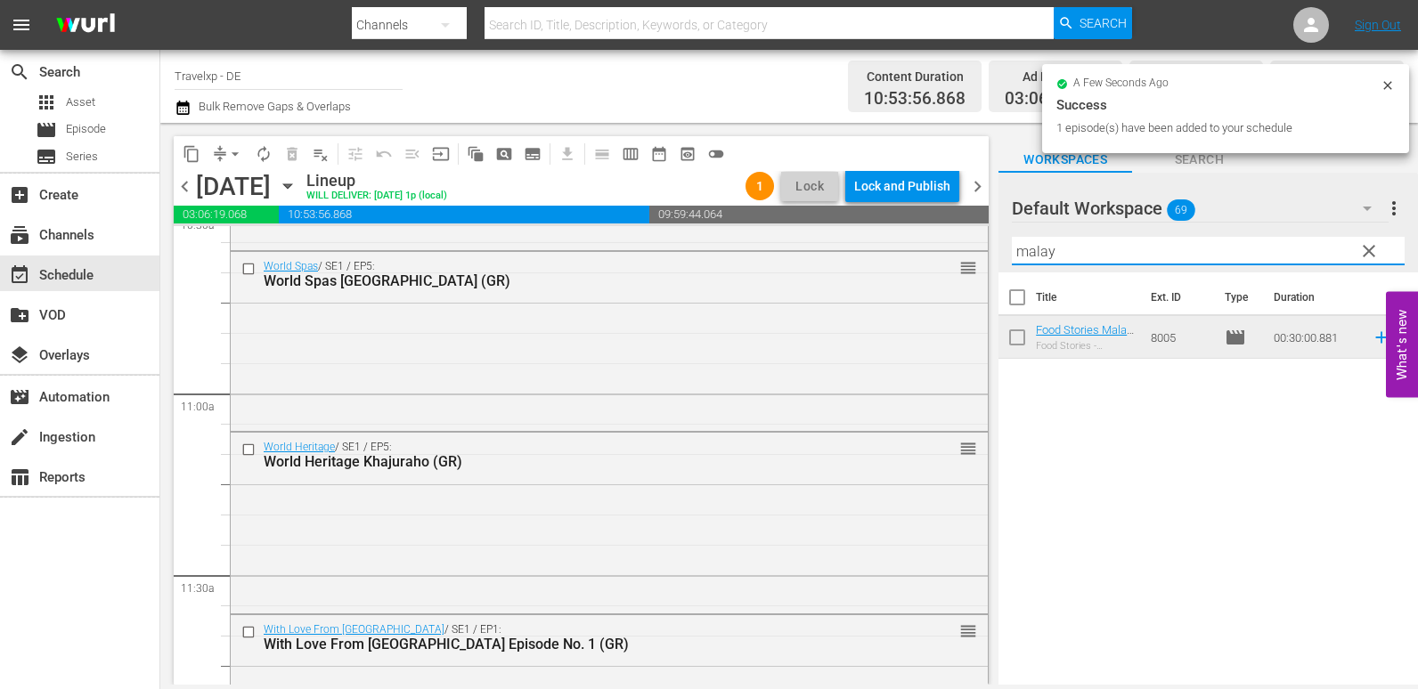
click at [982, 256] on div "content_copy compress arrow_drop_down autorenew_outlined delete_forever_outline…" at bounding box center [789, 404] width 1258 height 562
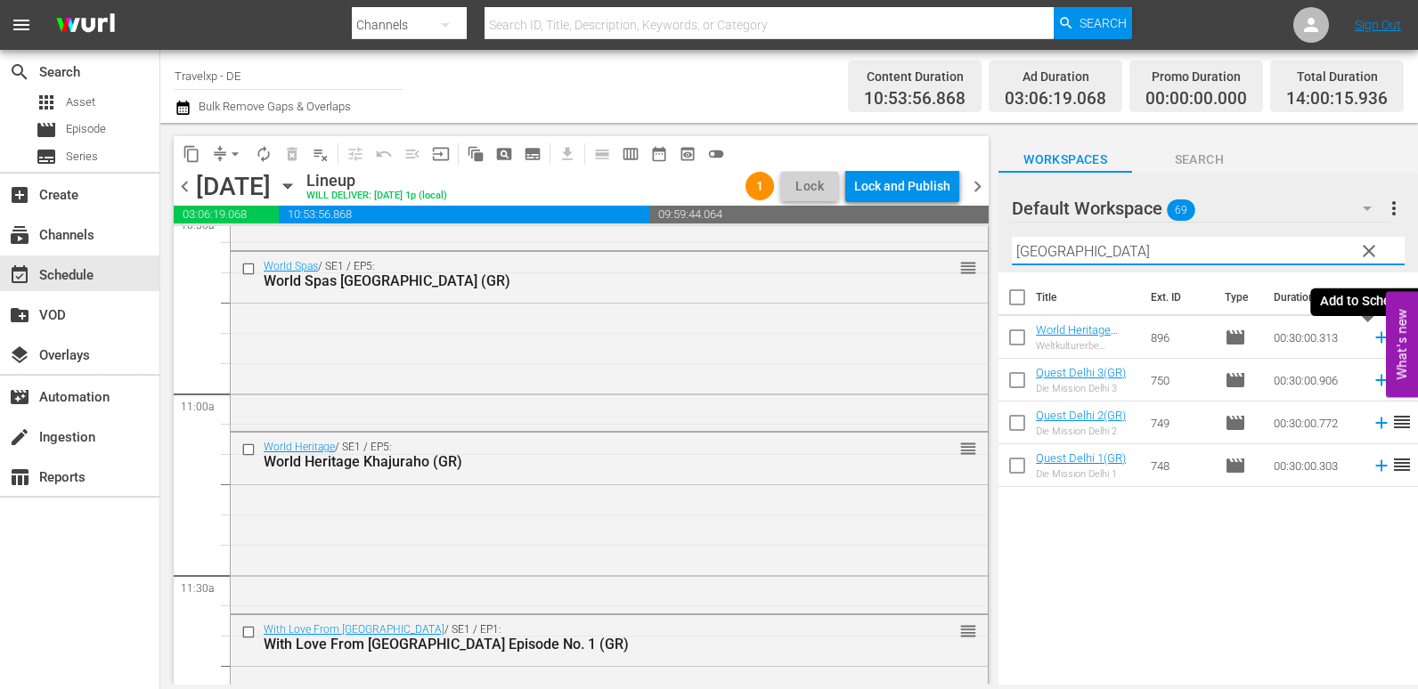
click at [1372, 340] on icon at bounding box center [1382, 338] width 20 height 20
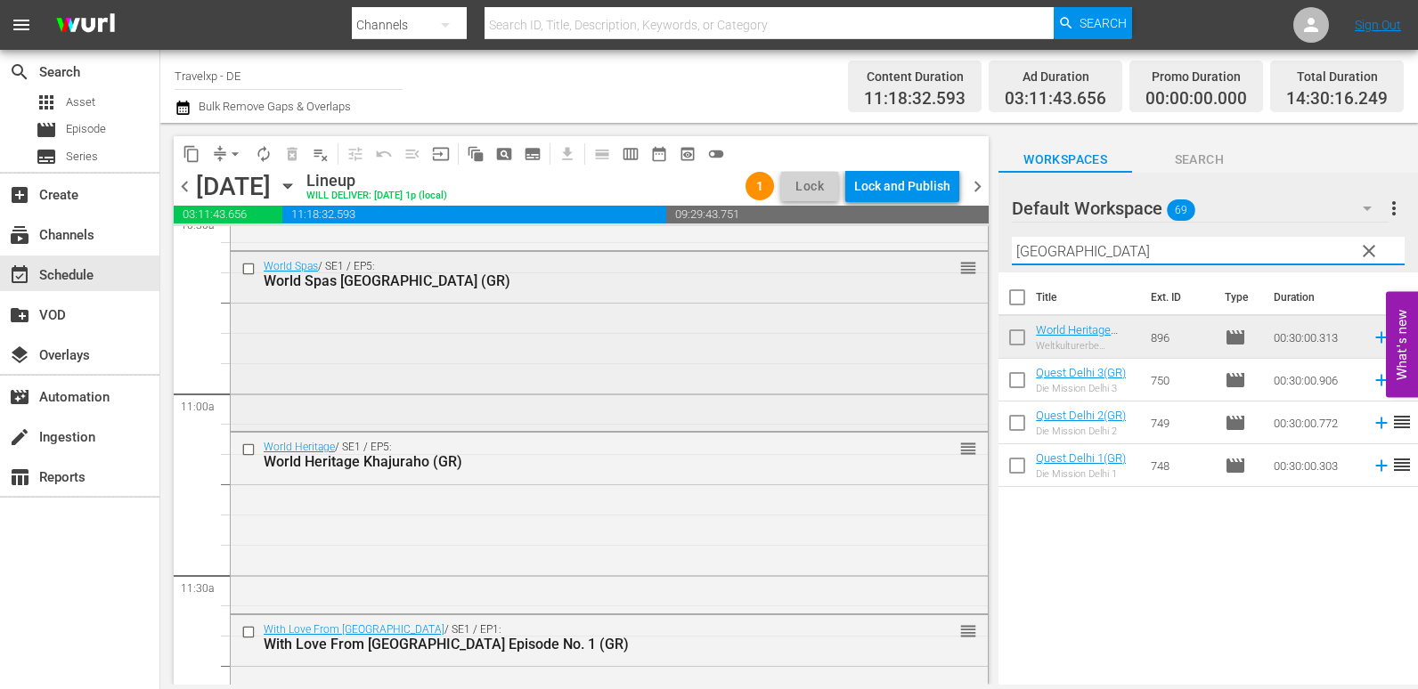
drag, startPoint x: 1075, startPoint y: 256, endPoint x: 926, endPoint y: 255, distance: 148.7
click at [926, 255] on div "content_copy compress arrow_drop_down autorenew_outlined delete_forever_outline…" at bounding box center [789, 404] width 1258 height 562
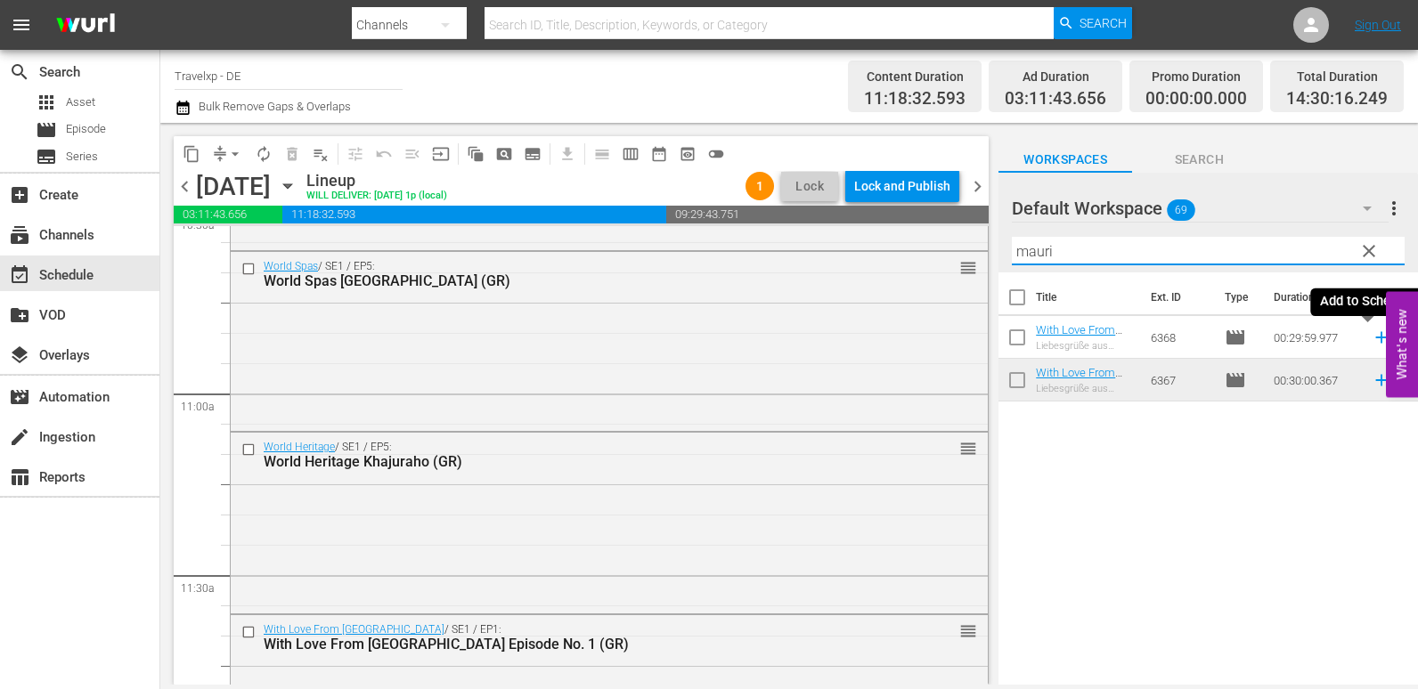
click at [1372, 342] on icon at bounding box center [1382, 338] width 20 height 20
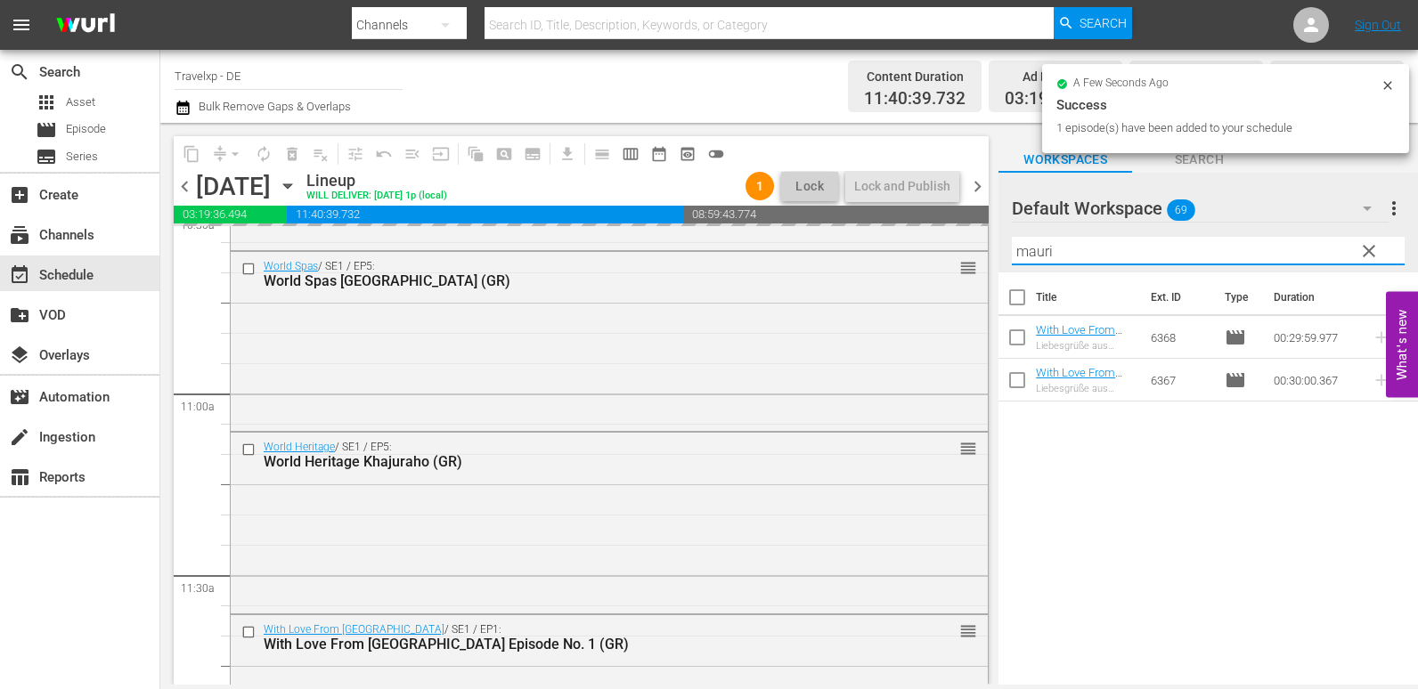
drag, startPoint x: 1080, startPoint y: 261, endPoint x: 1012, endPoint y: 260, distance: 68.6
click at [1012, 260] on input "mauri" at bounding box center [1208, 251] width 393 height 29
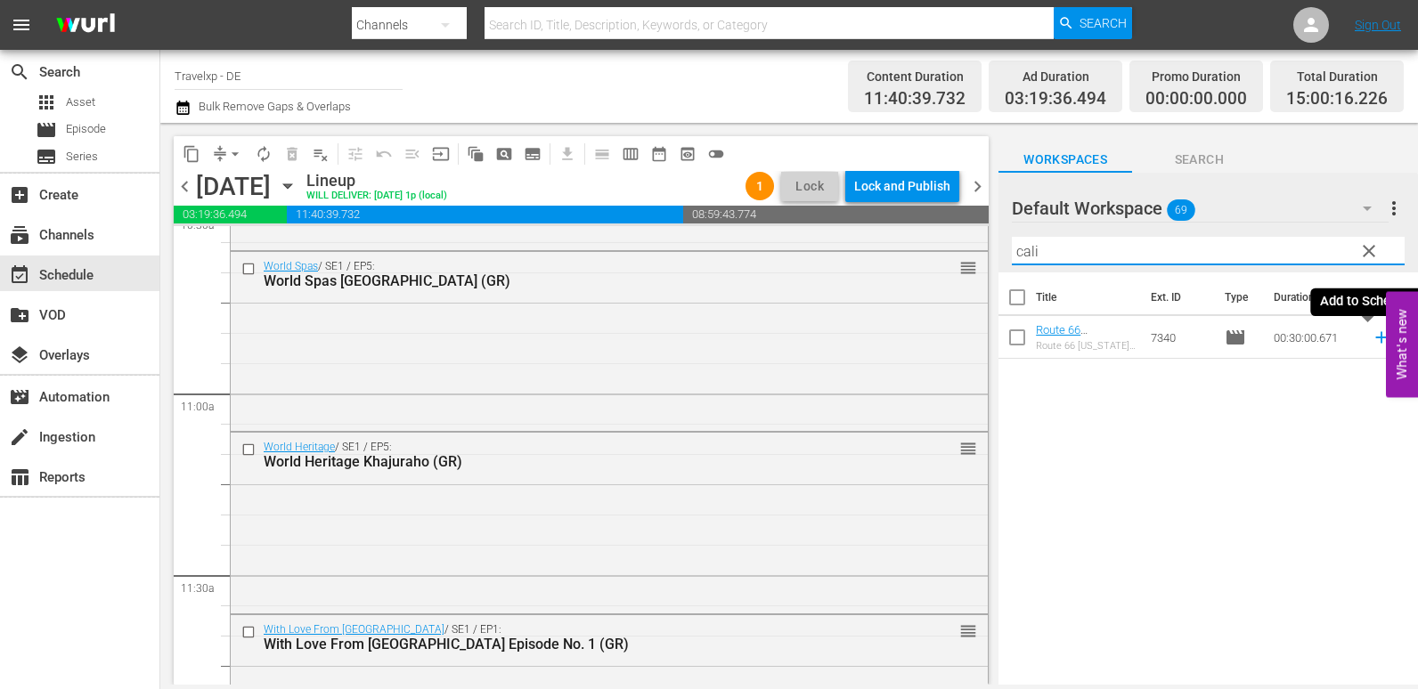
click at [1372, 333] on icon at bounding box center [1382, 338] width 20 height 20
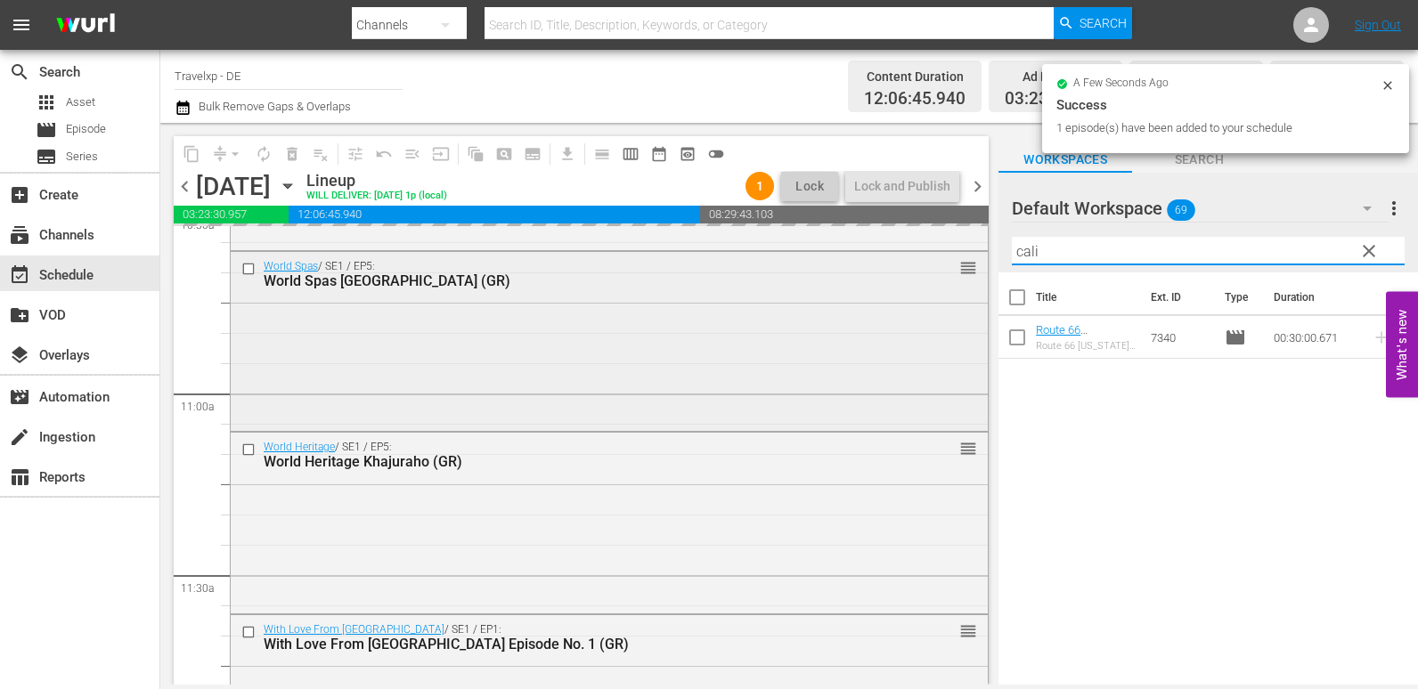
click at [936, 270] on div "content_copy compress arrow_drop_down autorenew_outlined delete_forever_outline…" at bounding box center [789, 404] width 1258 height 562
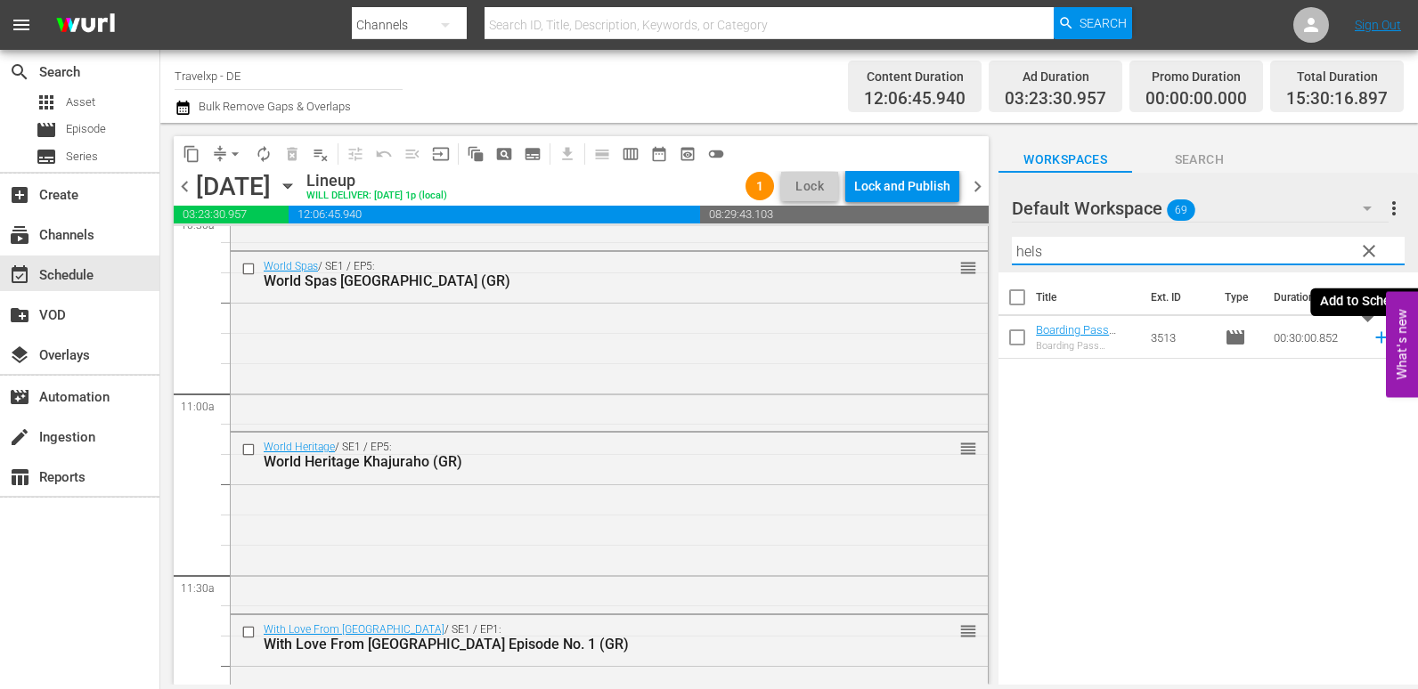
click at [1372, 345] on icon at bounding box center [1382, 338] width 20 height 20
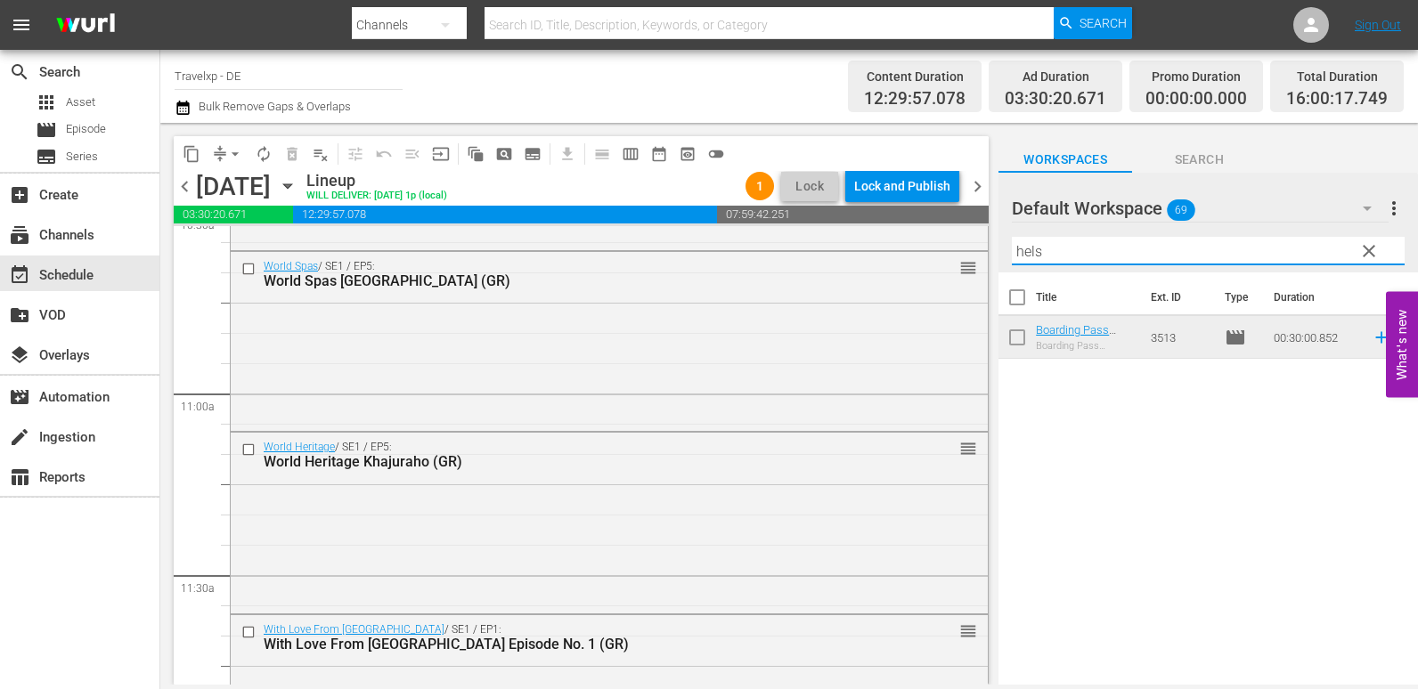
drag, startPoint x: 1065, startPoint y: 249, endPoint x: 988, endPoint y: 250, distance: 77.5
click at [988, 250] on div "content_copy compress arrow_drop_down autorenew_outlined delete_forever_outline…" at bounding box center [789, 404] width 1258 height 562
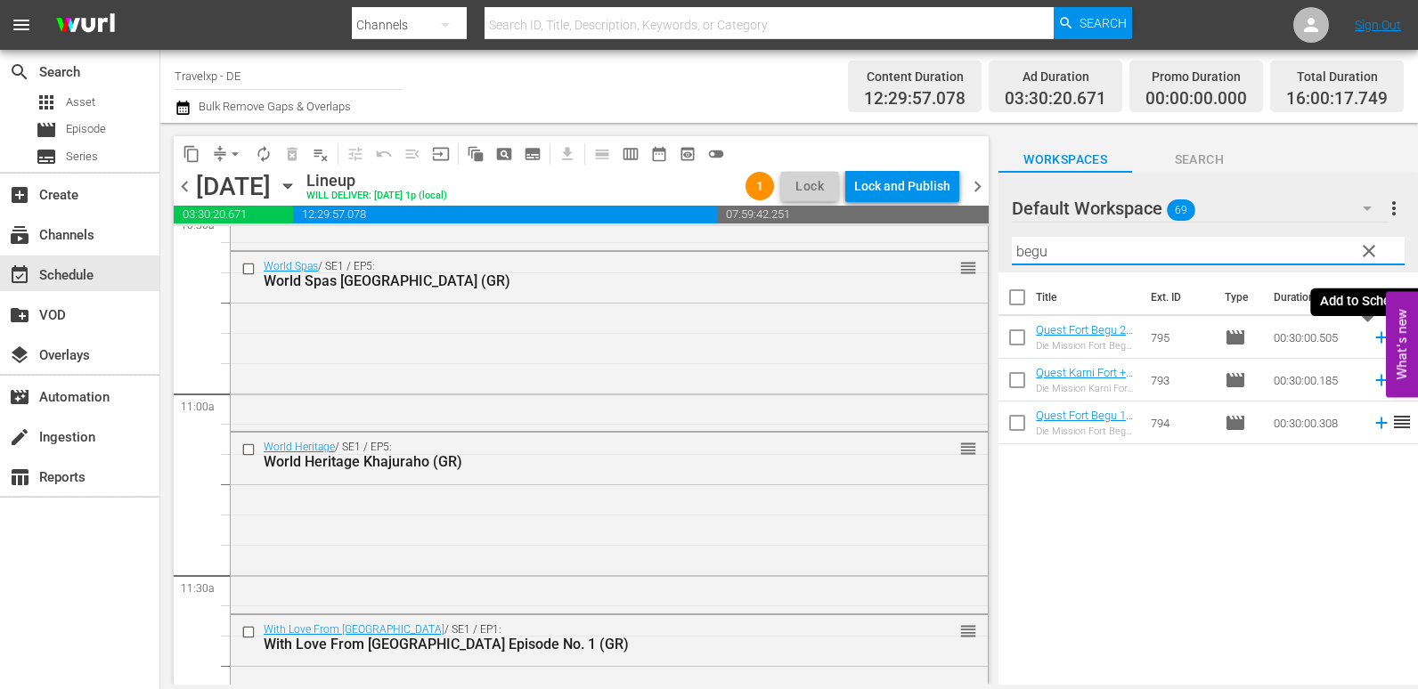
click at [1372, 339] on icon at bounding box center [1382, 338] width 20 height 20
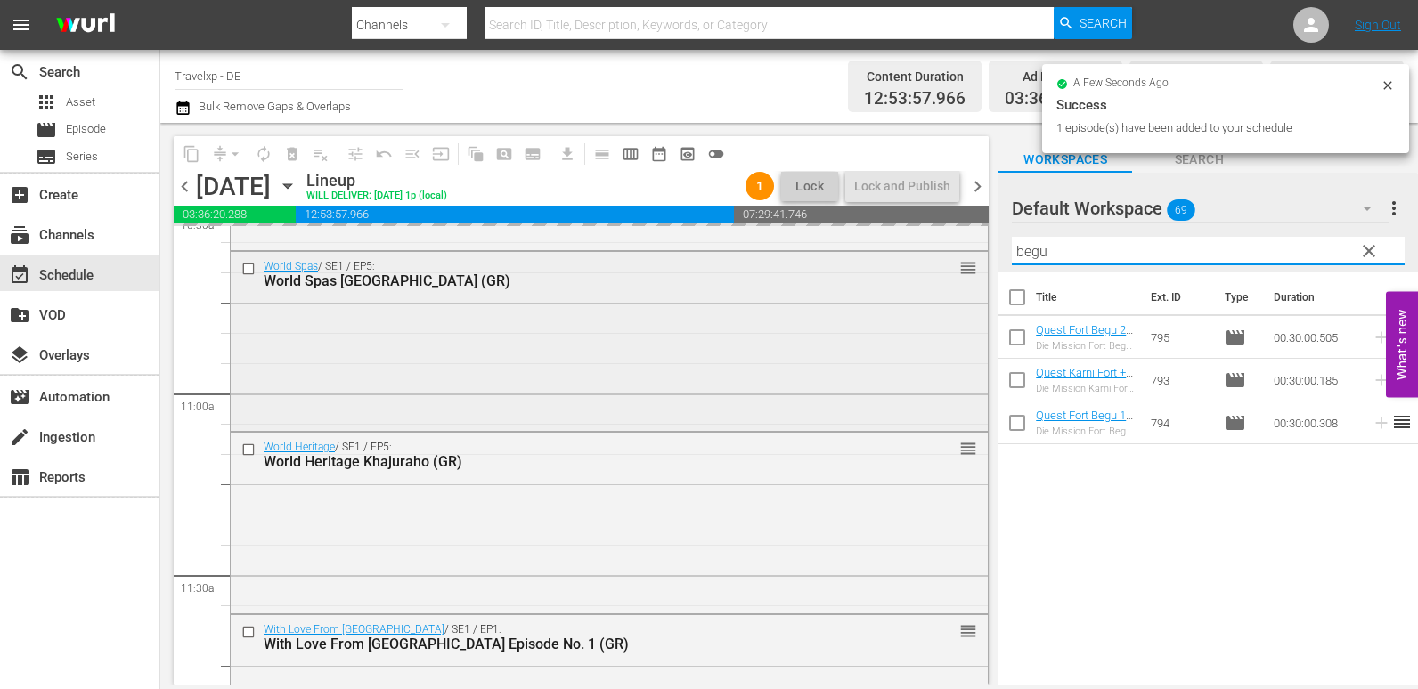
drag, startPoint x: 1057, startPoint y: 250, endPoint x: 974, endPoint y: 250, distance: 82.8
click at [974, 250] on div "content_copy compress arrow_drop_down autorenew_outlined delete_forever_outline…" at bounding box center [789, 404] width 1258 height 562
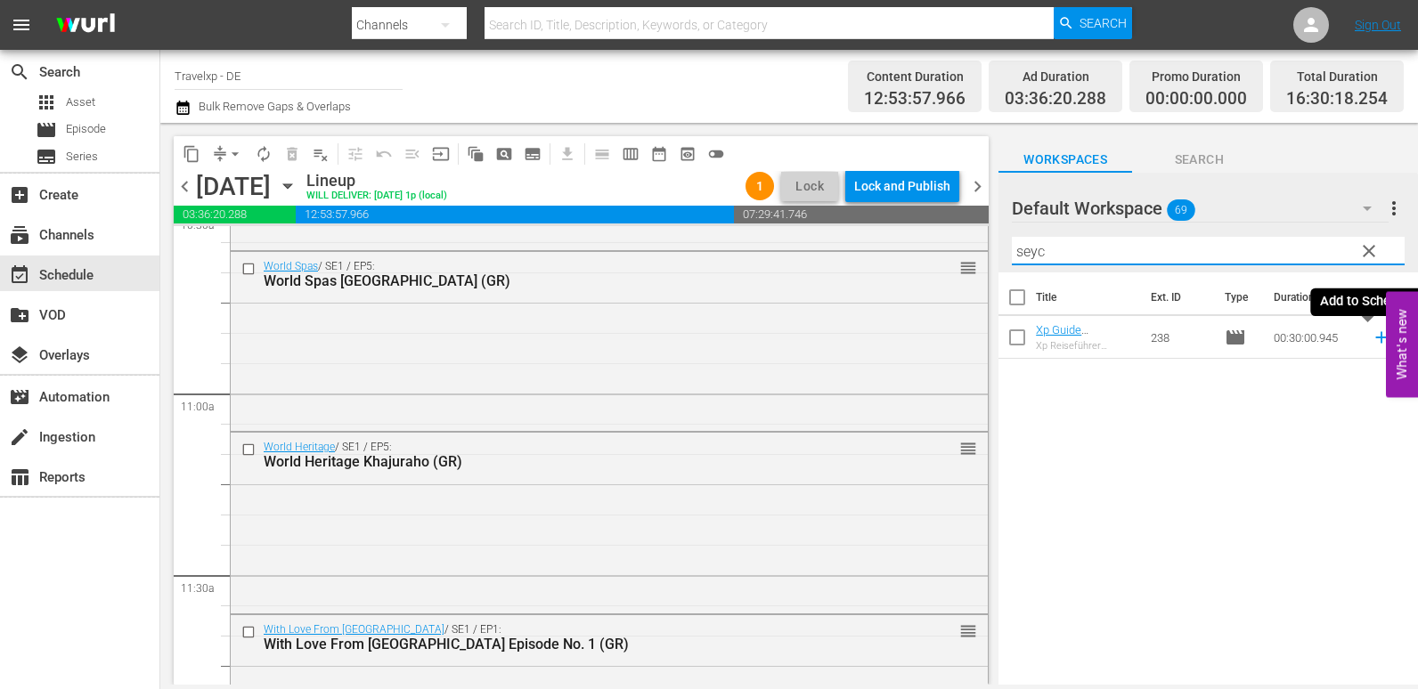
click at [1375, 338] on icon at bounding box center [1381, 338] width 12 height 12
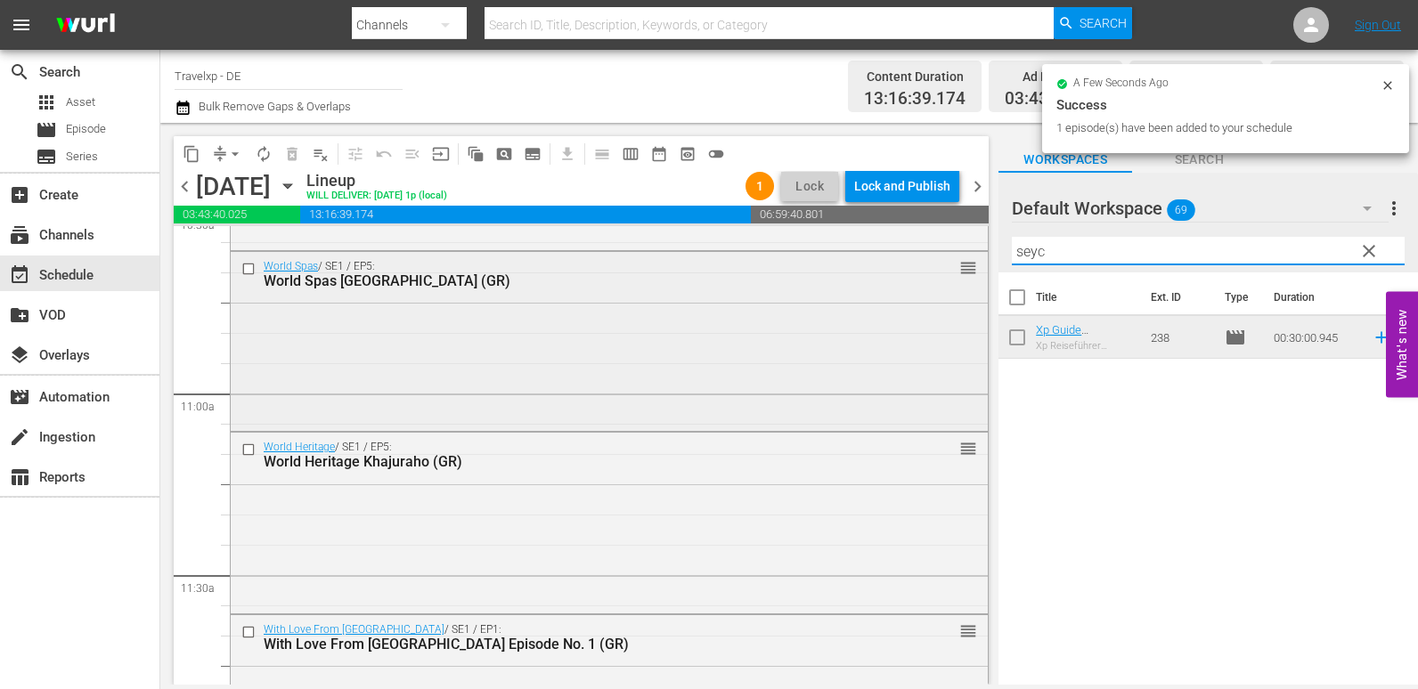
drag, startPoint x: 1047, startPoint y: 254, endPoint x: 975, endPoint y: 254, distance: 72.1
click at [975, 254] on div "content_copy compress arrow_drop_down autorenew_outlined delete_forever_outline…" at bounding box center [789, 404] width 1258 height 562
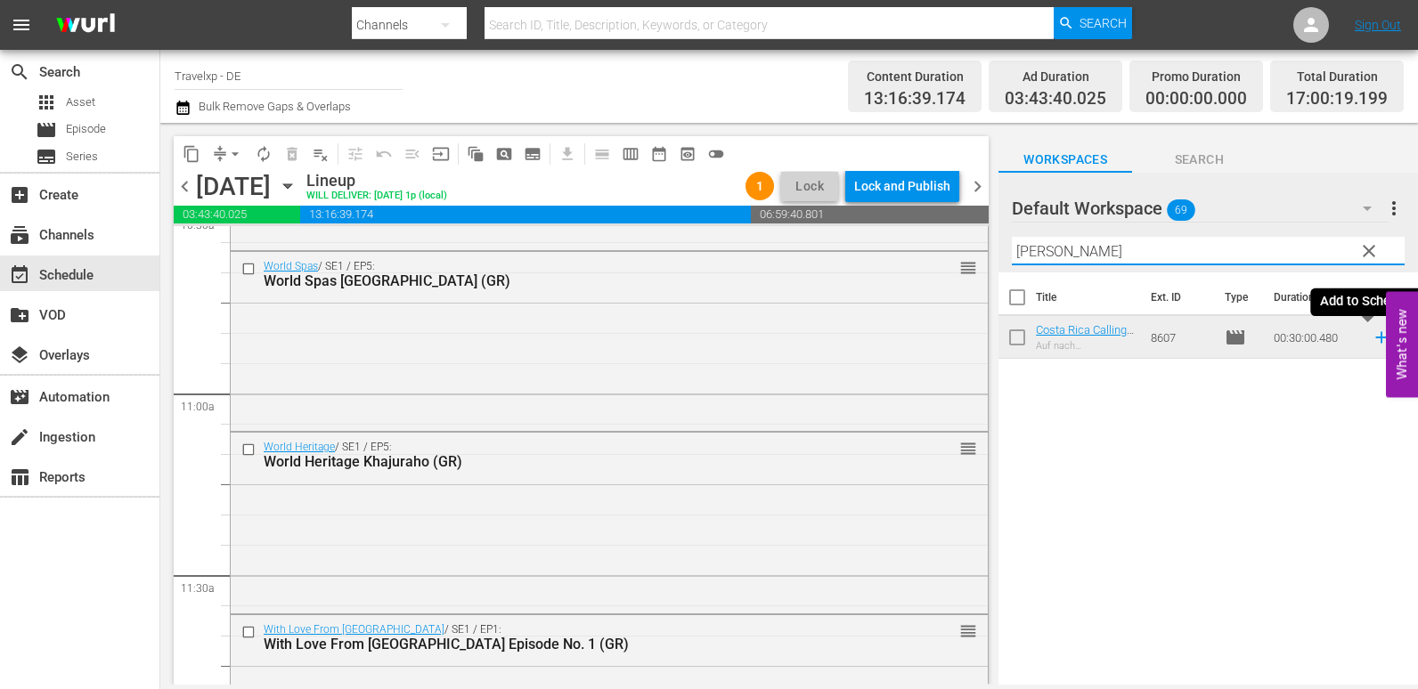
click at [1375, 335] on icon at bounding box center [1381, 338] width 12 height 12
drag, startPoint x: 1047, startPoint y: 257, endPoint x: 938, endPoint y: 257, distance: 109.6
click at [938, 257] on div "content_copy compress arrow_drop_down autorenew_outlined delete_forever_outline…" at bounding box center [789, 404] width 1258 height 562
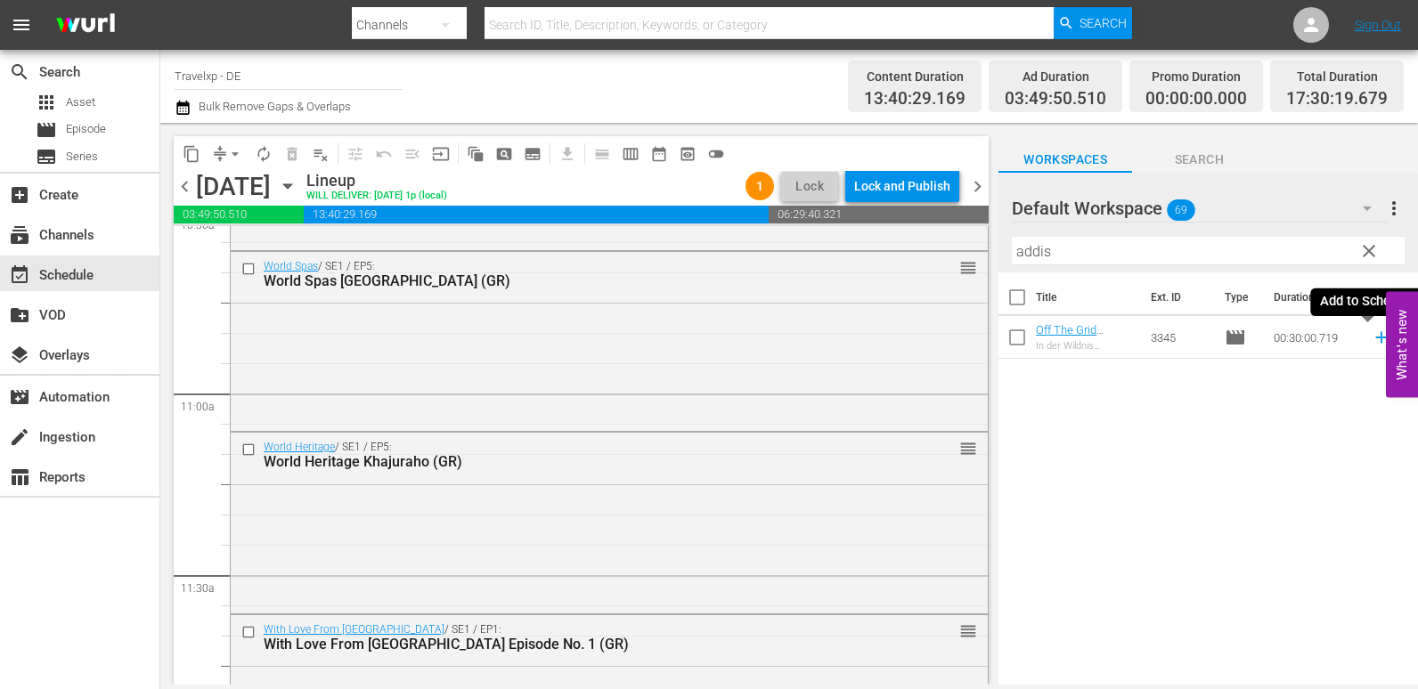
click at [1372, 337] on icon at bounding box center [1382, 338] width 20 height 20
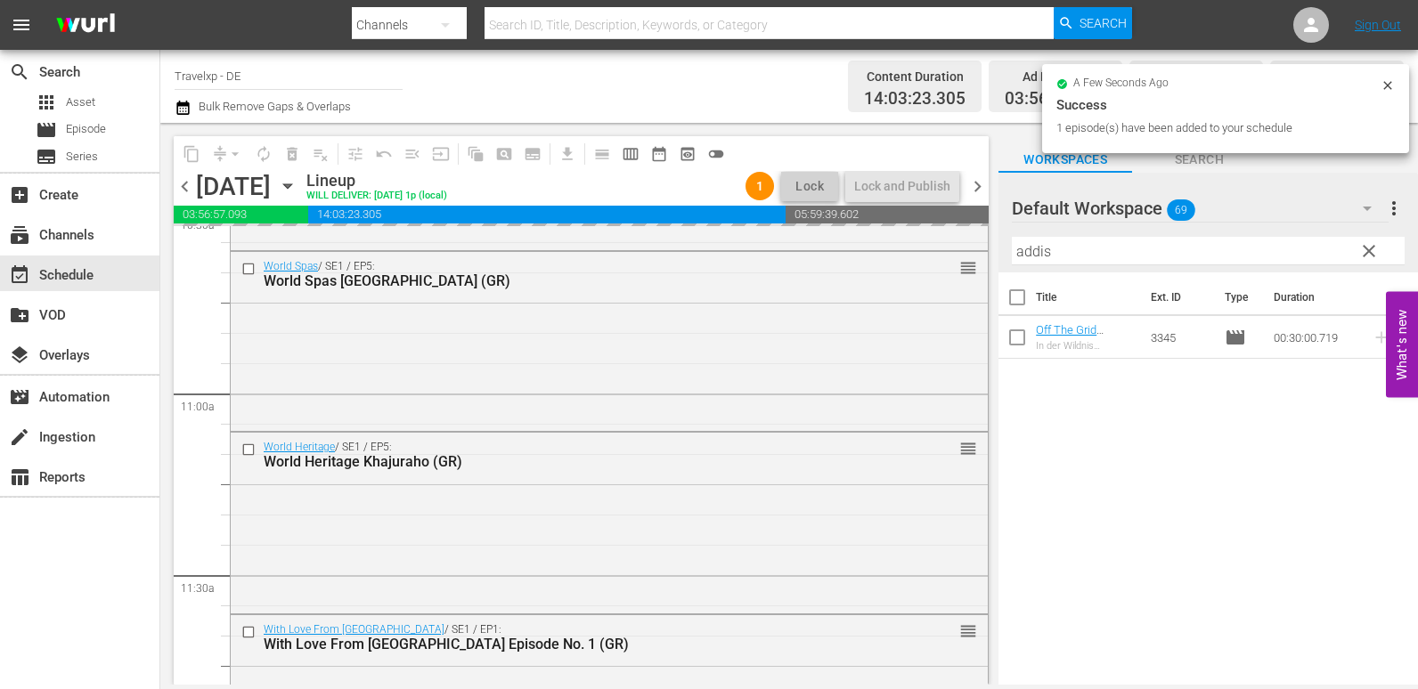
click at [947, 262] on div "content_copy compress arrow_drop_down autorenew_outlined delete_forever_outline…" at bounding box center [789, 404] width 1258 height 562
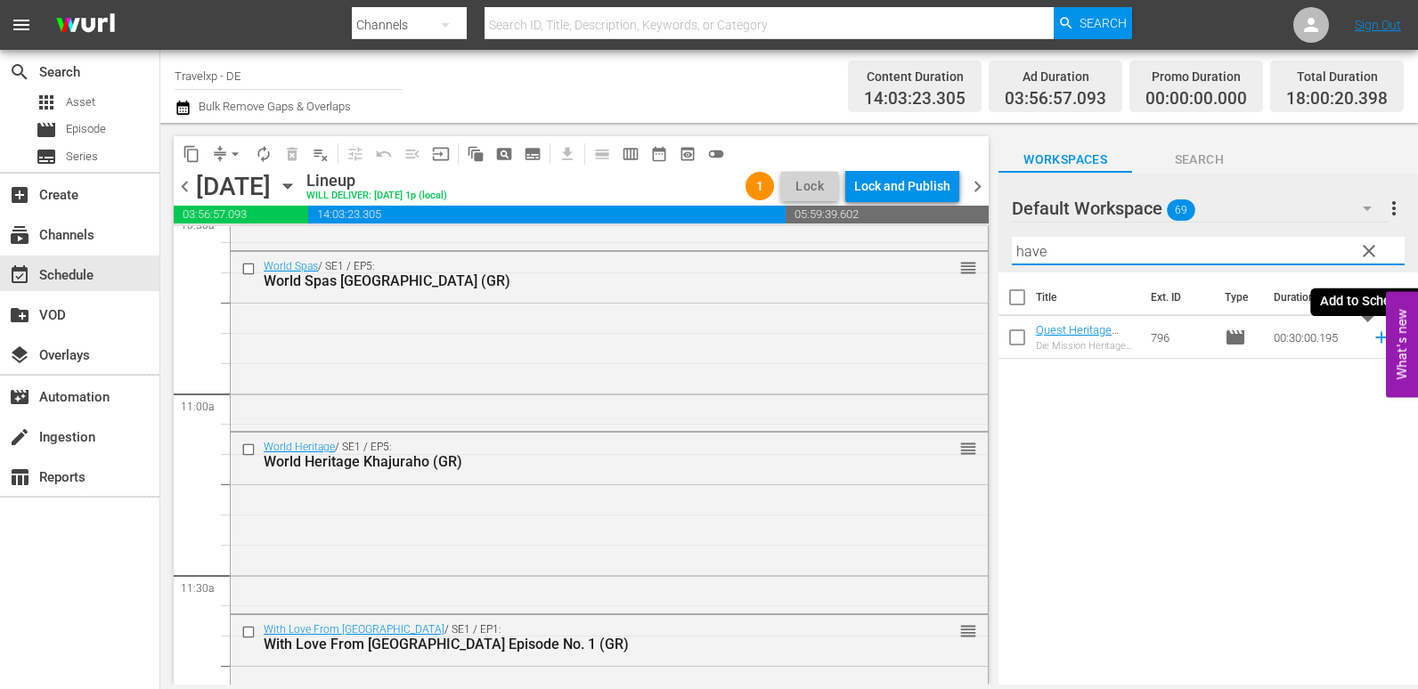
click at [1372, 339] on icon at bounding box center [1382, 338] width 20 height 20
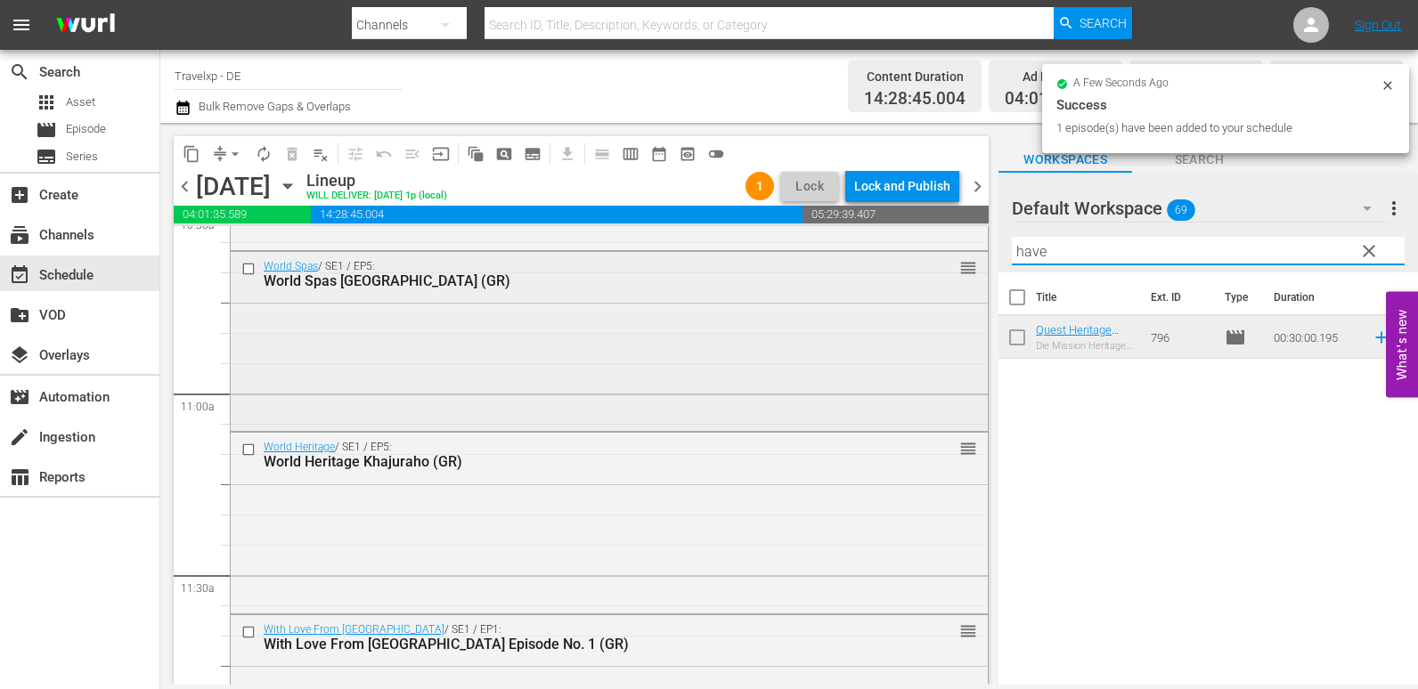
drag, startPoint x: 1064, startPoint y: 252, endPoint x: 929, endPoint y: 261, distance: 135.7
click at [929, 261] on div "content_copy compress arrow_drop_down autorenew_outlined delete_forever_outline…" at bounding box center [789, 404] width 1258 height 562
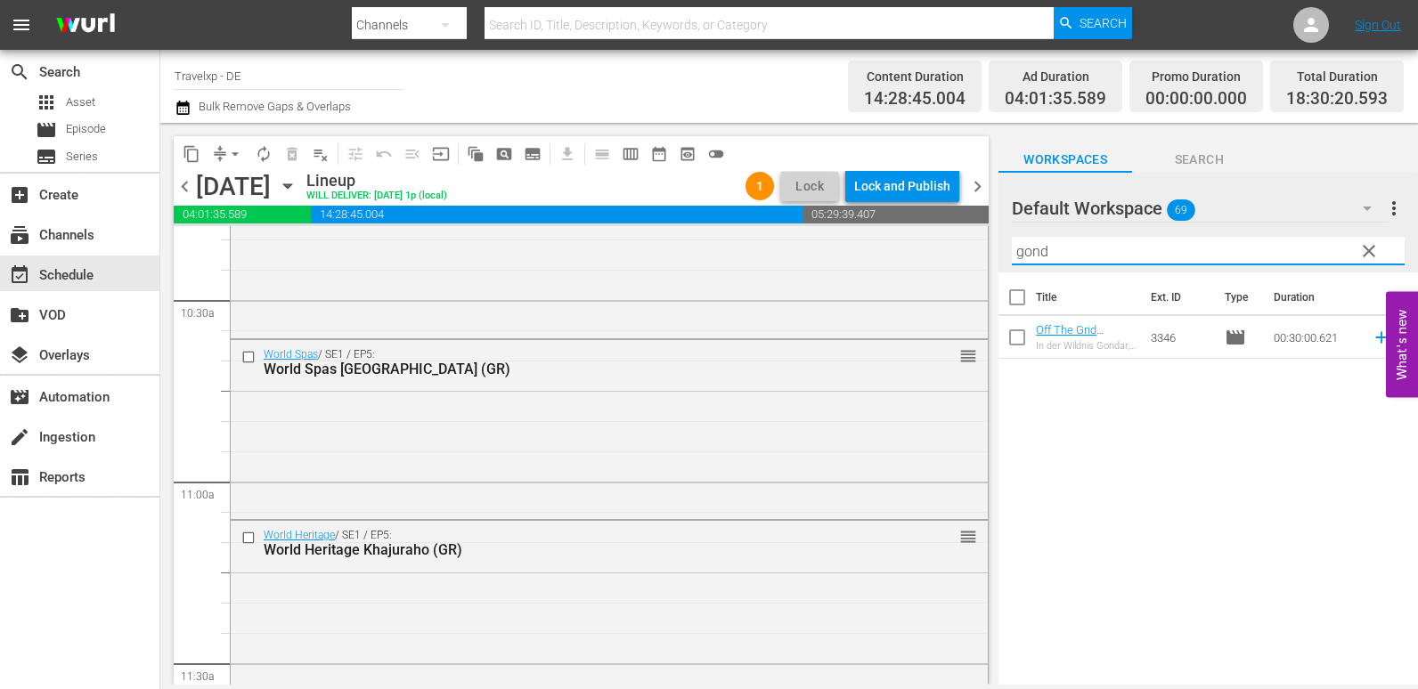
scroll to position [3741, 0]
click at [1372, 341] on icon at bounding box center [1382, 338] width 20 height 20
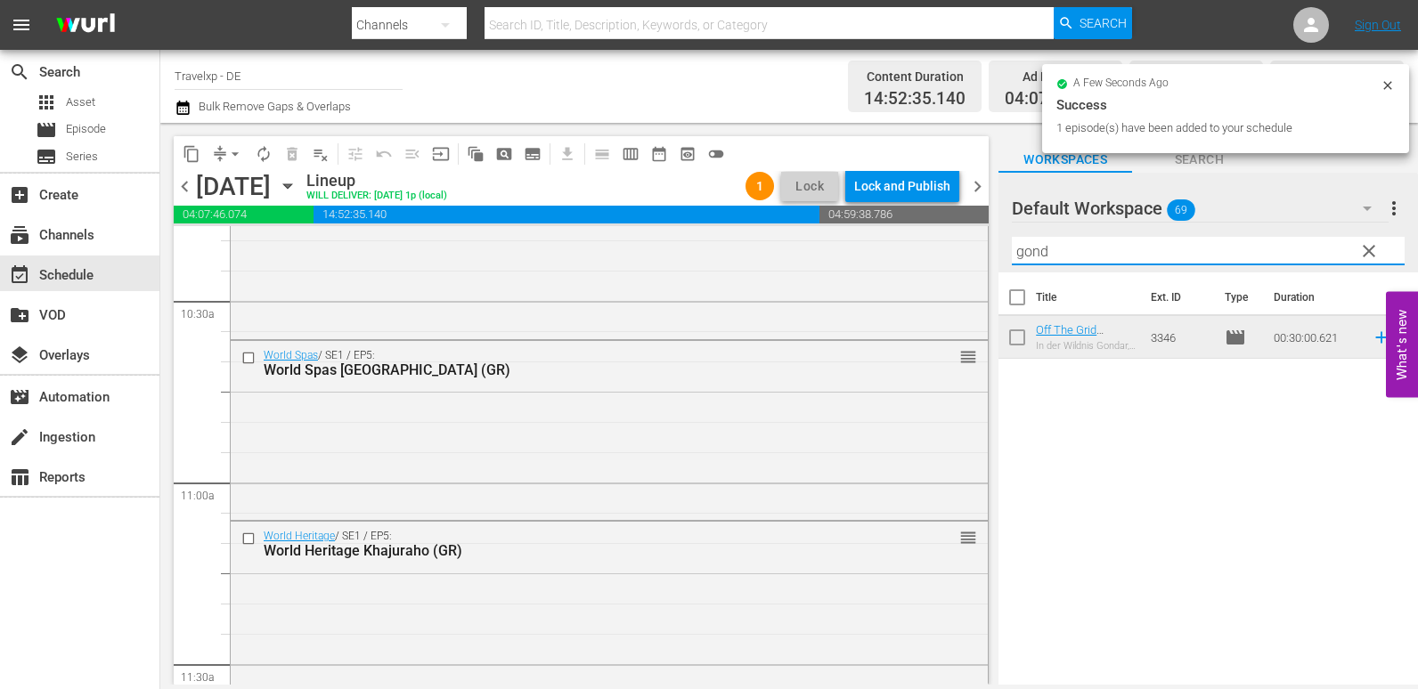
click at [989, 259] on div "content_copy compress arrow_drop_down autorenew_outlined delete_forever_outline…" at bounding box center [789, 404] width 1258 height 562
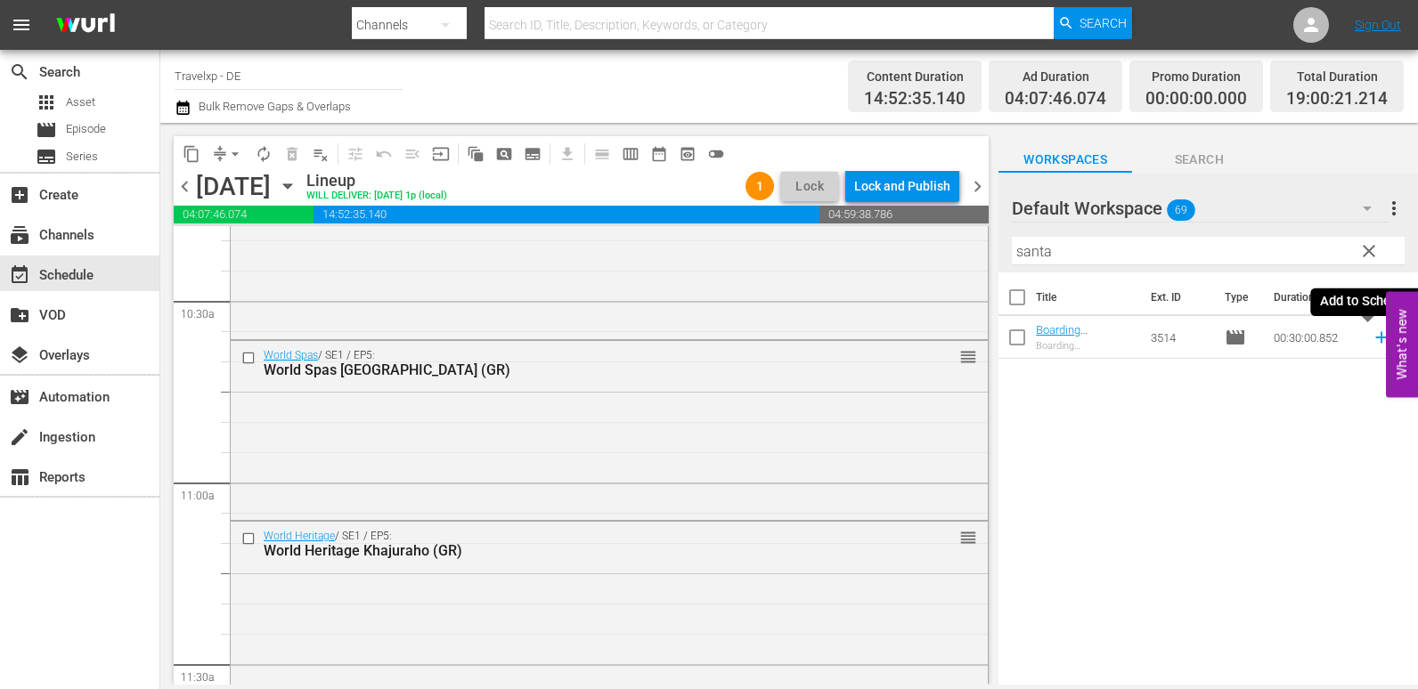
click at [1375, 338] on icon at bounding box center [1381, 338] width 12 height 12
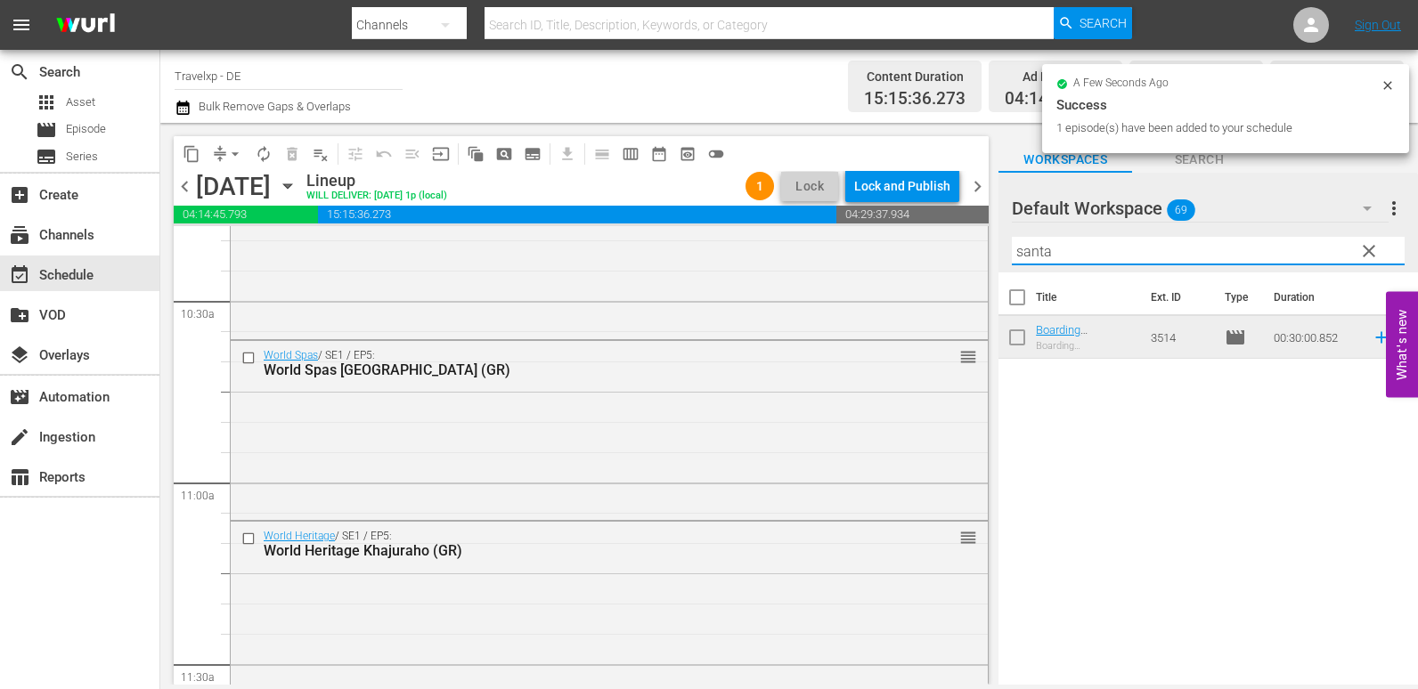
drag, startPoint x: 1058, startPoint y: 247, endPoint x: 987, endPoint y: 247, distance: 71.3
click at [987, 247] on div "content_copy compress arrow_drop_down autorenew_outlined delete_forever_outline…" at bounding box center [789, 404] width 1258 height 562
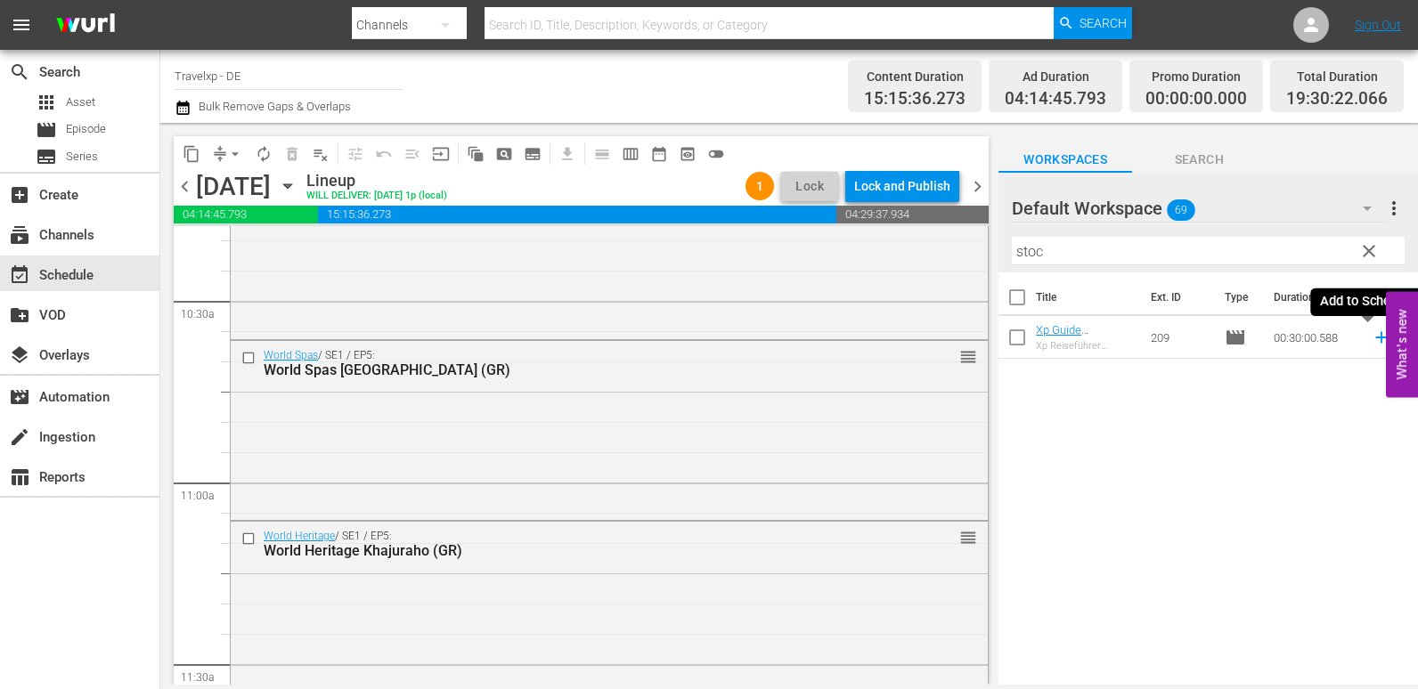
click at [1372, 338] on icon at bounding box center [1382, 338] width 20 height 20
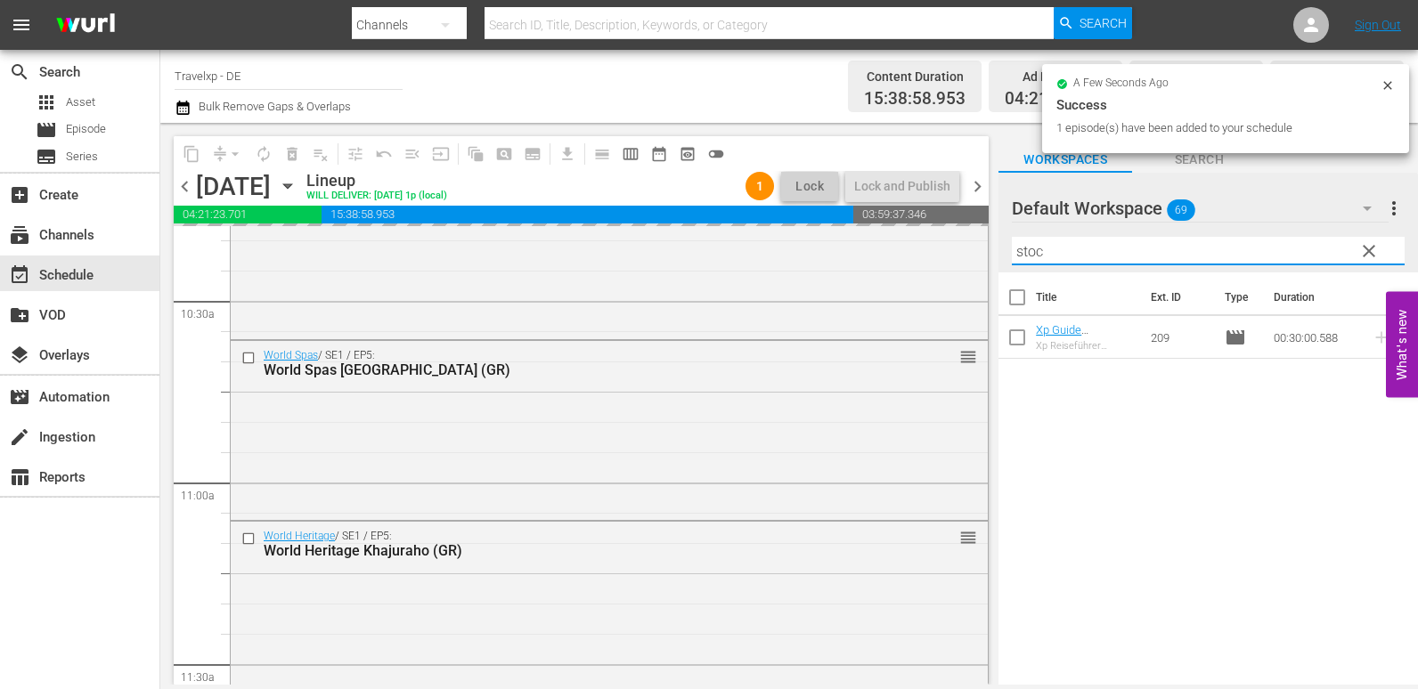
drag, startPoint x: 1067, startPoint y: 252, endPoint x: 990, endPoint y: 252, distance: 76.6
click at [990, 252] on div "content_copy compress arrow_drop_down autorenew_outlined delete_forever_outline…" at bounding box center [789, 404] width 1258 height 562
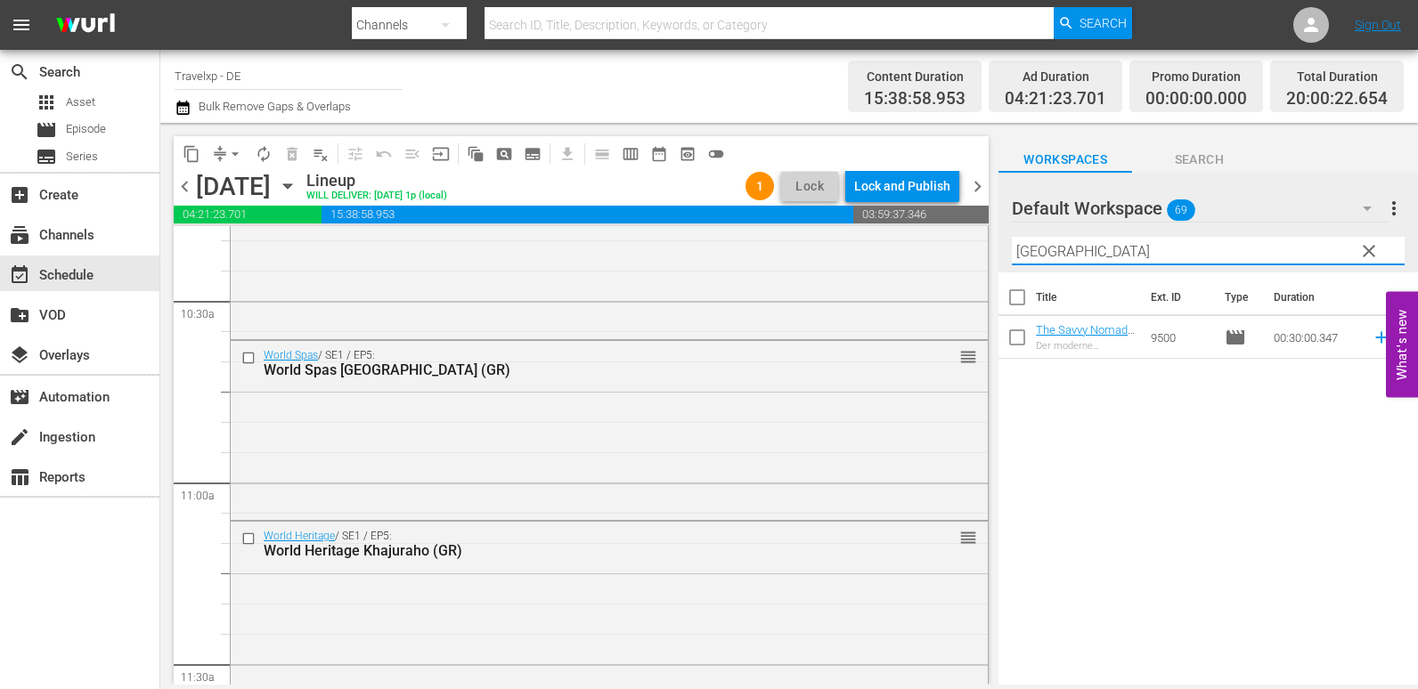
click at [1373, 340] on icon at bounding box center [1382, 338] width 20 height 20
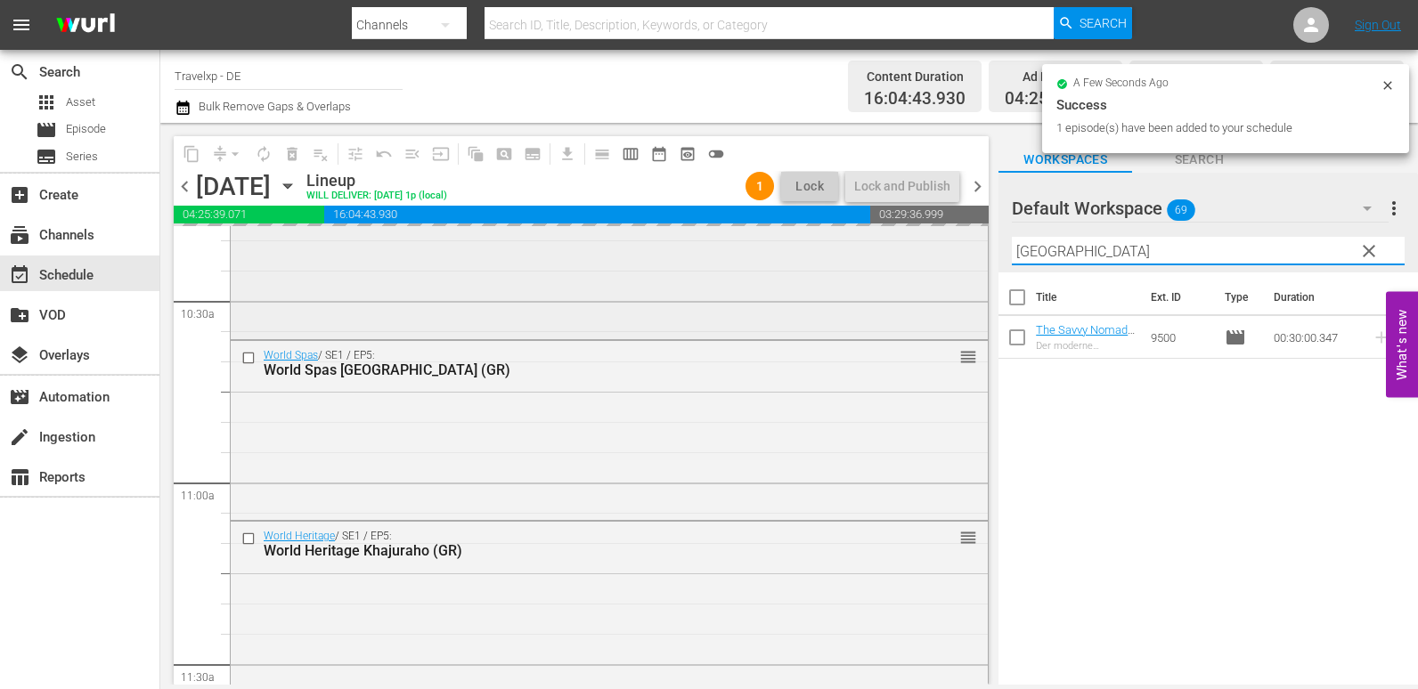
drag, startPoint x: 976, startPoint y: 262, endPoint x: 937, endPoint y: 262, distance: 39.2
click at [937, 262] on div "content_copy compress arrow_drop_down autorenew_outlined delete_forever_outline…" at bounding box center [789, 404] width 1258 height 562
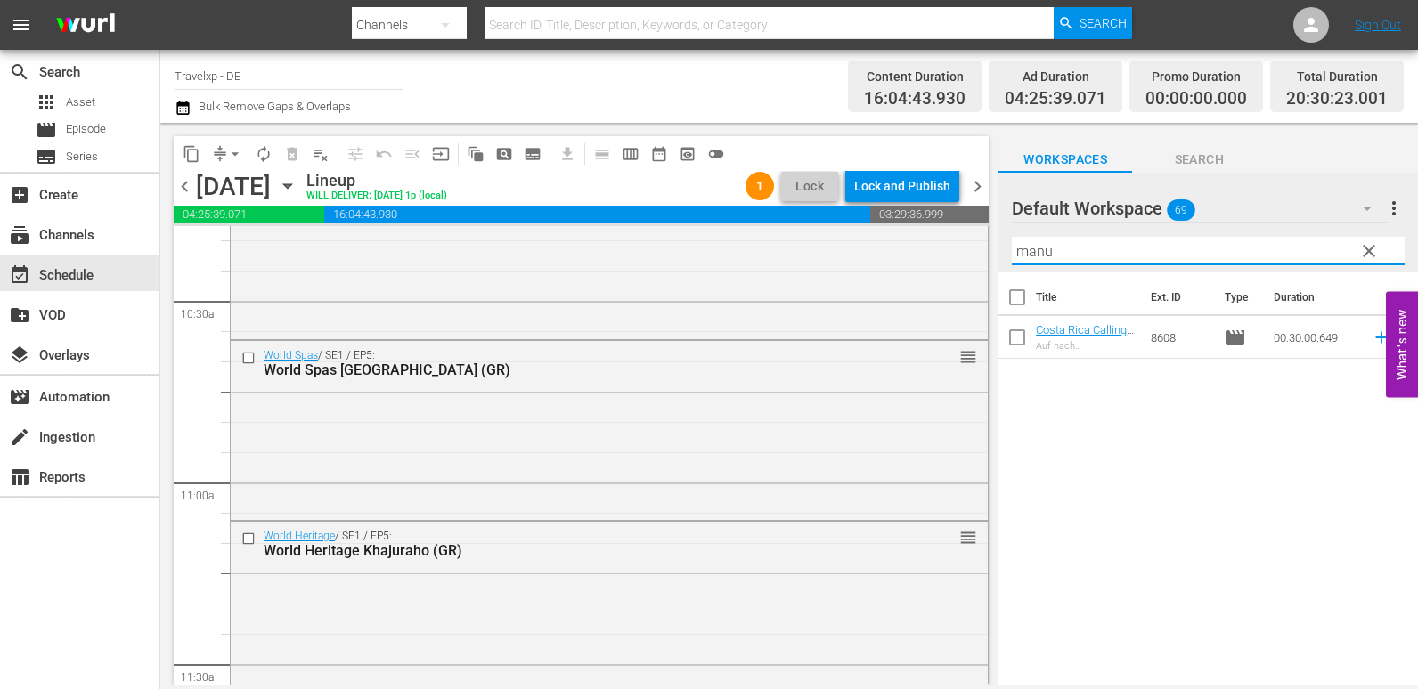
click at [1375, 342] on icon at bounding box center [1381, 338] width 12 height 12
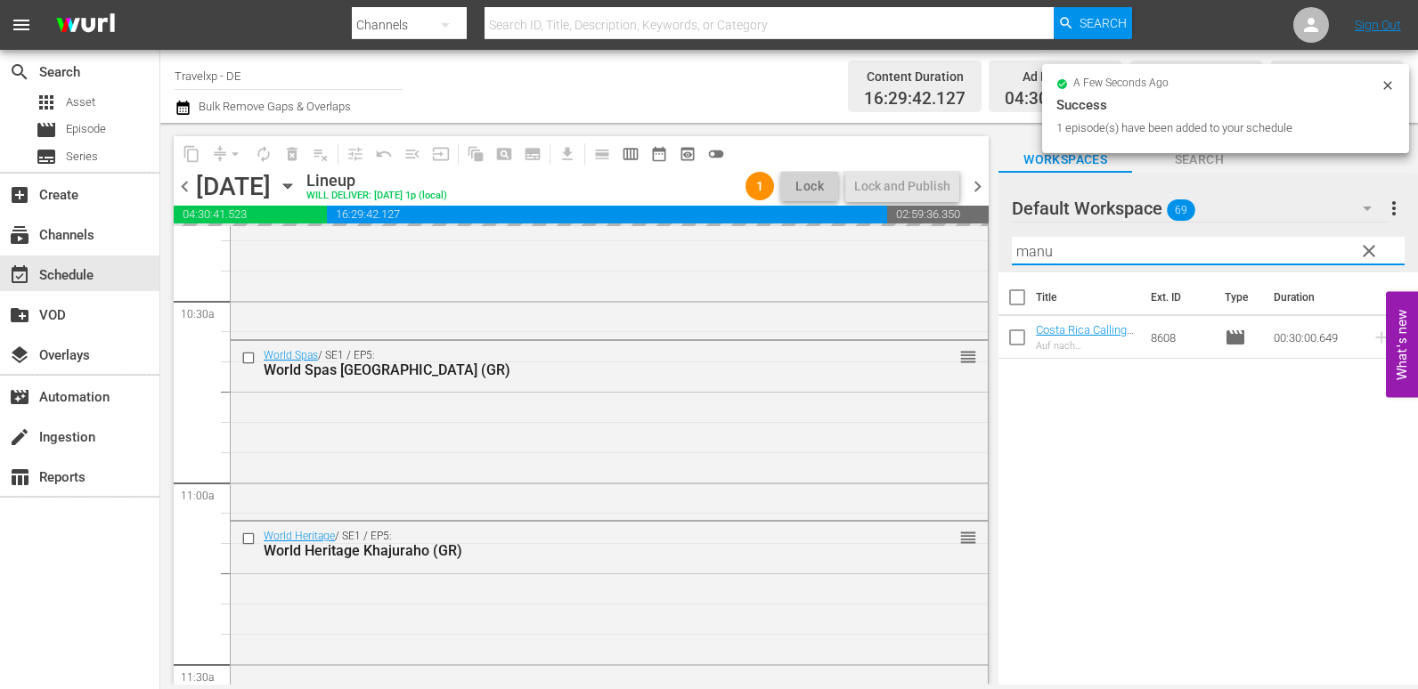
drag, startPoint x: 1063, startPoint y: 259, endPoint x: 1006, endPoint y: 260, distance: 57.0
click at [1006, 260] on div "Default Workspace 69 Default more_vert clear Filter by Title manu" at bounding box center [1208, 223] width 420 height 100
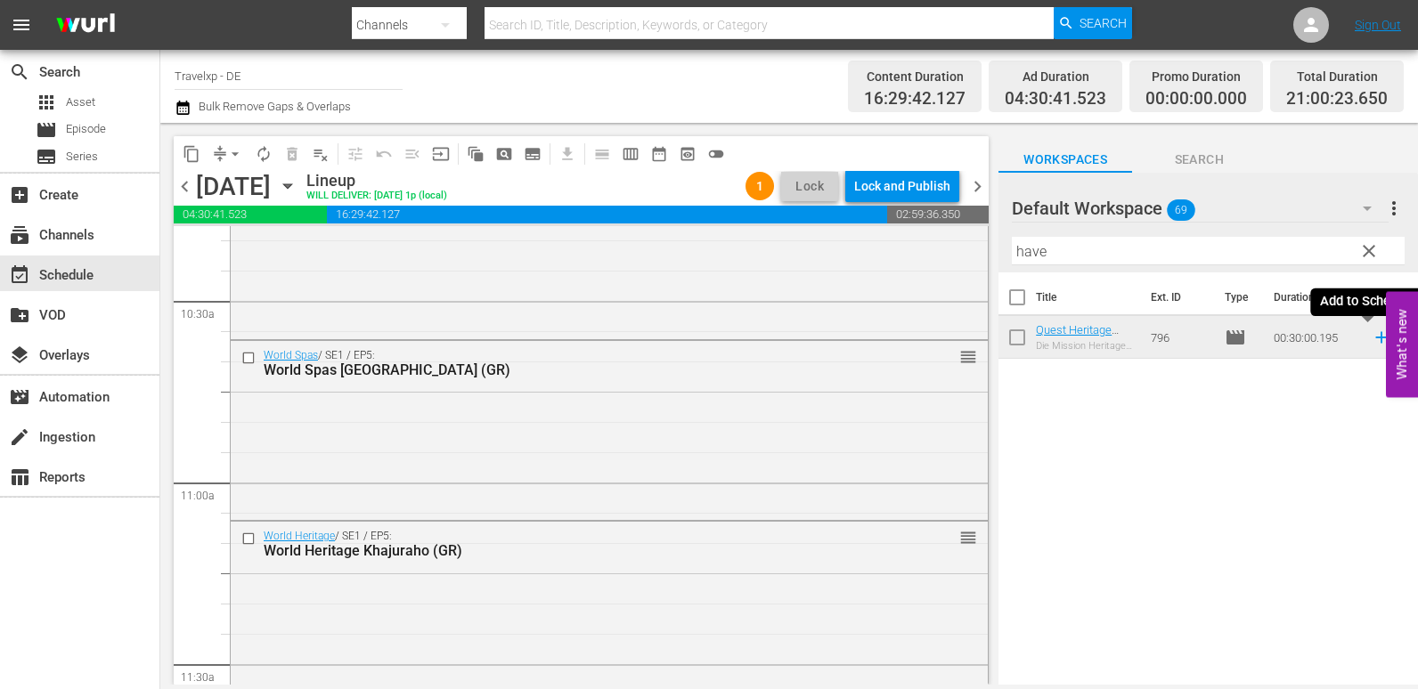
click at [1375, 338] on icon at bounding box center [1381, 338] width 12 height 12
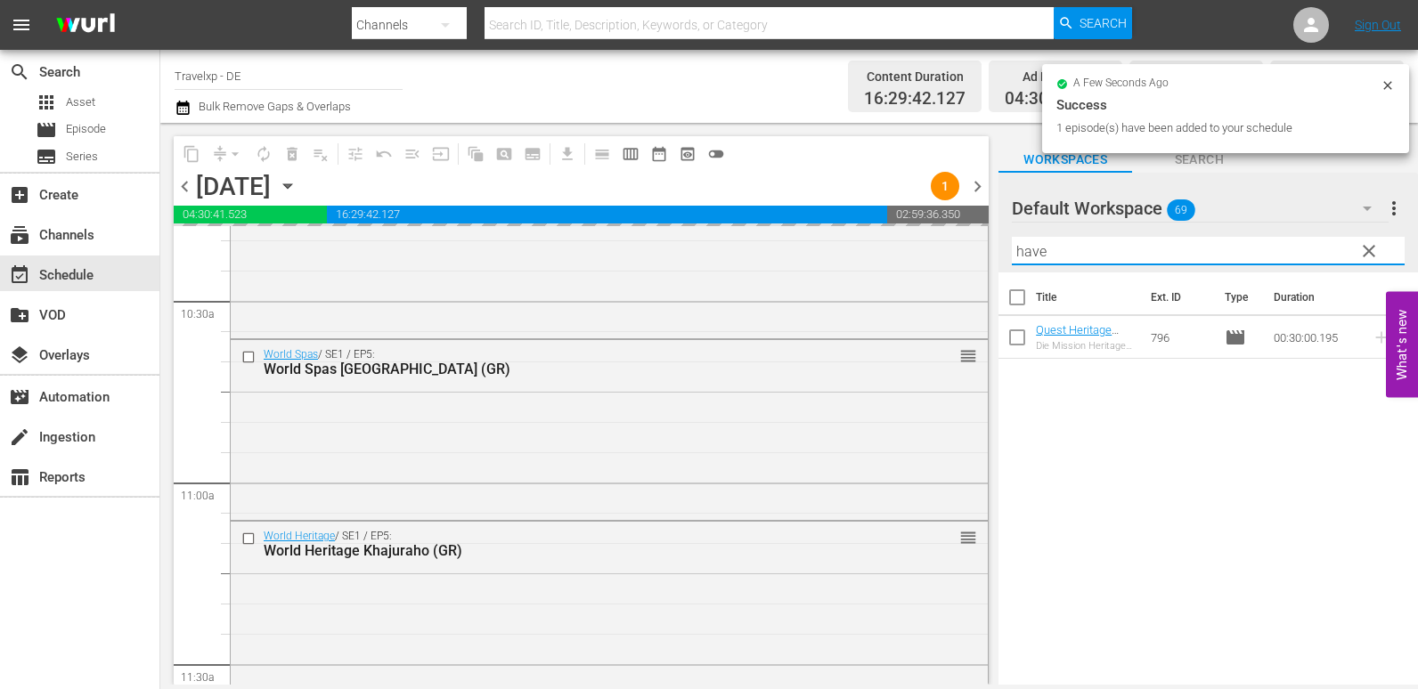
drag, startPoint x: 1047, startPoint y: 254, endPoint x: 1009, endPoint y: 248, distance: 38.7
click at [1009, 248] on div "Default Workspace 69 Default more_vert clear Filter by Title have" at bounding box center [1208, 223] width 420 height 100
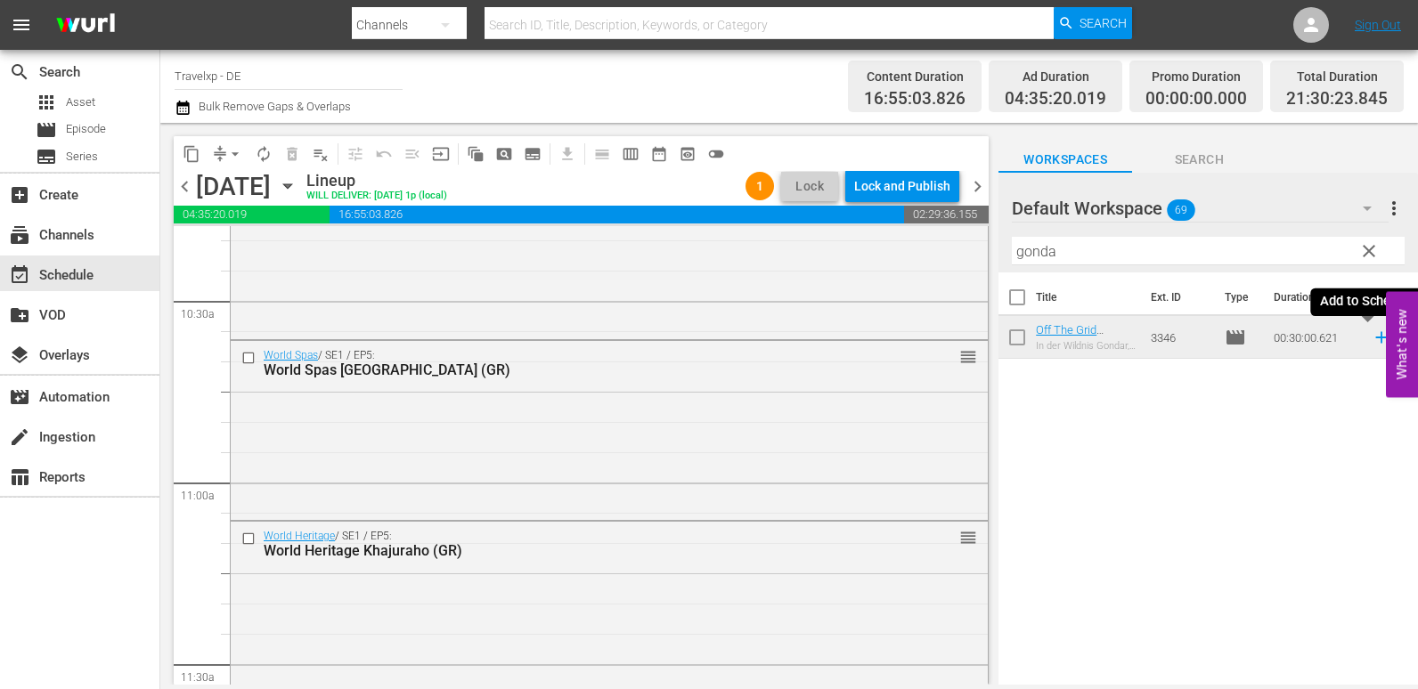
click at [1372, 341] on icon at bounding box center [1382, 338] width 20 height 20
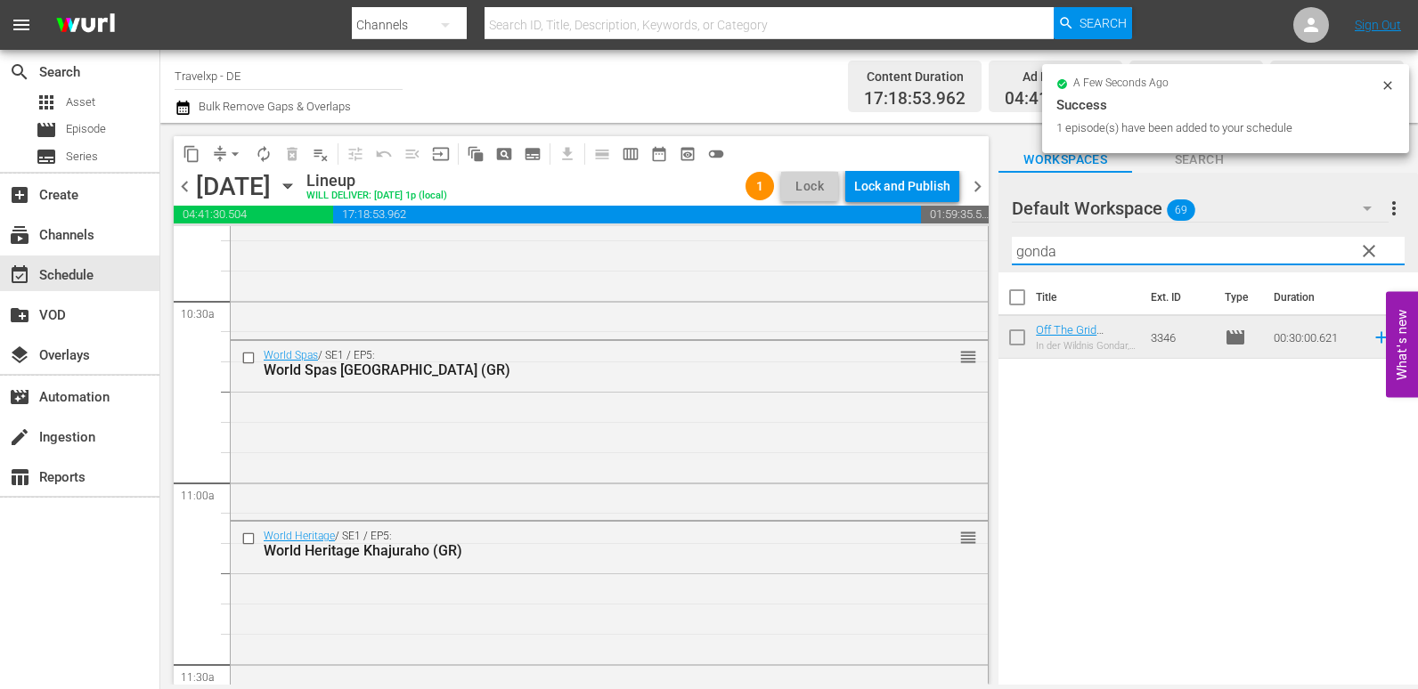
drag, startPoint x: 1075, startPoint y: 246, endPoint x: 997, endPoint y: 258, distance: 79.4
click at [997, 258] on div "content_copy compress arrow_drop_down autorenew_outlined delete_forever_outline…" at bounding box center [789, 404] width 1258 height 562
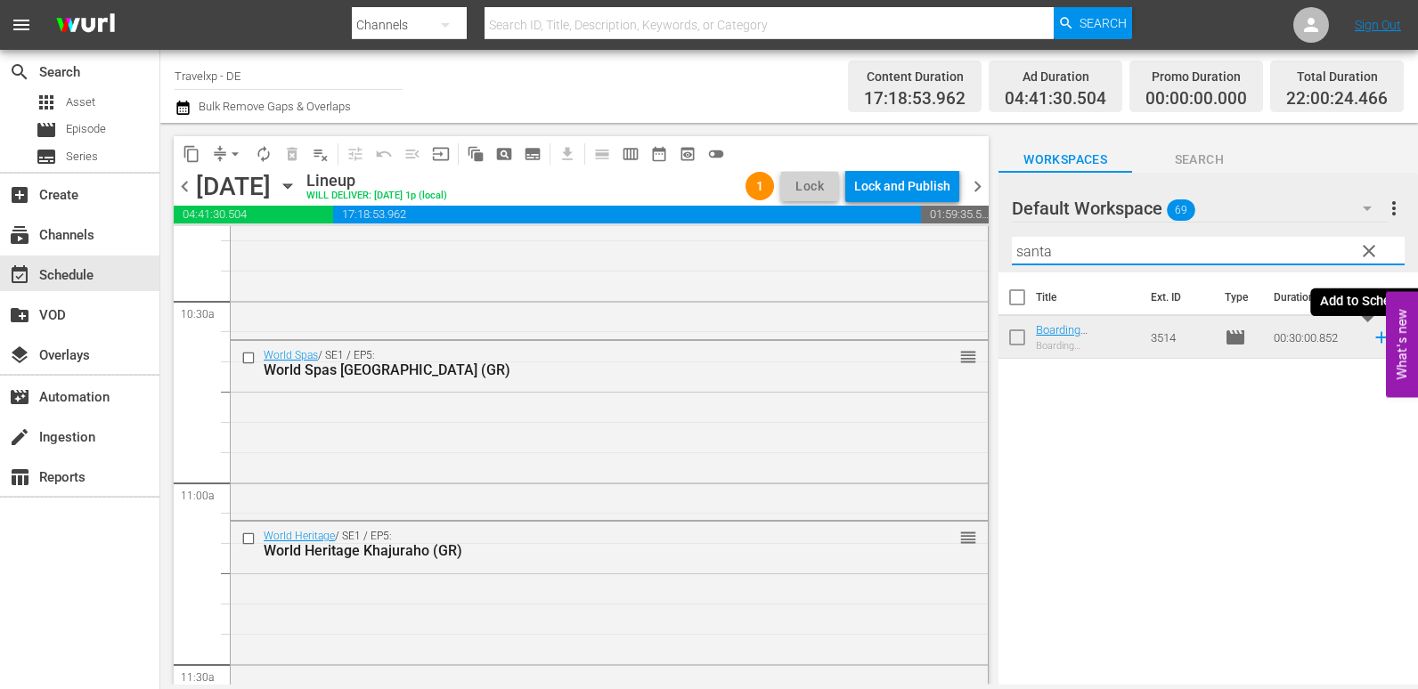
click at [1375, 338] on icon at bounding box center [1381, 338] width 12 height 12
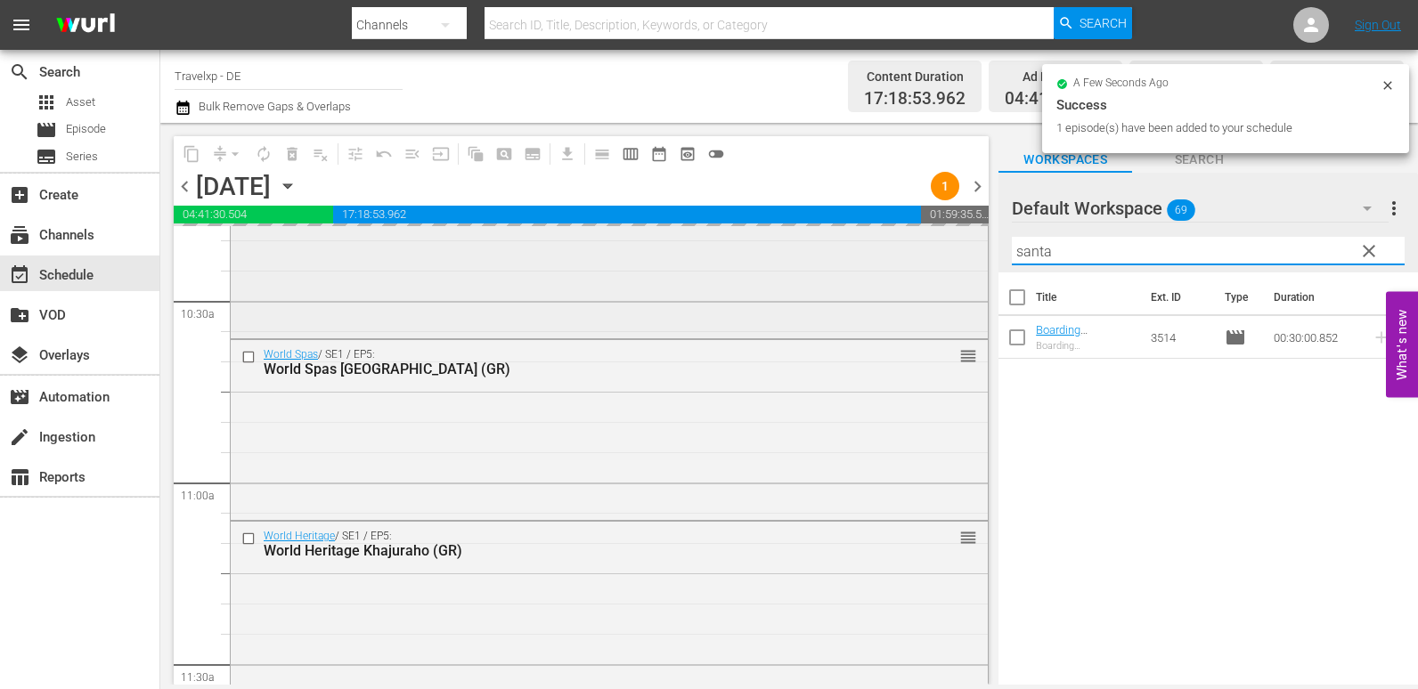
click at [916, 263] on div "content_copy compress arrow_drop_down autorenew_outlined delete_forever_outline…" at bounding box center [789, 404] width 1258 height 562
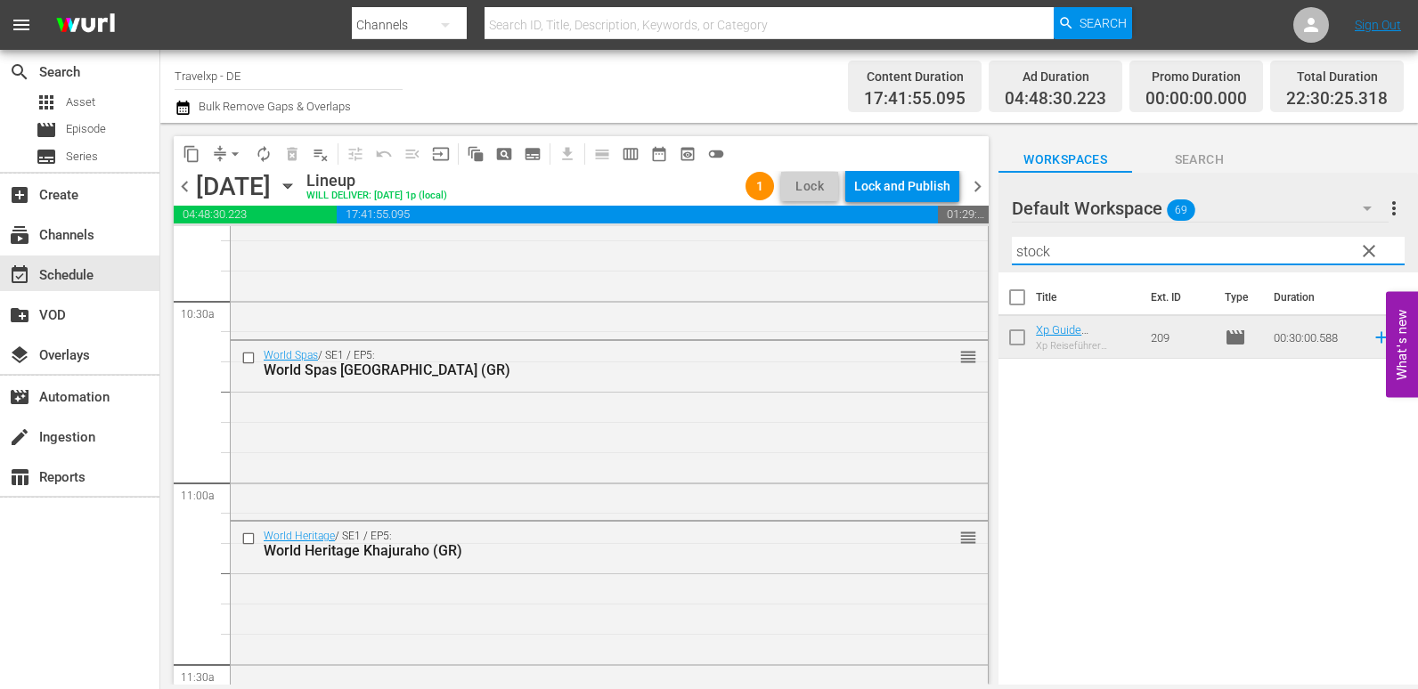
click at [1372, 336] on icon at bounding box center [1382, 338] width 20 height 20
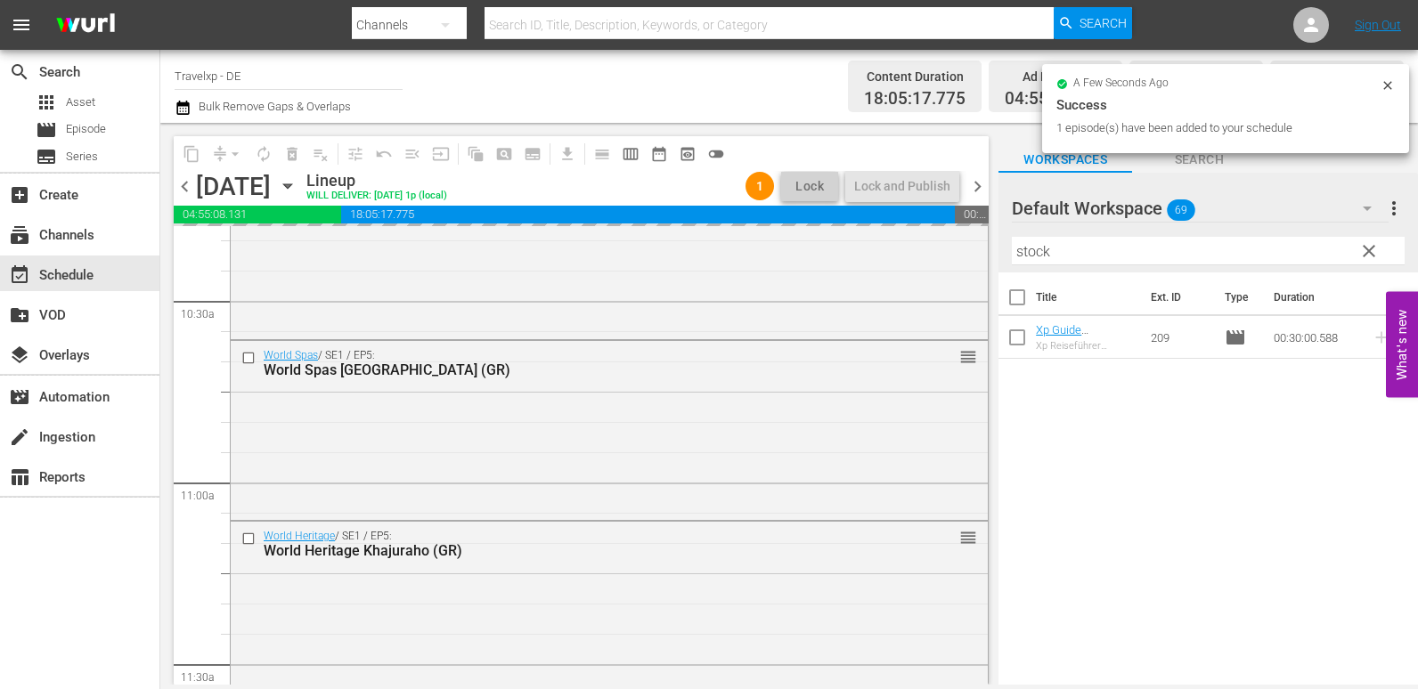
click at [996, 243] on div "content_copy compress arrow_drop_down autorenew_outlined delete_forever_outline…" at bounding box center [789, 404] width 1258 height 562
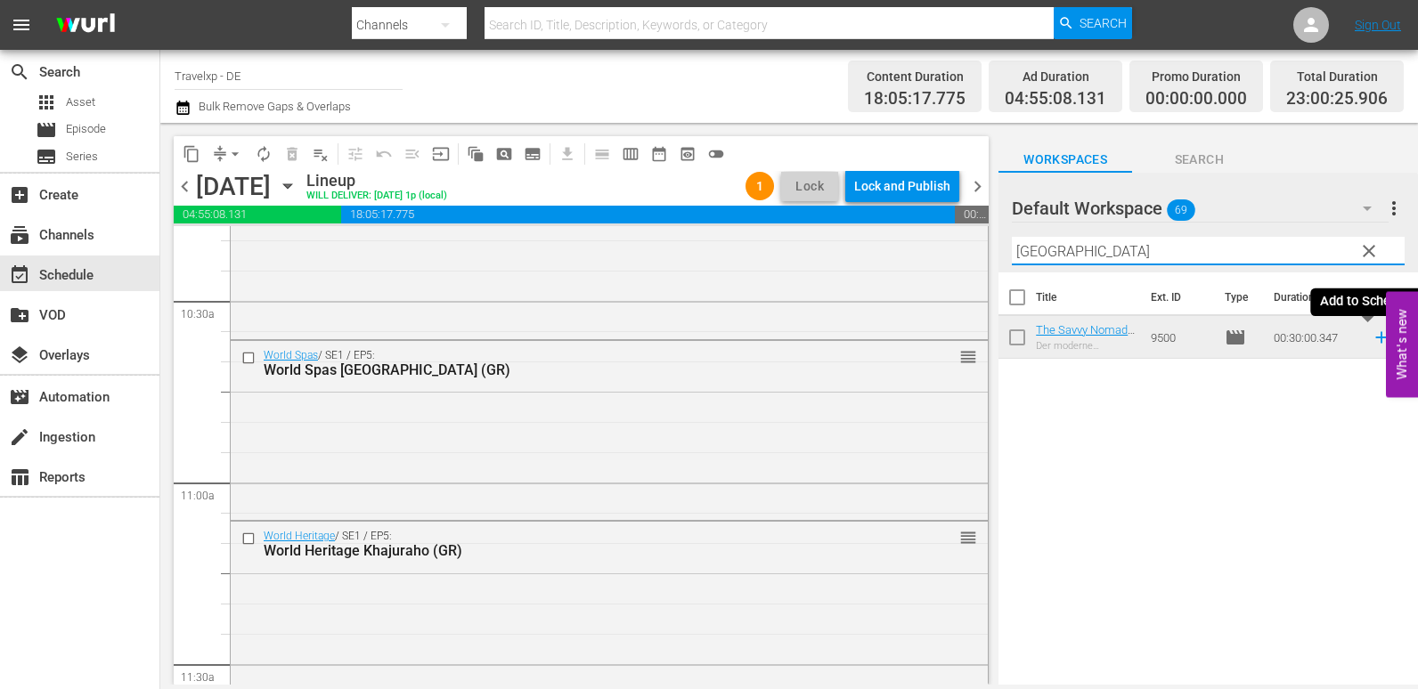
click at [1375, 338] on icon at bounding box center [1381, 338] width 12 height 12
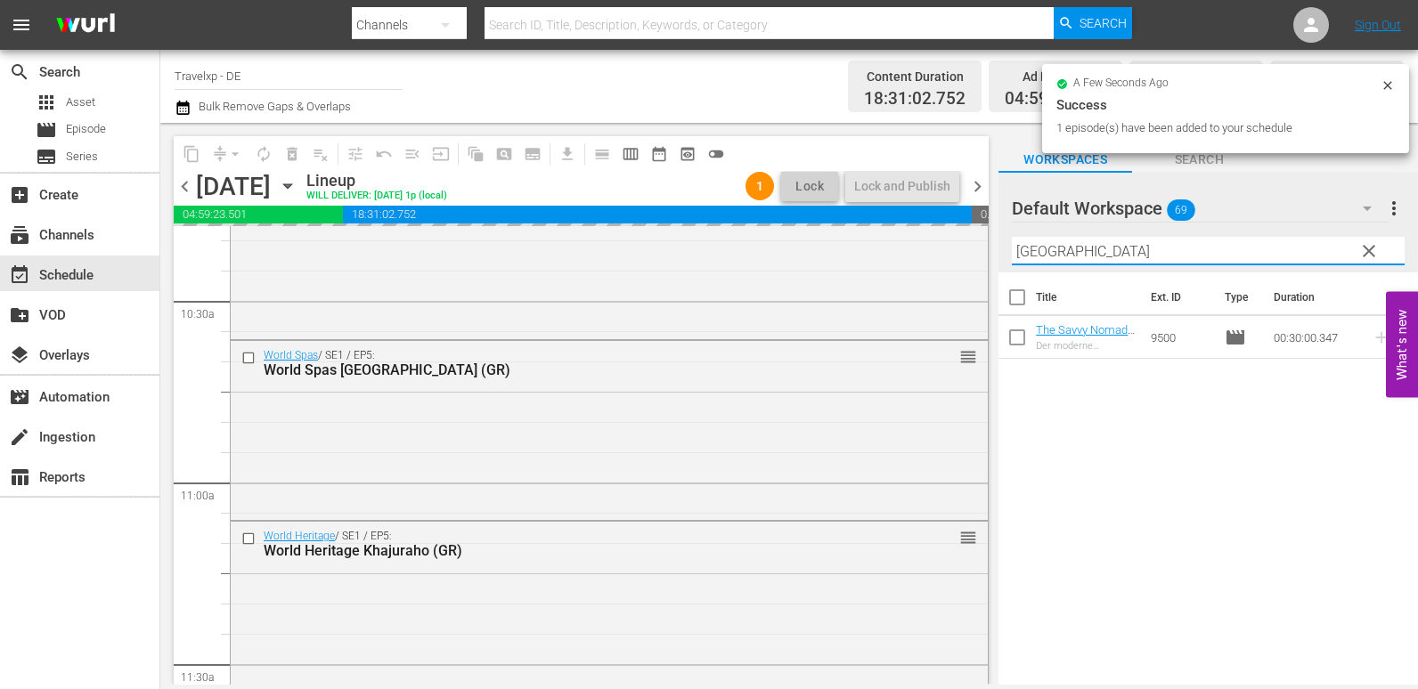
drag, startPoint x: 1051, startPoint y: 254, endPoint x: 1030, endPoint y: 251, distance: 21.5
click at [1030, 251] on input "[GEOGRAPHIC_DATA]" at bounding box center [1208, 251] width 393 height 29
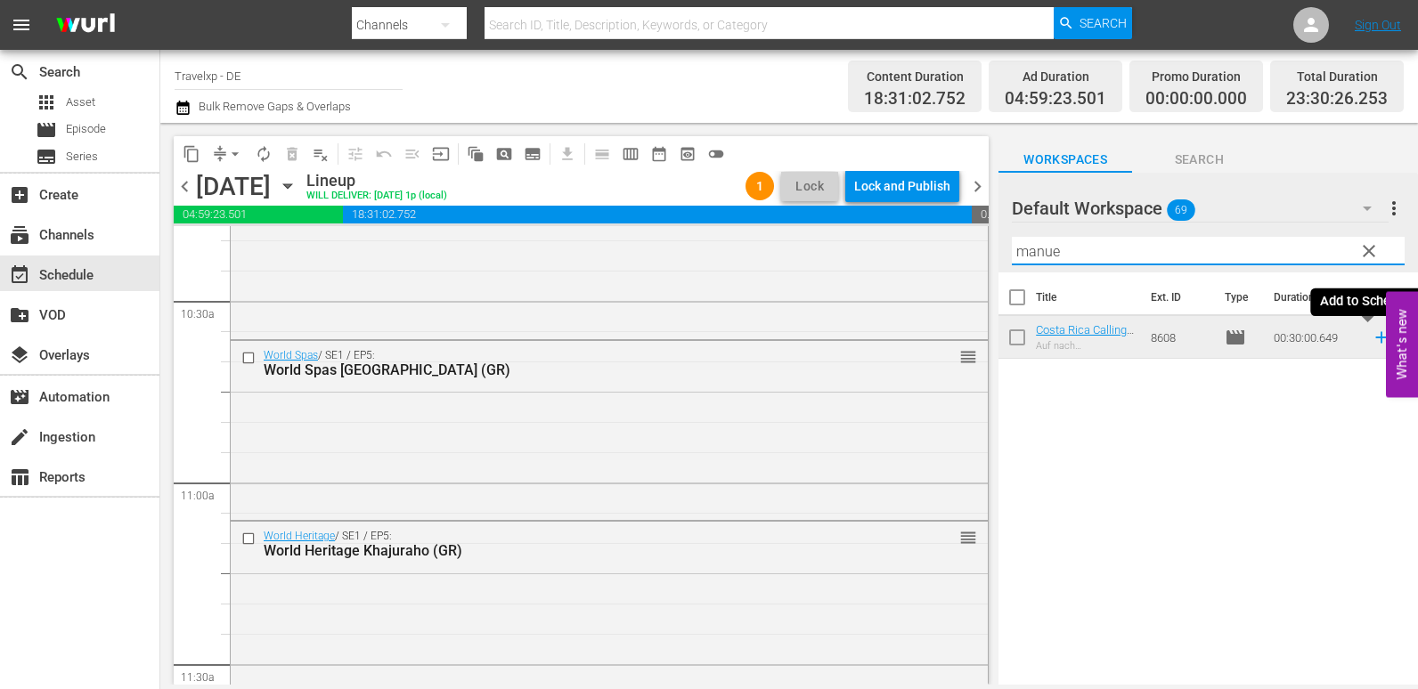
type input "manue"
click at [1372, 345] on icon at bounding box center [1382, 338] width 20 height 20
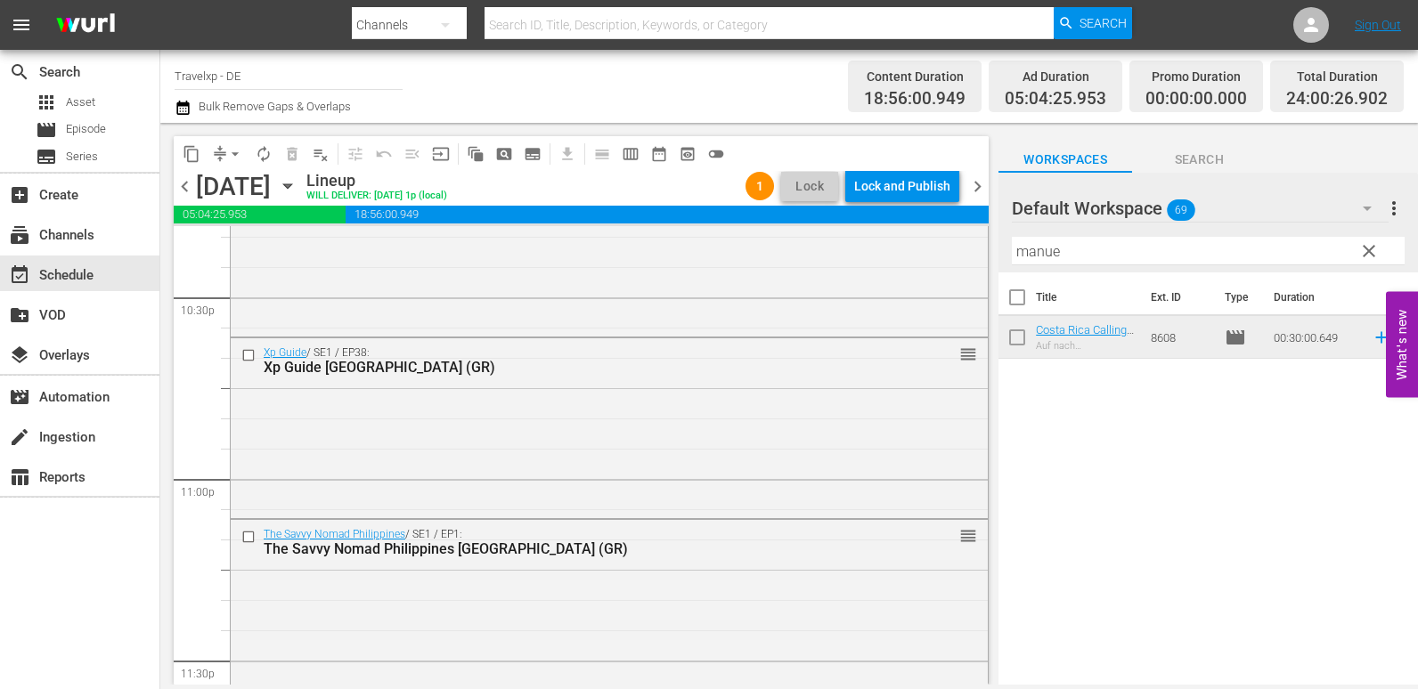
scroll to position [8302, 0]
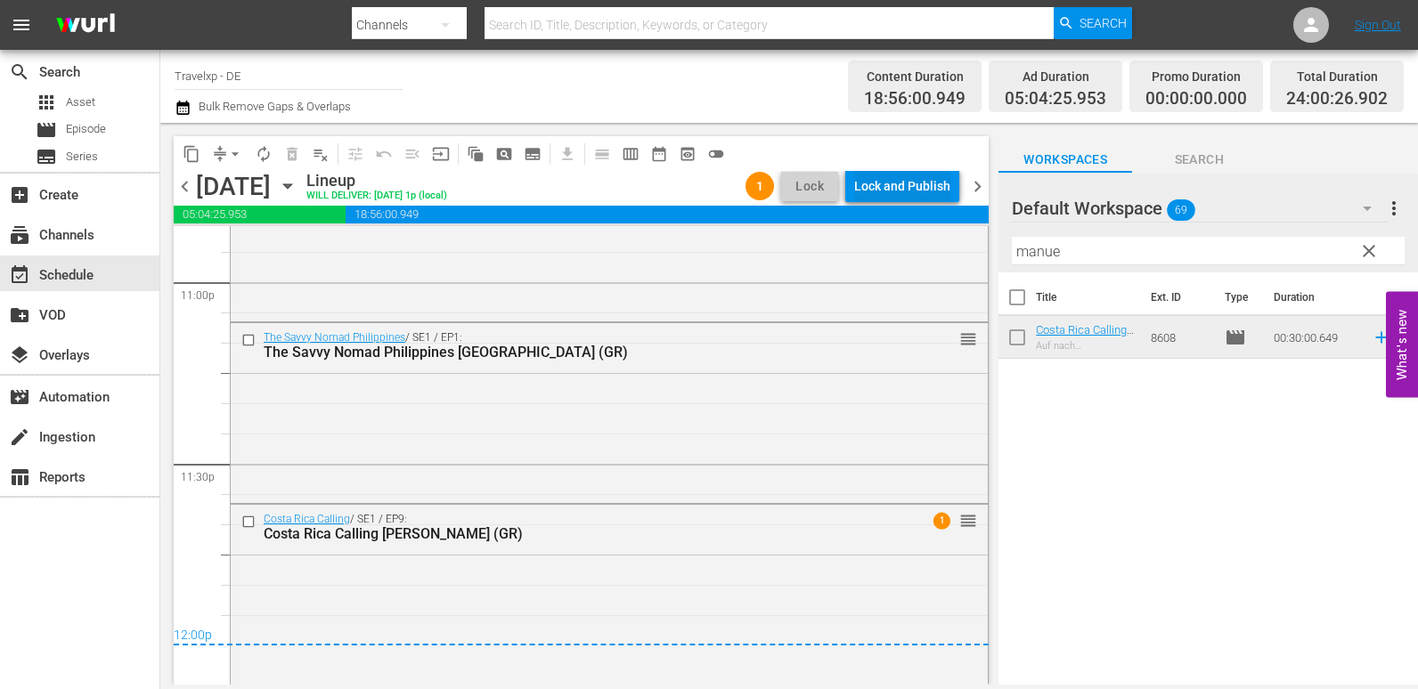
click at [904, 178] on div "Lock and Publish" at bounding box center [902, 186] width 96 height 32
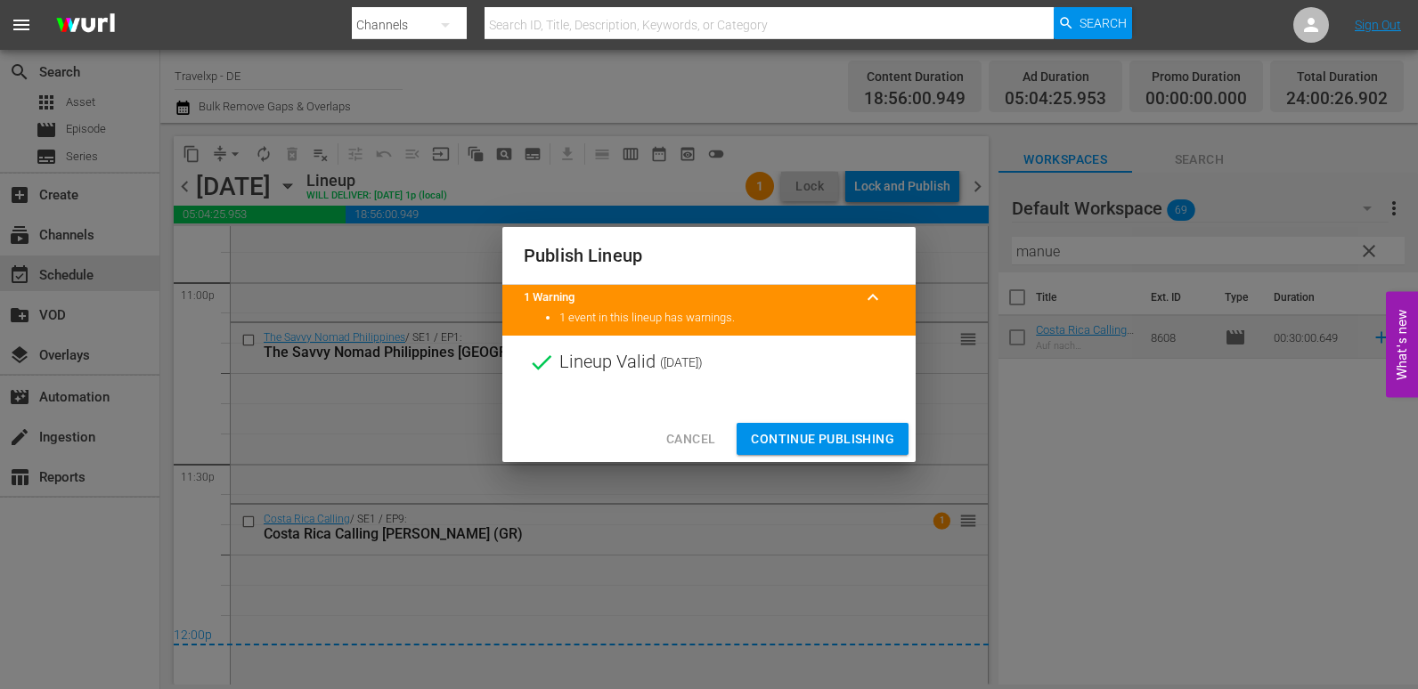
click at [835, 436] on span "Continue Publishing" at bounding box center [822, 439] width 143 height 22
